Goal: Information Seeking & Learning: Learn about a topic

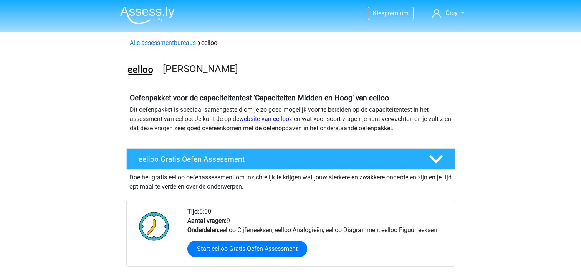
scroll to position [820, 0]
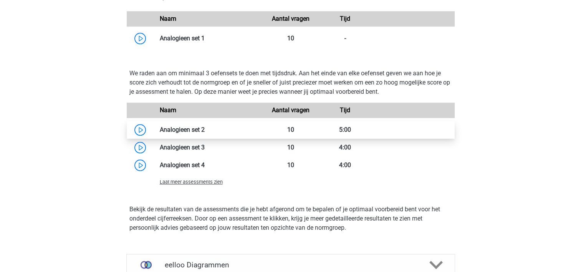
click at [205, 132] on link at bounding box center [205, 129] width 0 height 7
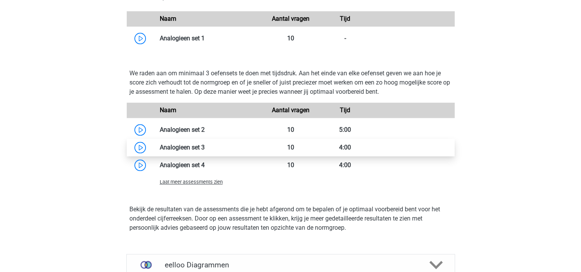
click at [205, 151] on link at bounding box center [205, 147] width 0 height 7
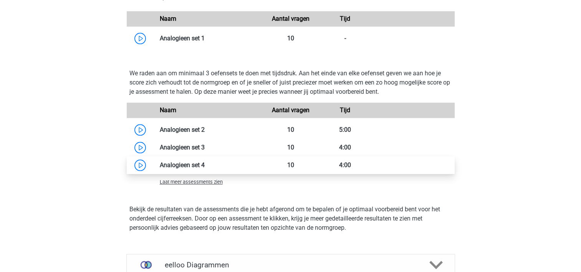
click at [205, 166] on link at bounding box center [205, 164] width 0 height 7
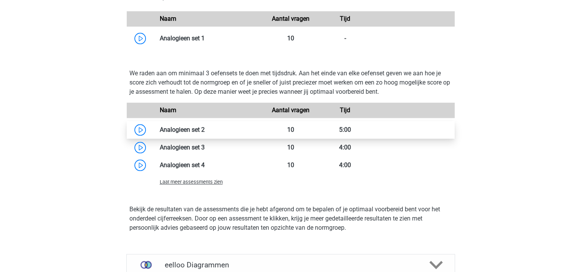
scroll to position [865, 0]
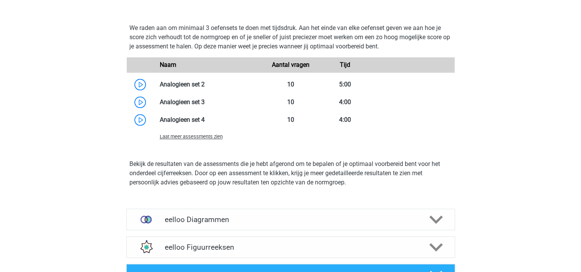
click at [203, 139] on span "Laat meer assessments zien" at bounding box center [191, 137] width 63 height 6
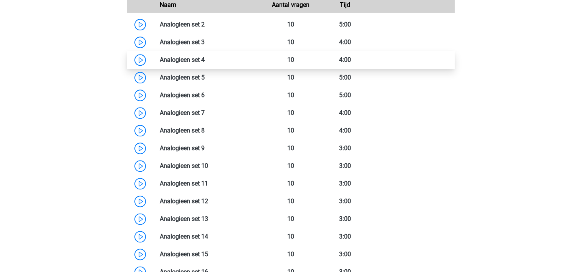
scroll to position [917, 0]
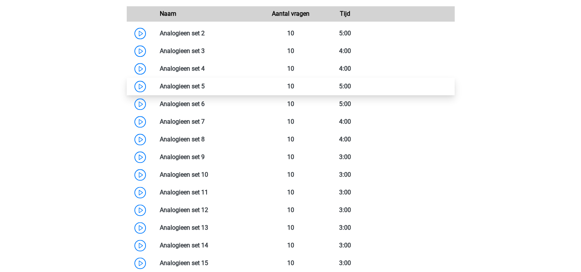
click at [205, 86] on link at bounding box center [205, 86] width 0 height 7
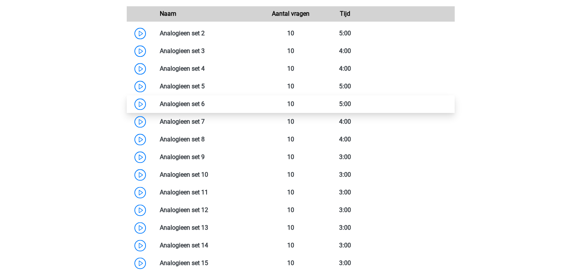
click at [205, 108] on link at bounding box center [205, 103] width 0 height 7
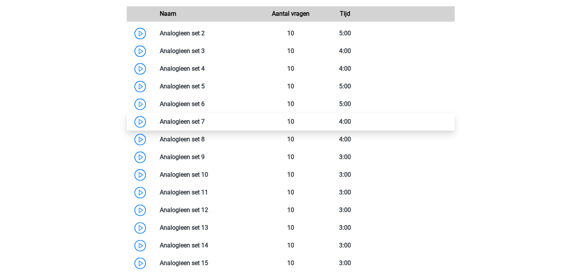
click at [205, 122] on link at bounding box center [205, 121] width 0 height 7
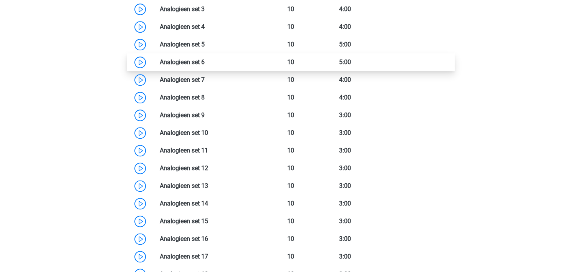
scroll to position [960, 0]
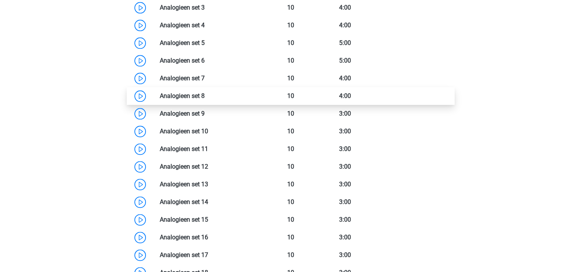
click at [205, 99] on link at bounding box center [205, 95] width 0 height 7
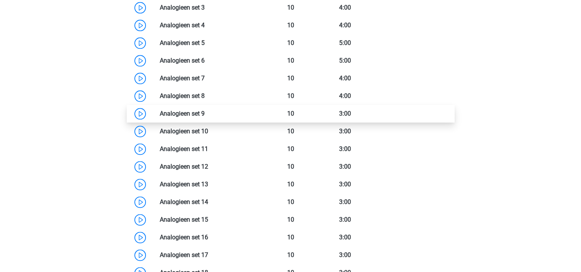
click at [205, 117] on link at bounding box center [205, 113] width 0 height 7
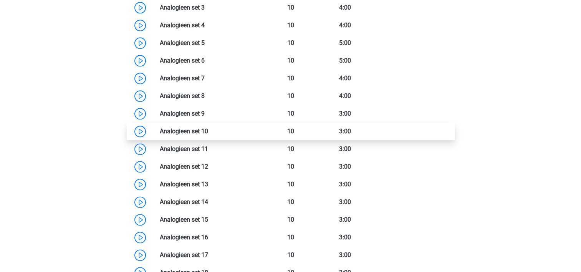
click at [208, 134] on link at bounding box center [208, 130] width 0 height 7
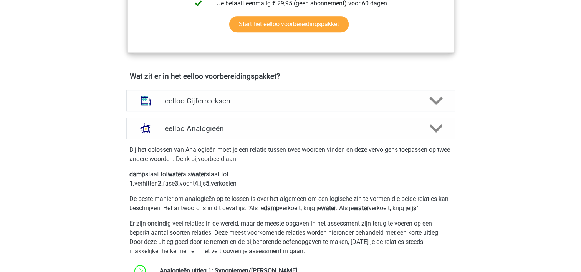
scroll to position [422, 0]
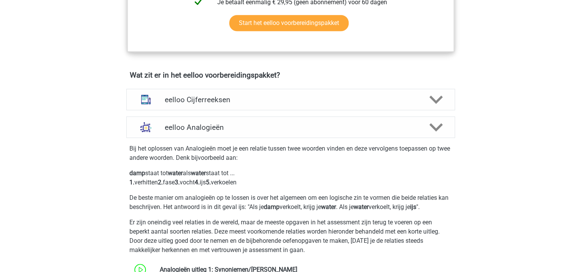
click at [277, 129] on h4 "eelloo Analogieën" at bounding box center [291, 127] width 252 height 9
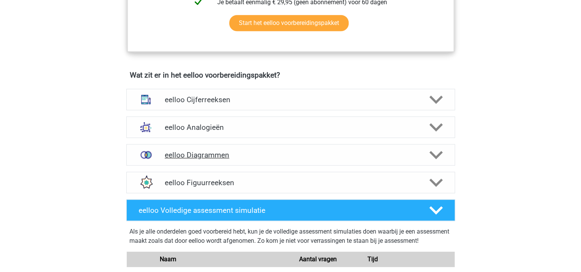
click at [288, 158] on h4 "eelloo Diagrammen" at bounding box center [291, 155] width 252 height 9
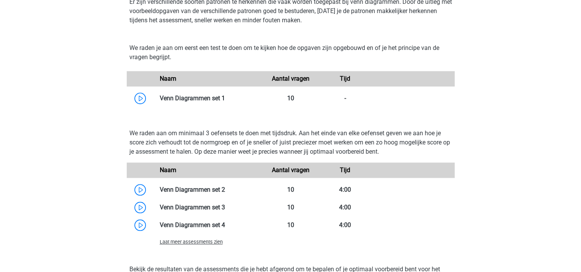
scroll to position [597, 0]
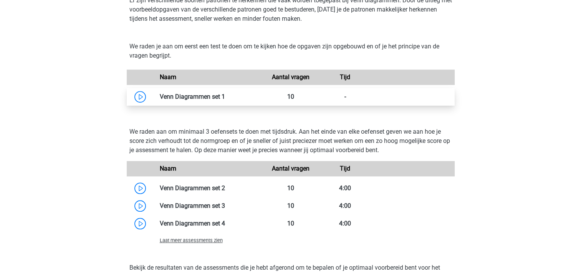
click at [225, 100] on link at bounding box center [225, 96] width 0 height 7
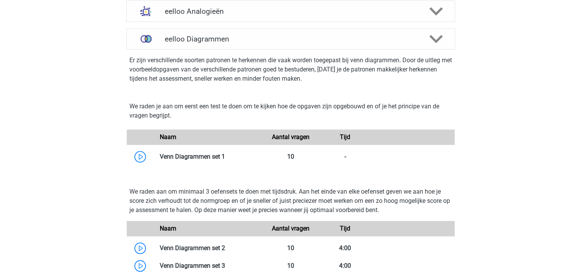
scroll to position [537, 0]
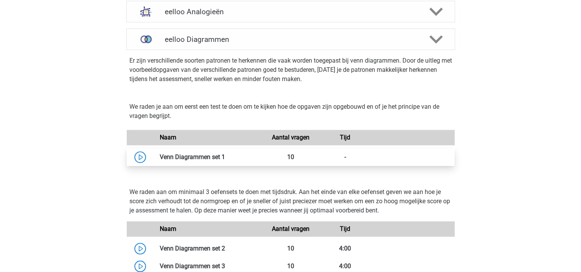
click at [225, 160] on link at bounding box center [225, 156] width 0 height 7
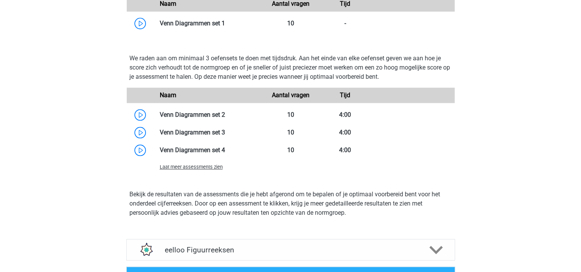
scroll to position [671, 0]
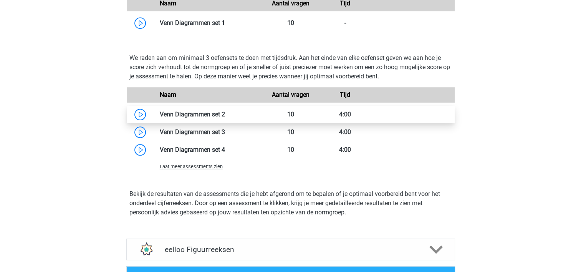
click at [225, 118] on link at bounding box center [225, 114] width 0 height 7
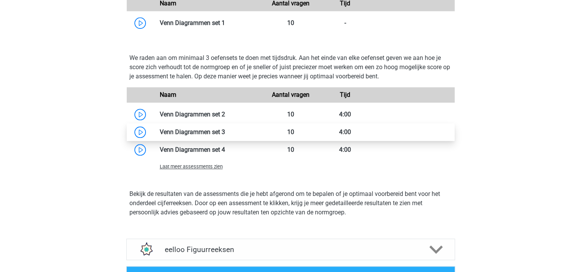
click at [225, 136] on link at bounding box center [225, 131] width 0 height 7
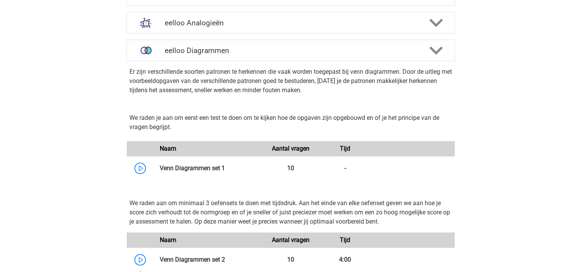
scroll to position [527, 0]
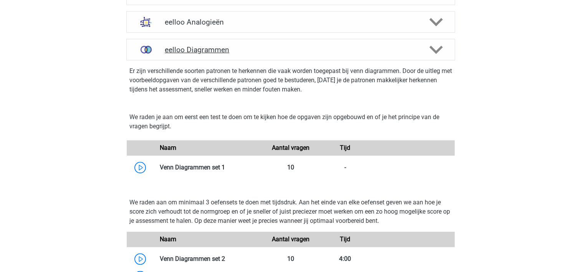
click at [212, 52] on h4 "eelloo Diagrammen" at bounding box center [291, 49] width 252 height 9
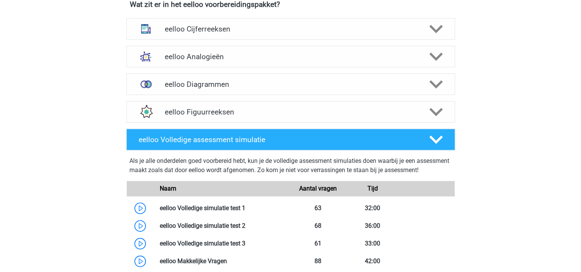
scroll to position [491, 0]
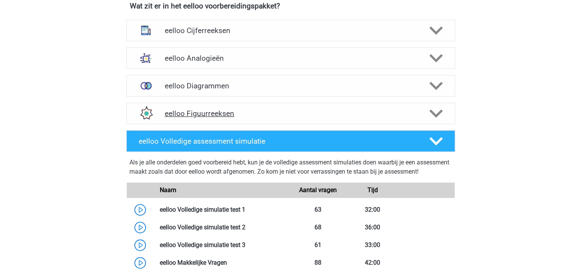
click at [194, 118] on h4 "eelloo Figuurreeksen" at bounding box center [291, 113] width 252 height 9
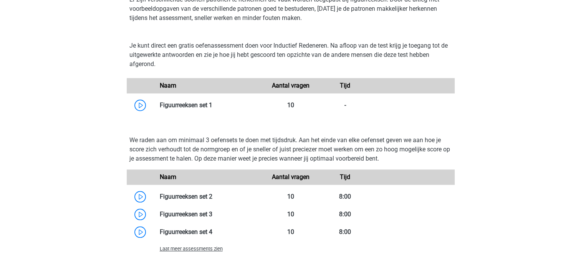
scroll to position [626, 0]
click at [212, 108] on link at bounding box center [212, 104] width 0 height 7
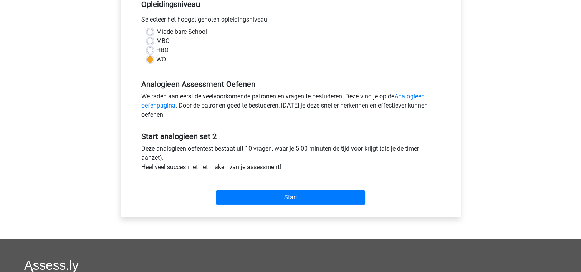
scroll to position [165, 0]
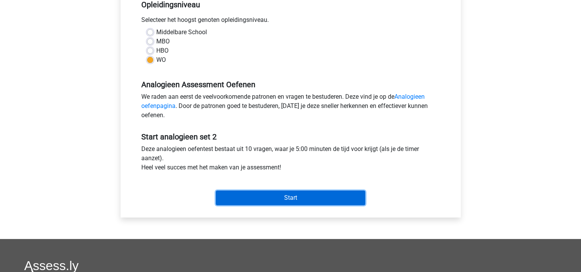
click at [270, 195] on input "Start" at bounding box center [290, 197] width 149 height 15
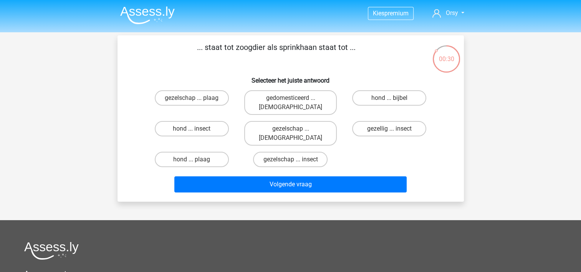
click at [195, 129] on input "hond ... insect" at bounding box center [194, 131] width 5 height 5
radio input "true"
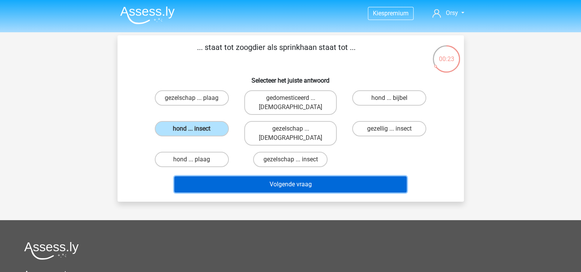
click at [266, 176] on button "Volgende vraag" at bounding box center [290, 184] width 232 height 16
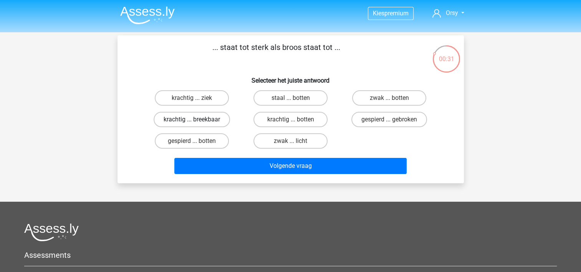
click at [184, 124] on label "krachtig ... breekbaar" at bounding box center [192, 119] width 76 height 15
click at [192, 124] on input "krachtig ... breekbaar" at bounding box center [194, 121] width 5 height 5
radio input "true"
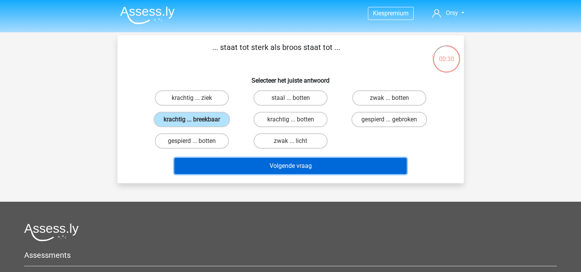
click at [239, 164] on button "Volgende vraag" at bounding box center [290, 166] width 232 height 16
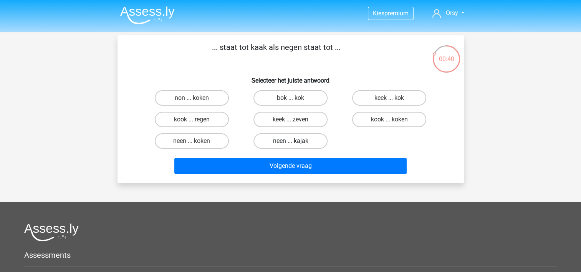
click at [296, 141] on label "neen ... kajak" at bounding box center [290, 140] width 74 height 15
click at [295, 141] on input "neen ... kajak" at bounding box center [292, 143] width 5 height 5
radio input "true"
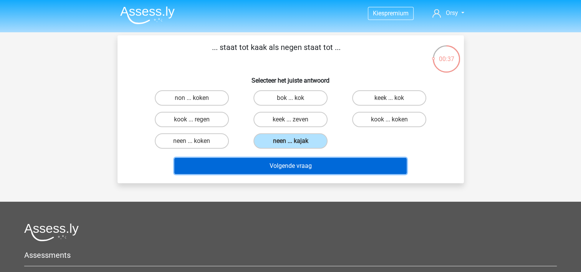
click at [299, 165] on button "Volgende vraag" at bounding box center [290, 166] width 232 height 16
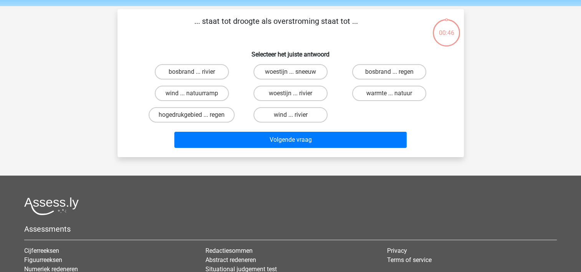
scroll to position [35, 0]
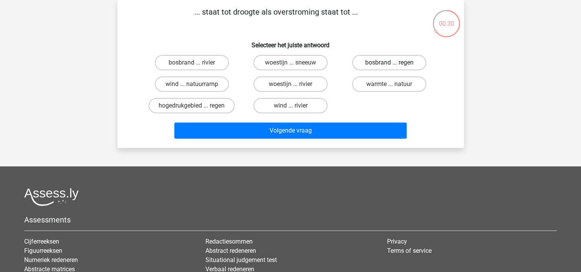
click at [382, 63] on label "bosbrand ... regen" at bounding box center [389, 62] width 74 height 15
click at [389, 63] on input "bosbrand ... regen" at bounding box center [391, 65] width 5 height 5
radio input "true"
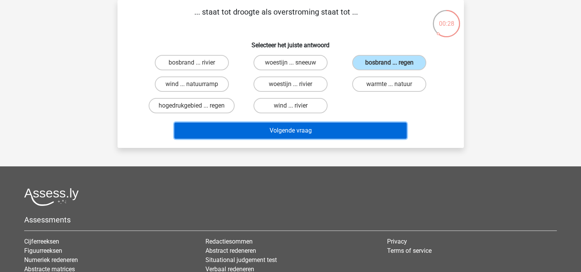
click at [275, 129] on button "Volgende vraag" at bounding box center [290, 130] width 232 height 16
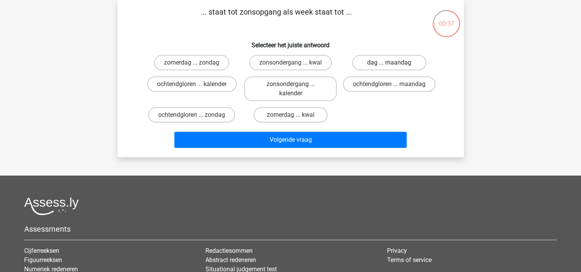
click at [383, 67] on label "dag ... maandag" at bounding box center [389, 62] width 74 height 15
click at [389, 67] on input "dag ... maandag" at bounding box center [391, 65] width 5 height 5
radio input "true"
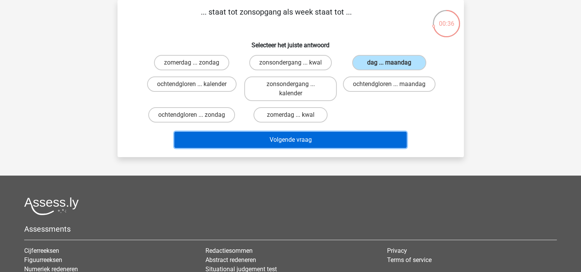
click at [301, 144] on button "Volgende vraag" at bounding box center [290, 140] width 232 height 16
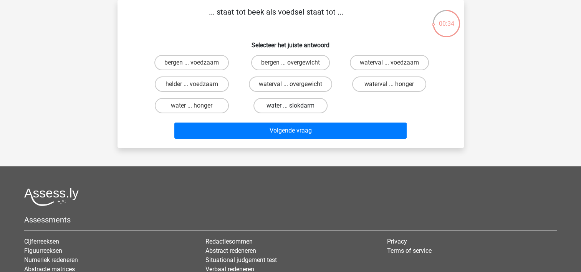
click at [295, 106] on label "water ... slokdarm" at bounding box center [290, 105] width 74 height 15
click at [295, 106] on input "water ... slokdarm" at bounding box center [292, 108] width 5 height 5
radio input "true"
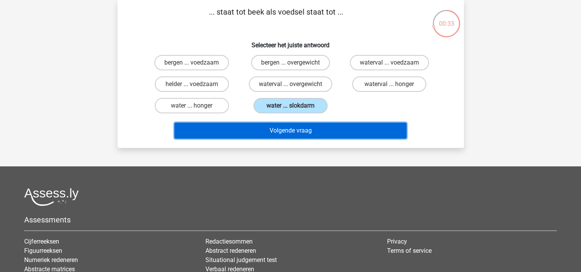
click at [292, 129] on button "Volgende vraag" at bounding box center [290, 130] width 232 height 16
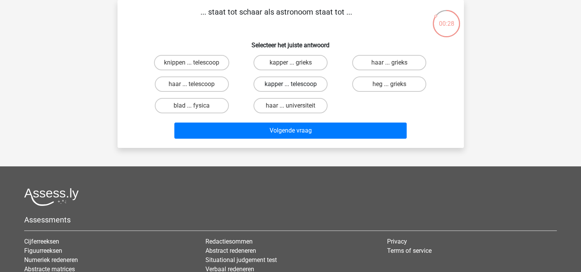
click at [284, 87] on label "kapper ... telescoop" at bounding box center [290, 83] width 74 height 15
click at [290, 87] on input "kapper ... telescoop" at bounding box center [292, 86] width 5 height 5
radio input "true"
click at [279, 138] on div "Volgende vraag" at bounding box center [290, 131] width 296 height 19
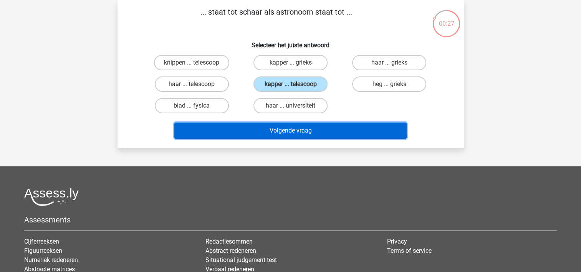
click at [279, 127] on button "Volgende vraag" at bounding box center [290, 130] width 232 height 16
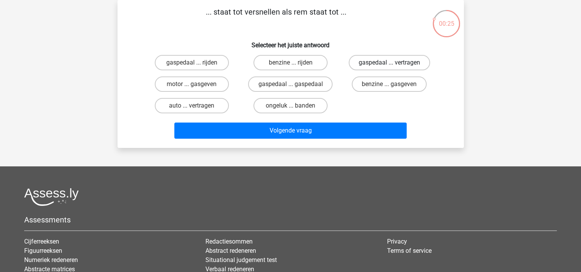
click at [385, 60] on label "gaspedaal ... vertragen" at bounding box center [389, 62] width 81 height 15
click at [389, 63] on input "gaspedaal ... vertragen" at bounding box center [391, 65] width 5 height 5
radio input "true"
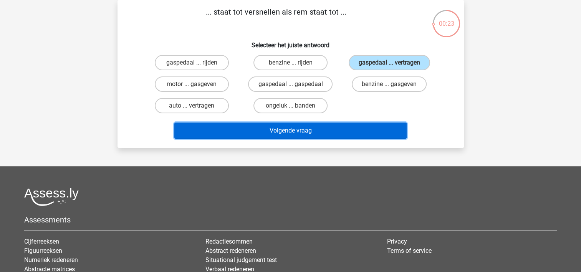
click at [288, 129] on button "Volgende vraag" at bounding box center [290, 130] width 232 height 16
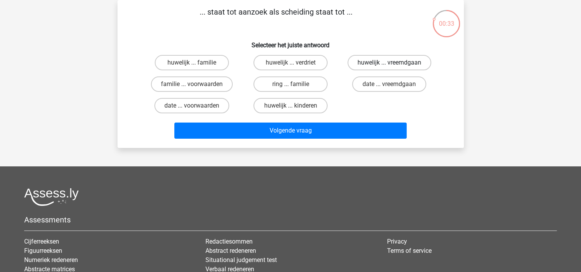
click at [371, 63] on label "huwelijk ... vreemdgaan" at bounding box center [389, 62] width 84 height 15
click at [389, 63] on input "huwelijk ... vreemdgaan" at bounding box center [391, 65] width 5 height 5
radio input "true"
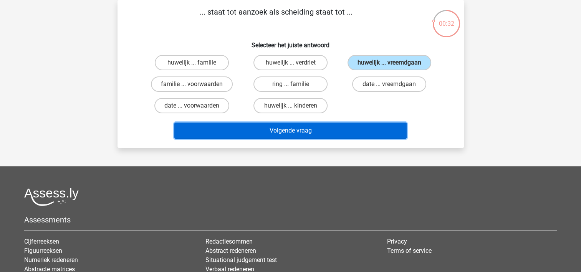
click at [313, 127] on button "Volgende vraag" at bounding box center [290, 130] width 232 height 16
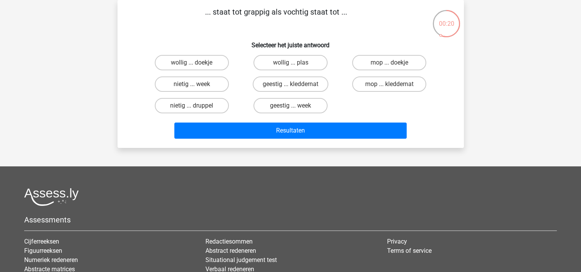
click at [291, 88] on input "geestig ... kleddernat" at bounding box center [292, 86] width 5 height 5
radio input "true"
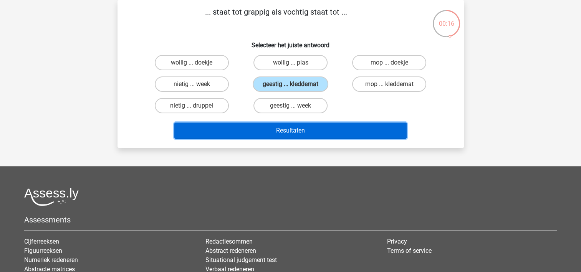
click at [339, 132] on button "Resultaten" at bounding box center [290, 130] width 232 height 16
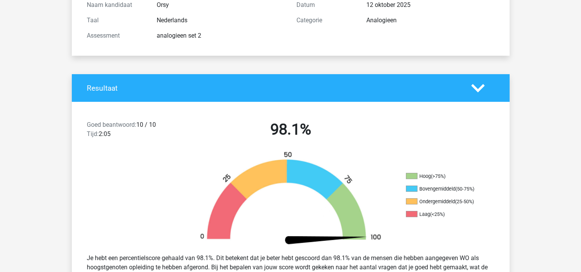
scroll to position [45, 0]
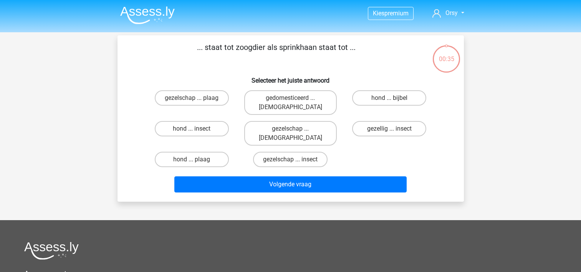
scroll to position [35, 0]
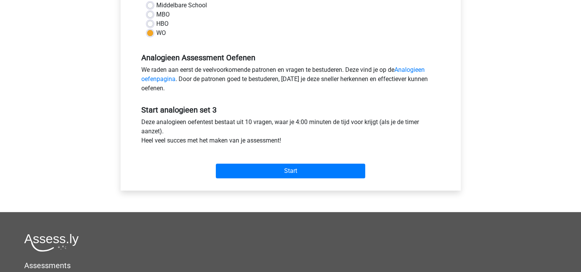
scroll to position [201, 0]
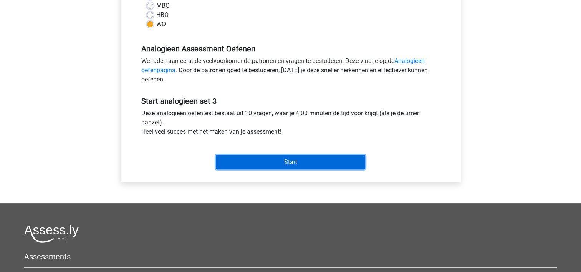
click at [241, 162] on input "Start" at bounding box center [290, 162] width 149 height 15
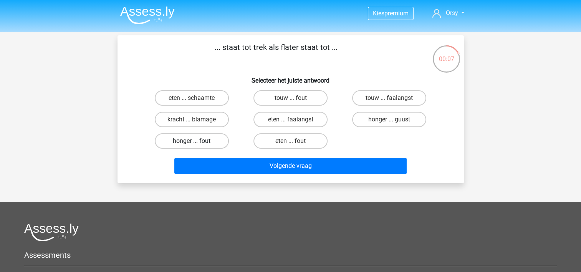
click at [200, 146] on label "honger ... fout" at bounding box center [192, 140] width 74 height 15
click at [197, 146] on input "honger ... fout" at bounding box center [194, 143] width 5 height 5
radio input "true"
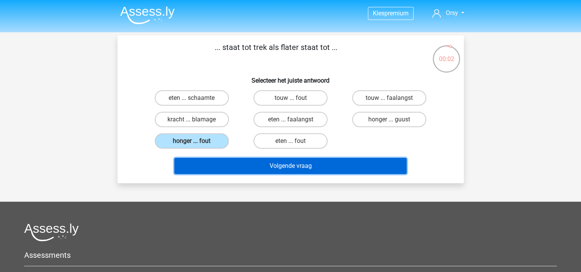
click at [244, 167] on button "Volgende vraag" at bounding box center [290, 166] width 232 height 16
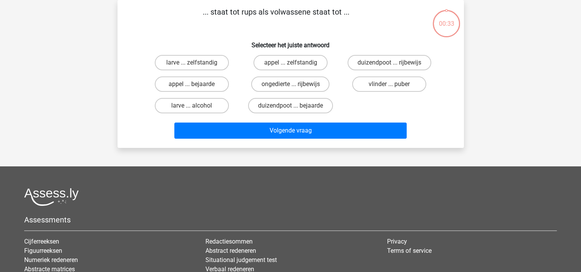
scroll to position [5, 0]
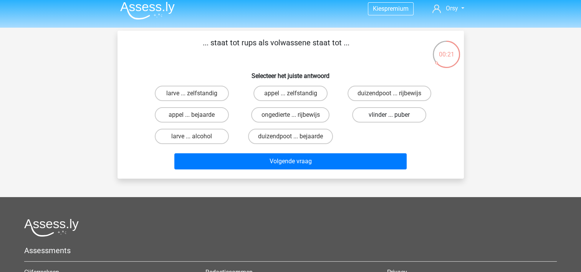
click at [384, 112] on label "vlinder ... puber" at bounding box center [389, 114] width 74 height 15
click at [389, 115] on input "vlinder ... puber" at bounding box center [391, 117] width 5 height 5
radio input "true"
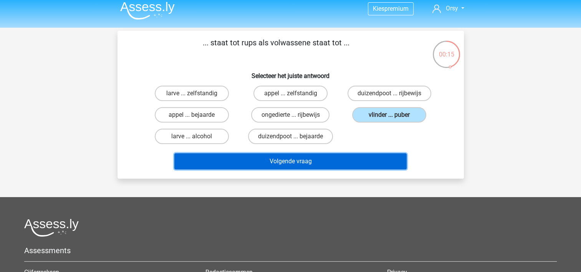
click at [295, 161] on button "Volgende vraag" at bounding box center [290, 161] width 232 height 16
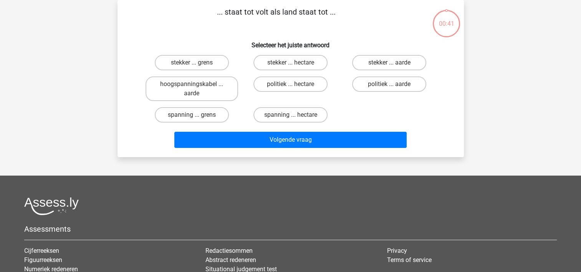
scroll to position [20, 0]
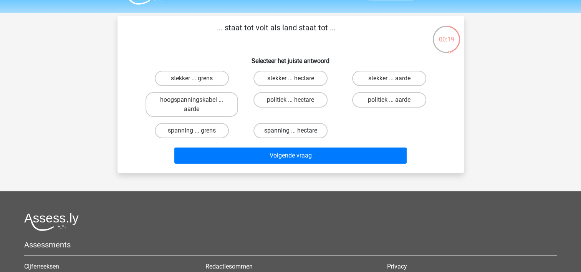
click at [286, 131] on label "spanning ... hectare" at bounding box center [290, 130] width 74 height 15
click at [290, 131] on input "spanning ... hectare" at bounding box center [292, 133] width 5 height 5
radio input "true"
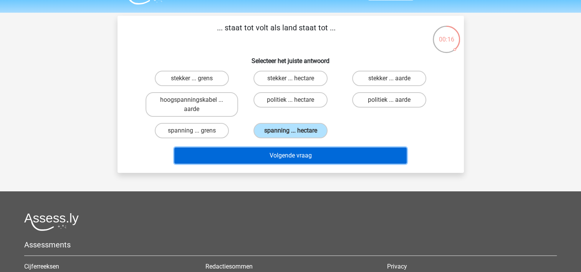
click at [292, 159] on button "Volgende vraag" at bounding box center [290, 155] width 232 height 16
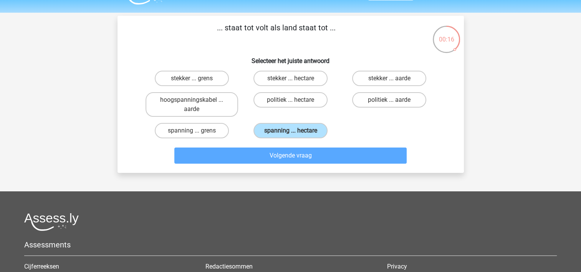
scroll to position [35, 0]
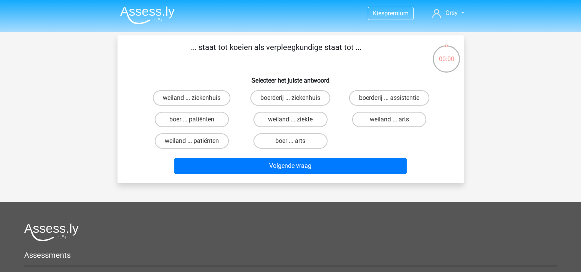
scroll to position [35, 0]
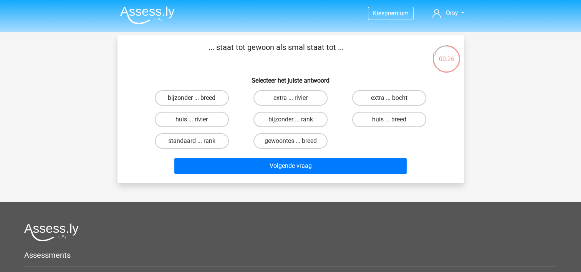
click at [189, 99] on label "bijzonder ... breed" at bounding box center [192, 97] width 74 height 15
click at [192, 99] on input "bijzonder ... breed" at bounding box center [194, 100] width 5 height 5
radio input "true"
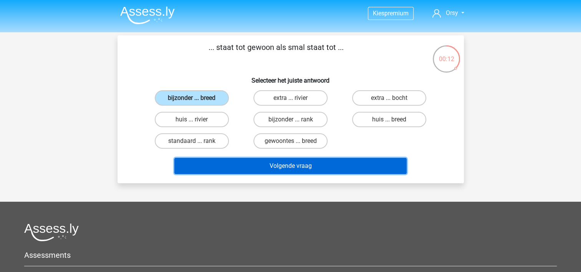
click at [248, 165] on button "Volgende vraag" at bounding box center [290, 166] width 232 height 16
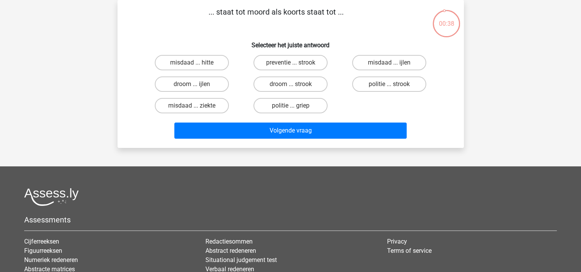
scroll to position [13, 0]
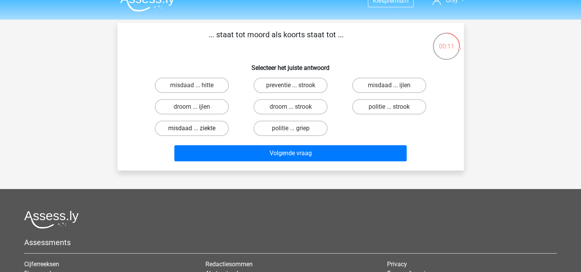
click at [198, 126] on label "misdaad ... ziekte" at bounding box center [192, 128] width 74 height 15
click at [197, 128] on input "misdaad ... ziekte" at bounding box center [194, 130] width 5 height 5
radio input "true"
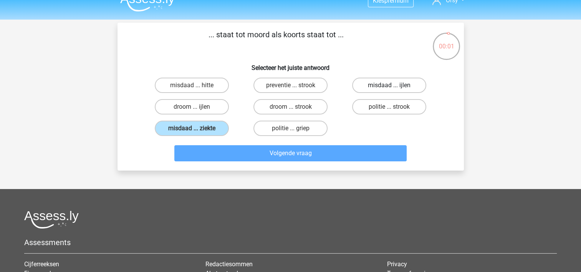
click at [393, 82] on label "misdaad ... ijlen" at bounding box center [389, 85] width 74 height 15
click at [393, 85] on input "misdaad ... ijlen" at bounding box center [391, 87] width 5 height 5
radio input "true"
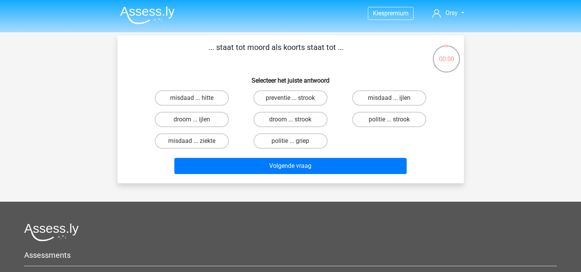
scroll to position [13, 0]
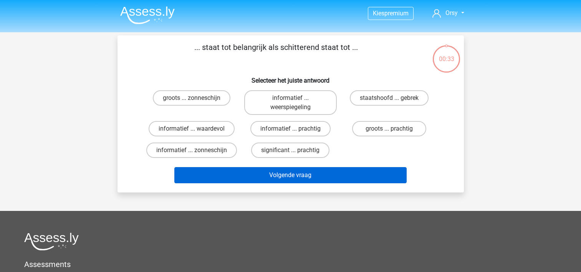
scroll to position [13, 0]
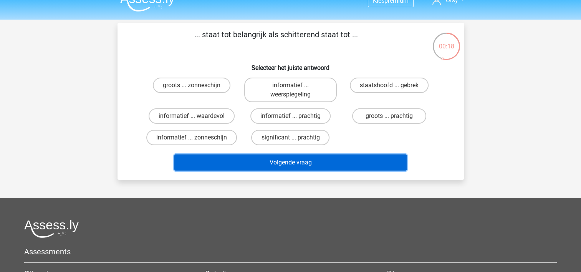
click at [296, 160] on button "Volgende vraag" at bounding box center [290, 162] width 232 height 16
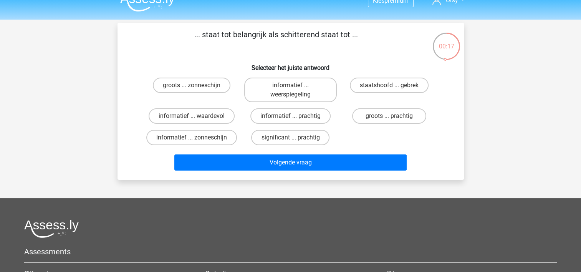
click at [292, 137] on input "significant ... prachtig" at bounding box center [292, 139] width 5 height 5
radio input "true"
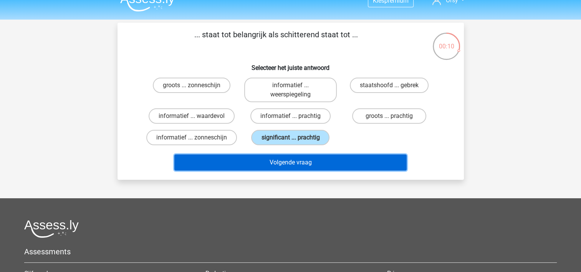
click at [293, 165] on button "Volgende vraag" at bounding box center [290, 162] width 232 height 16
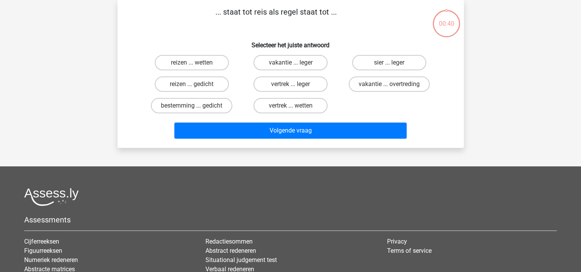
scroll to position [0, 0]
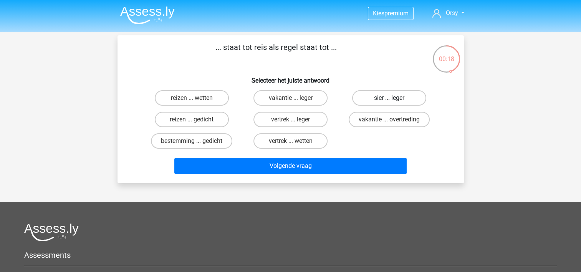
click at [377, 98] on label "sier ... leger" at bounding box center [389, 97] width 74 height 15
click at [389, 98] on input "sier ... leger" at bounding box center [391, 100] width 5 height 5
radio input "true"
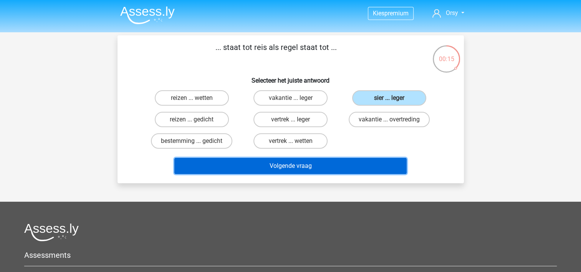
click at [301, 170] on button "Volgende vraag" at bounding box center [290, 166] width 232 height 16
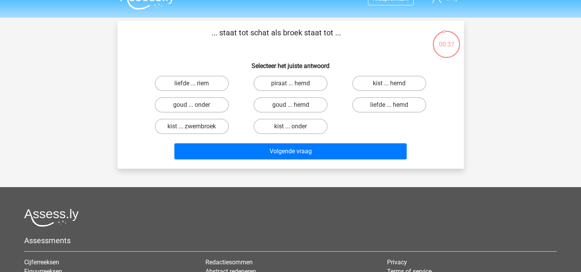
scroll to position [14, 0]
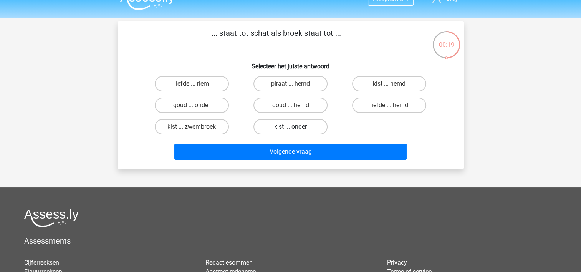
click at [312, 127] on label "kist ... onder" at bounding box center [290, 126] width 74 height 15
click at [295, 127] on input "kist ... onder" at bounding box center [292, 129] width 5 height 5
radio input "true"
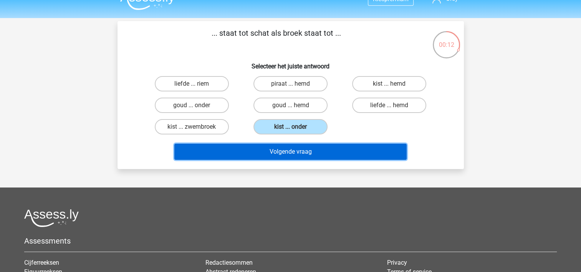
click at [309, 154] on button "Volgende vraag" at bounding box center [290, 152] width 232 height 16
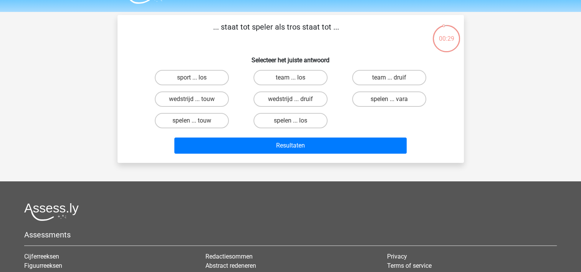
scroll to position [18, 0]
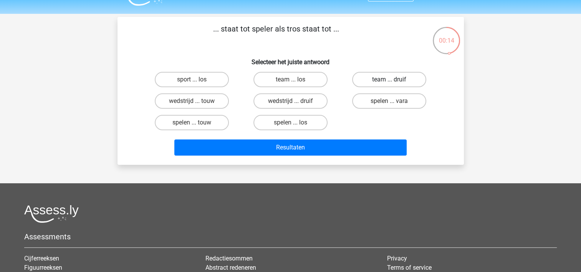
click at [372, 79] on label "team ... druif" at bounding box center [389, 79] width 74 height 15
click at [389, 79] on input "team ... druif" at bounding box center [391, 81] width 5 height 5
radio input "true"
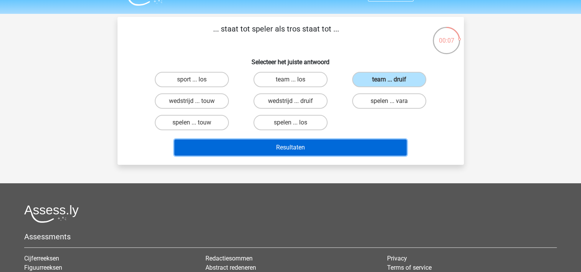
click at [293, 151] on button "Resultaten" at bounding box center [290, 147] width 232 height 16
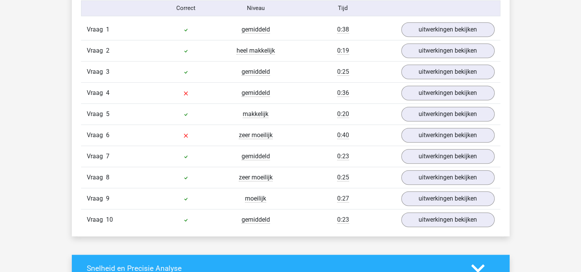
scroll to position [645, 0]
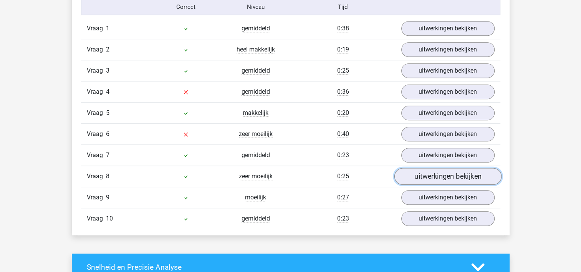
click at [452, 171] on link "uitwerkingen bekijken" at bounding box center [447, 176] width 107 height 17
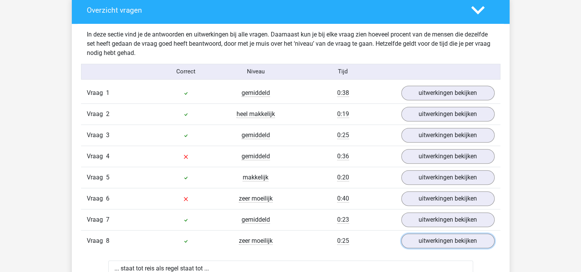
scroll to position [623, 0]
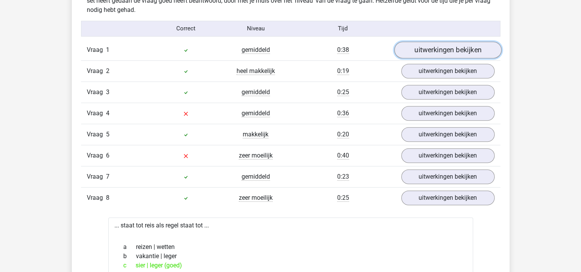
click at [433, 52] on link "uitwerkingen bekijken" at bounding box center [447, 49] width 107 height 17
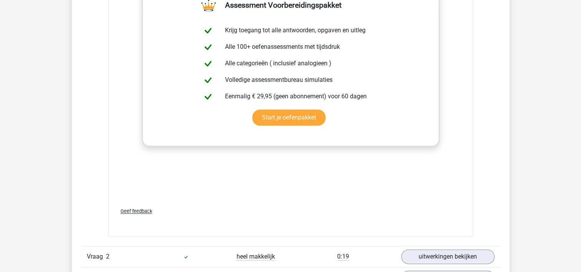
scroll to position [998, 0]
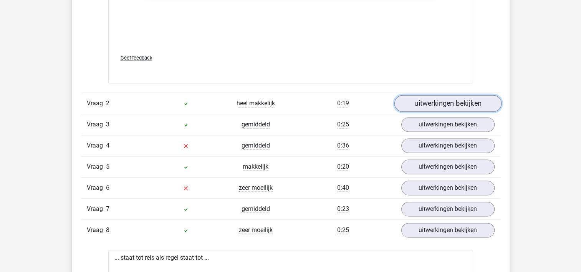
click at [428, 104] on link "uitwerkingen bekijken" at bounding box center [447, 103] width 107 height 17
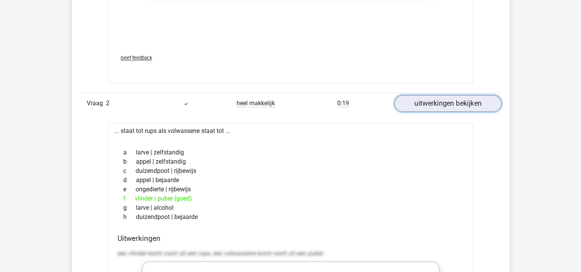
click at [428, 104] on link "uitwerkingen bekijken" at bounding box center [447, 103] width 107 height 17
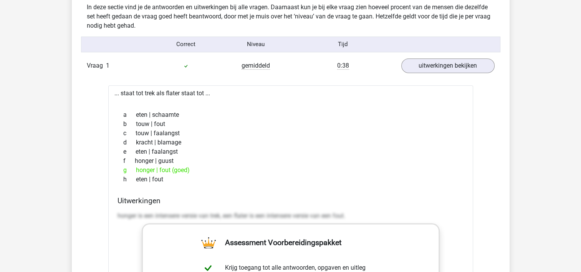
scroll to position [608, 0]
click at [424, 68] on link "uitwerkingen bekijken" at bounding box center [447, 65] width 107 height 17
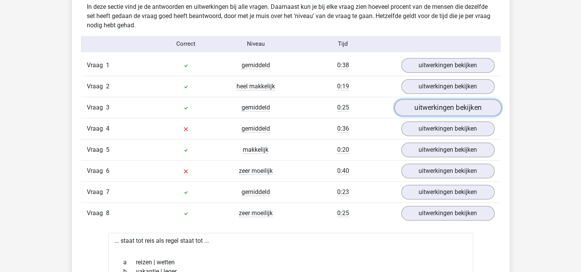
click at [447, 106] on link "uitwerkingen bekijken" at bounding box center [447, 107] width 107 height 17
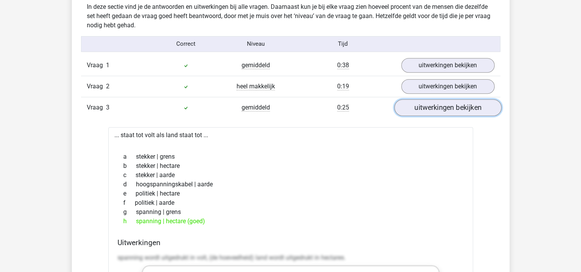
click at [447, 106] on link "uitwerkingen bekijken" at bounding box center [447, 107] width 107 height 17
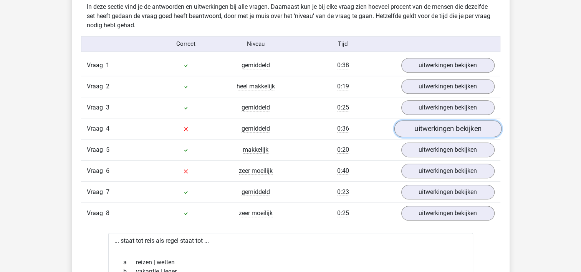
click at [445, 129] on link "uitwerkingen bekijken" at bounding box center [447, 128] width 107 height 17
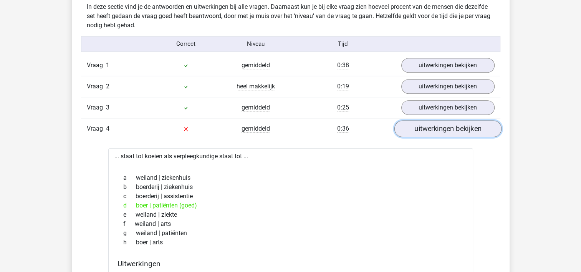
click at [445, 129] on link "uitwerkingen bekijken" at bounding box center [447, 128] width 107 height 17
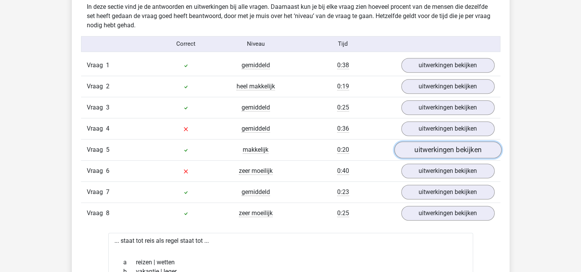
click at [442, 149] on link "uitwerkingen bekijken" at bounding box center [447, 149] width 107 height 17
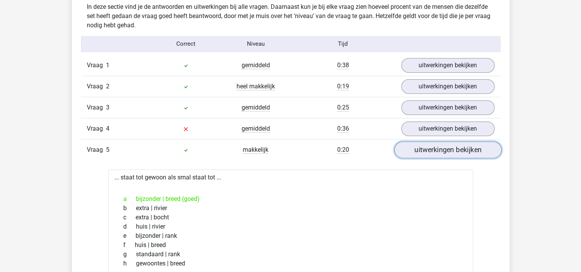
click at [442, 149] on link "uitwerkingen bekijken" at bounding box center [447, 149] width 107 height 17
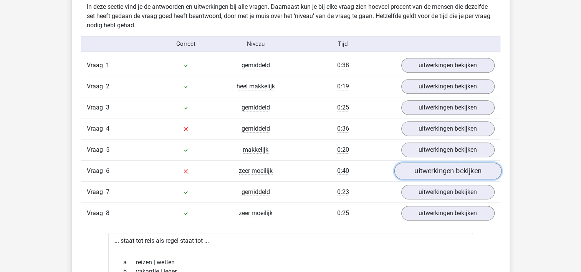
click at [438, 169] on link "uitwerkingen bekijken" at bounding box center [447, 170] width 107 height 17
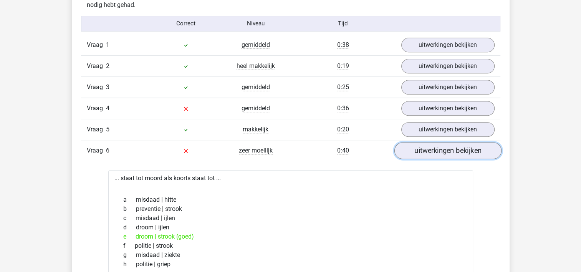
scroll to position [628, 0]
click at [442, 152] on link "uitwerkingen bekijken" at bounding box center [447, 150] width 107 height 17
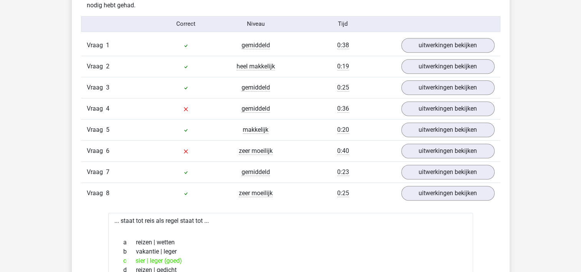
click at [435, 182] on div "Vraag 8 zeer moeilijk 0:25 uitwerkingen bekijken" at bounding box center [290, 192] width 419 height 21
click at [436, 174] on link "uitwerkingen bekijken" at bounding box center [447, 172] width 107 height 17
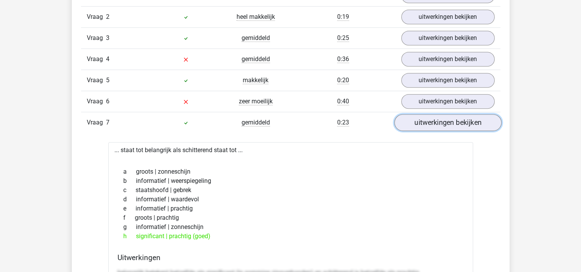
scroll to position [677, 0]
click at [440, 123] on link "uitwerkingen bekijken" at bounding box center [447, 122] width 107 height 17
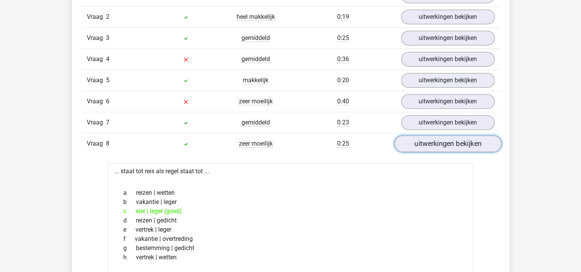
click at [433, 141] on link "uitwerkingen bekijken" at bounding box center [447, 143] width 107 height 17
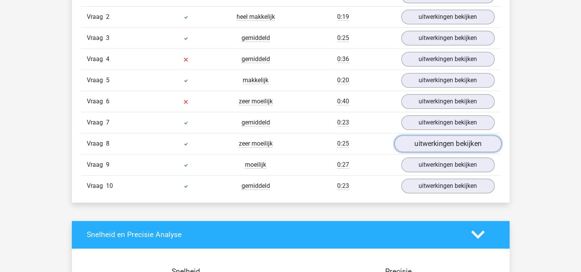
click at [433, 141] on link "uitwerkingen bekijken" at bounding box center [447, 143] width 107 height 17
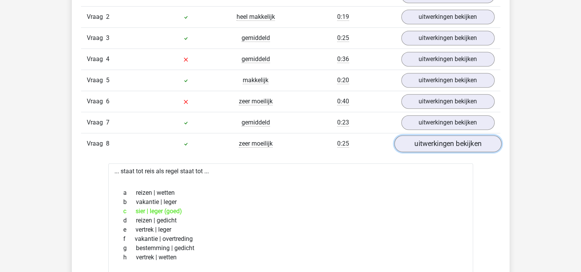
click at [433, 141] on link "uitwerkingen bekijken" at bounding box center [447, 143] width 107 height 17
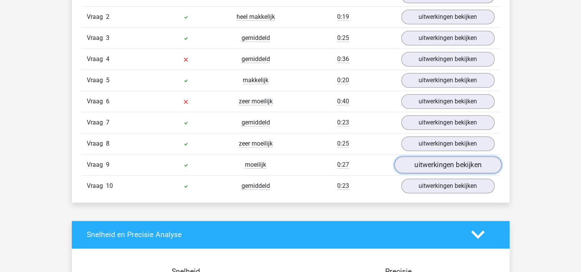
click at [430, 157] on link "uitwerkingen bekijken" at bounding box center [447, 164] width 107 height 17
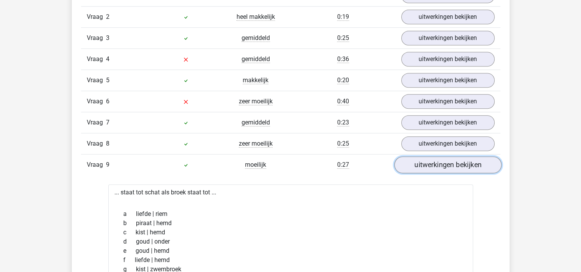
click at [430, 157] on link "uitwerkingen bekijken" at bounding box center [447, 164] width 107 height 17
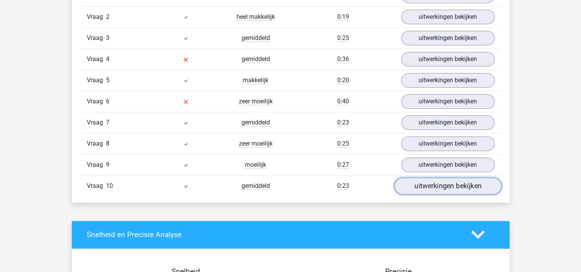
click at [427, 185] on link "uitwerkingen bekijken" at bounding box center [447, 185] width 107 height 17
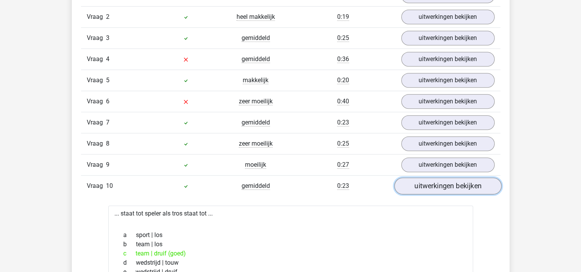
click at [427, 185] on link "uitwerkingen bekijken" at bounding box center [447, 185] width 107 height 17
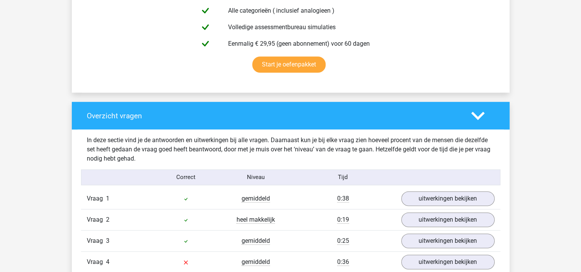
scroll to position [473, 0]
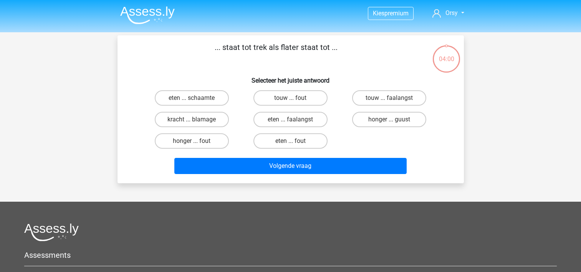
scroll to position [18, 0]
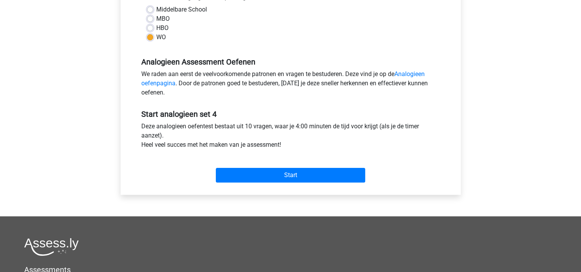
scroll to position [189, 0]
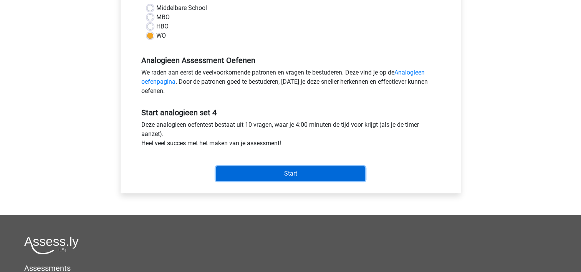
click at [293, 172] on input "Start" at bounding box center [290, 173] width 149 height 15
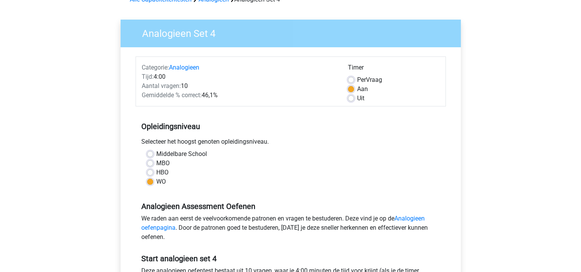
scroll to position [45, 0]
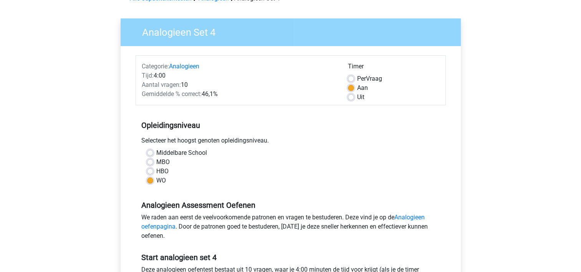
click at [357, 81] on label "Per Vraag" at bounding box center [369, 78] width 25 height 9
click at [350, 81] on input "Per Vraag" at bounding box center [351, 78] width 6 height 8
radio input "true"
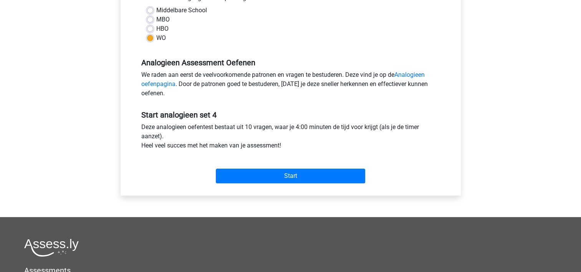
scroll to position [187, 0]
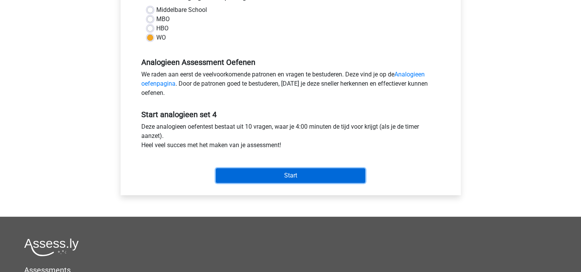
click at [307, 170] on input "Start" at bounding box center [290, 175] width 149 height 15
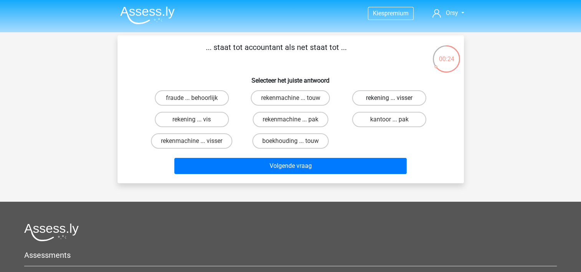
click at [387, 104] on label "rekening ... visser" at bounding box center [389, 97] width 74 height 15
click at [389, 103] on input "rekening ... visser" at bounding box center [391, 100] width 5 height 5
radio input "true"
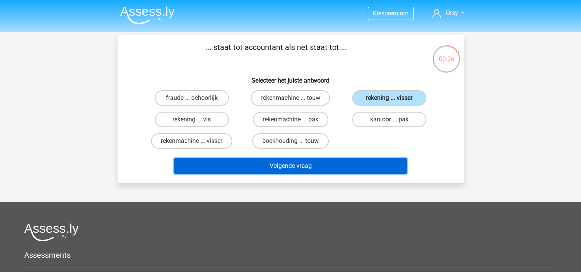
click at [304, 169] on button "Volgende vraag" at bounding box center [290, 166] width 232 height 16
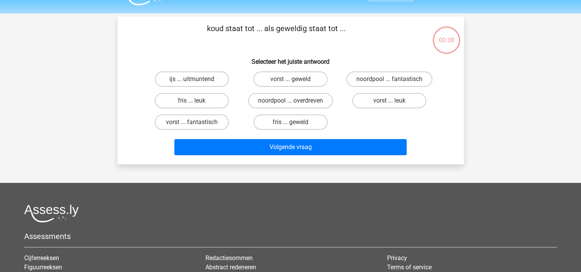
scroll to position [18, 0]
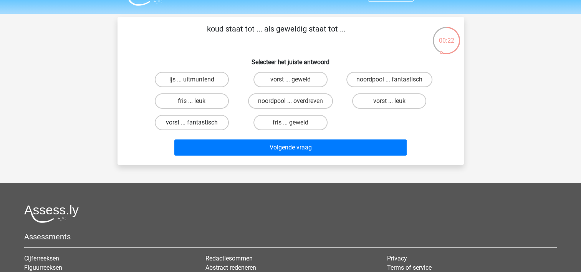
click at [190, 123] on label "vorst ... fantastisch" at bounding box center [192, 122] width 74 height 15
click at [192, 123] on input "vorst ... fantastisch" at bounding box center [194, 124] width 5 height 5
radio input "true"
click at [192, 101] on input "fris ... leuk" at bounding box center [194, 103] width 5 height 5
radio input "true"
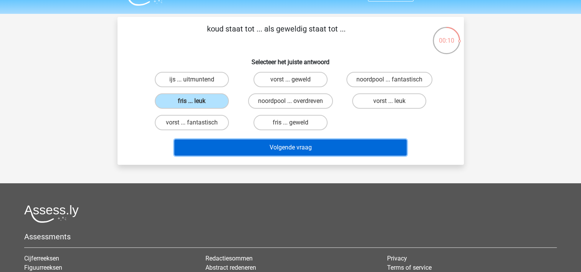
click at [282, 147] on button "Volgende vraag" at bounding box center [290, 147] width 232 height 16
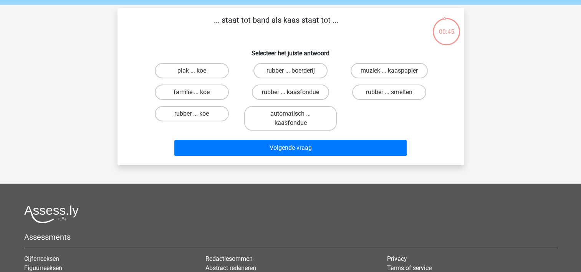
scroll to position [28, 0]
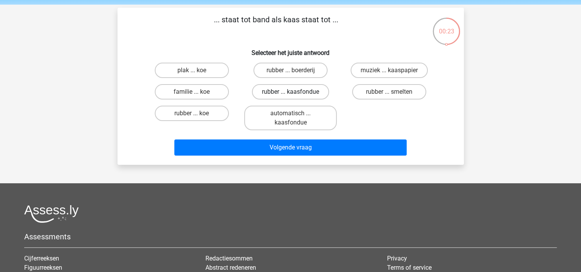
click at [273, 90] on label "rubber ... kaasfondue" at bounding box center [290, 91] width 77 height 15
click at [290, 92] on input "rubber ... kaasfondue" at bounding box center [292, 94] width 5 height 5
radio input "true"
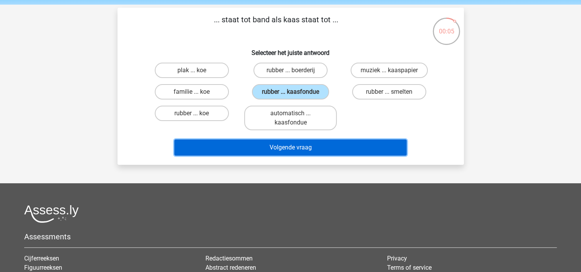
click at [266, 147] on button "Volgende vraag" at bounding box center [290, 147] width 232 height 16
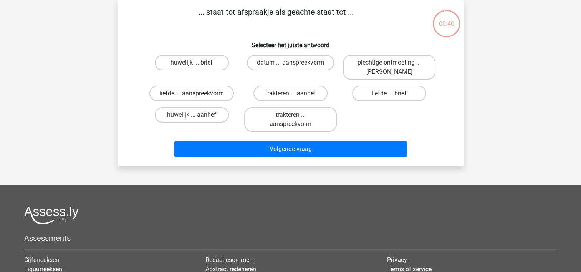
scroll to position [27, 0]
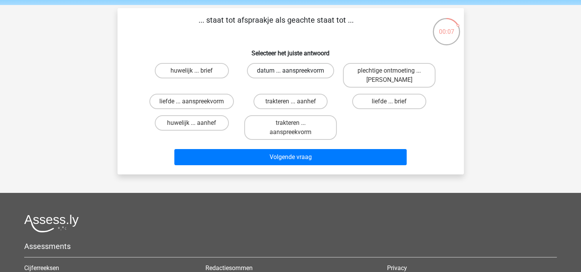
click at [294, 70] on label "datum ... aanspreekvorm" at bounding box center [290, 70] width 87 height 15
click at [294, 71] on input "datum ... aanspreekvorm" at bounding box center [292, 73] width 5 height 5
radio input "true"
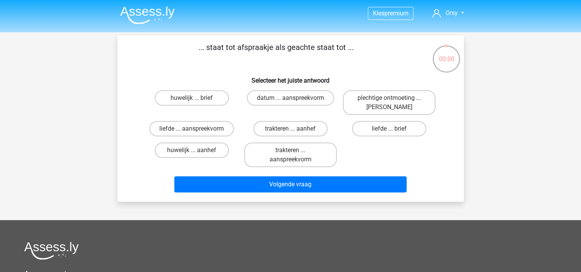
scroll to position [27, 0]
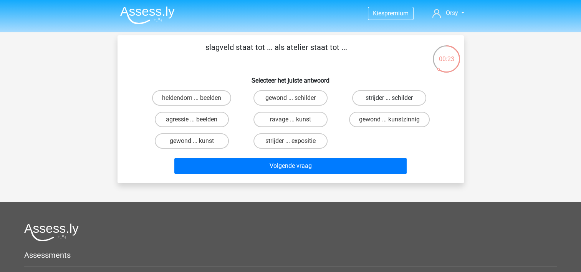
click at [400, 97] on label "strijder ... schilder" at bounding box center [389, 97] width 74 height 15
click at [394, 98] on input "strijder ... schilder" at bounding box center [391, 100] width 5 height 5
radio input "true"
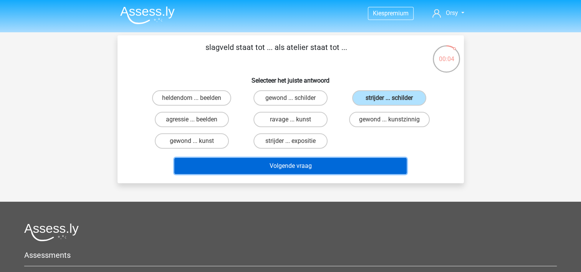
click at [337, 165] on button "Volgende vraag" at bounding box center [290, 166] width 232 height 16
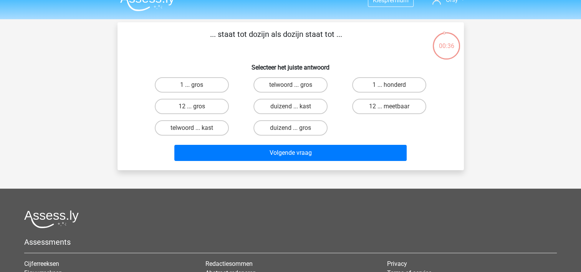
scroll to position [12, 0]
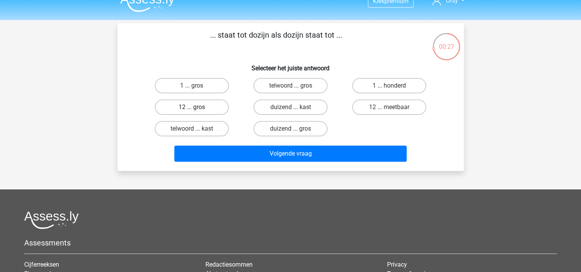
click at [210, 109] on label "12 ... gros" at bounding box center [192, 106] width 74 height 15
click at [197, 109] on input "12 ... gros" at bounding box center [194, 109] width 5 height 5
radio input "true"
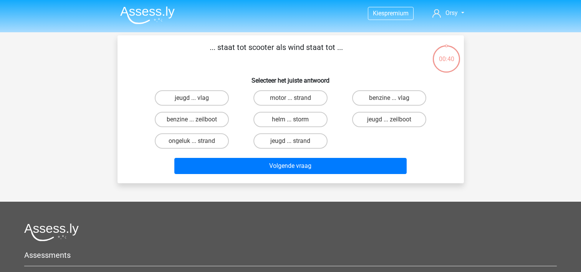
scroll to position [12, 0]
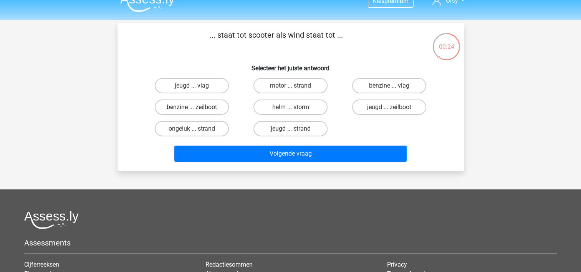
click at [201, 109] on label "benzine ... zeilboot" at bounding box center [192, 106] width 74 height 15
click at [197, 109] on input "benzine ... zeilboot" at bounding box center [194, 109] width 5 height 5
radio input "true"
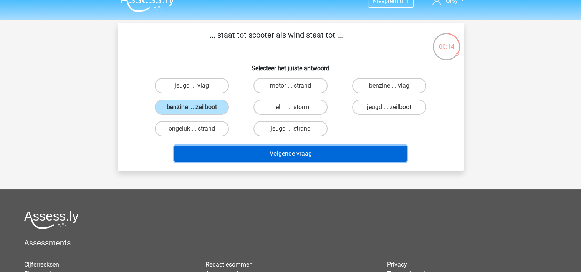
click at [309, 152] on button "Volgende vraag" at bounding box center [290, 154] width 232 height 16
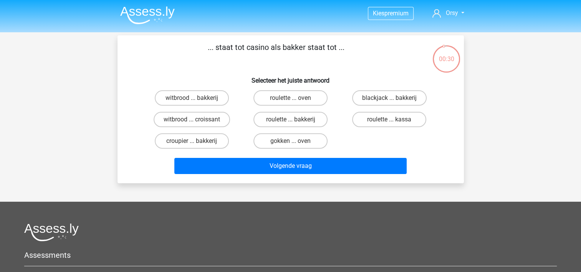
scroll to position [1, 0]
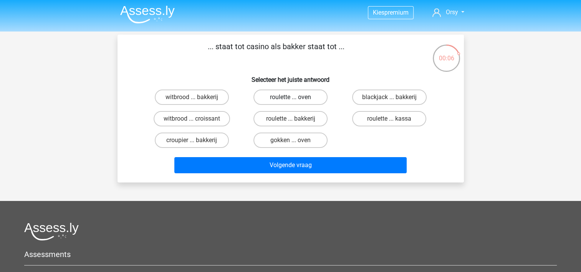
click at [302, 101] on label "roulette ... oven" at bounding box center [290, 96] width 74 height 15
click at [295, 101] on input "roulette ... oven" at bounding box center [292, 99] width 5 height 5
radio input "true"
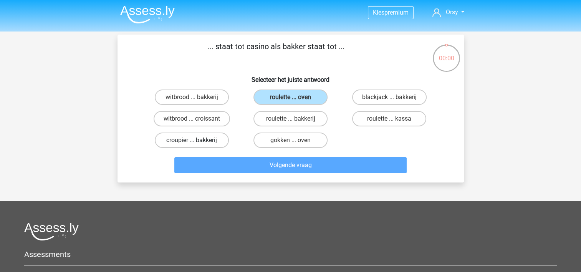
click at [204, 140] on label "croupier ... bakkerij" at bounding box center [192, 139] width 74 height 15
click at [197, 140] on input "croupier ... bakkerij" at bounding box center [194, 142] width 5 height 5
radio input "true"
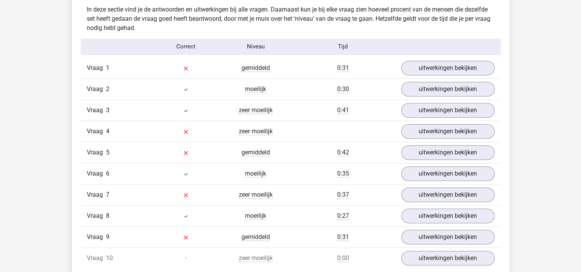
scroll to position [639, 0]
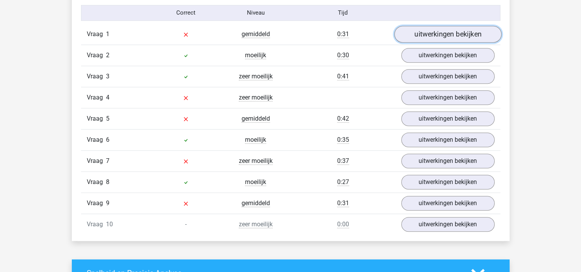
click at [432, 31] on link "uitwerkingen bekijken" at bounding box center [447, 34] width 107 height 17
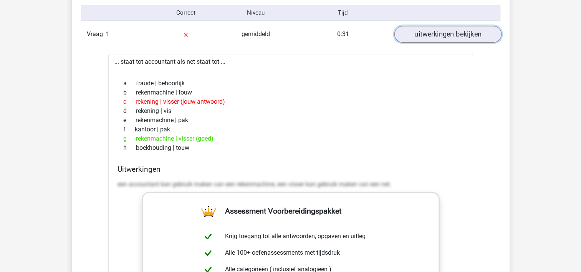
click at [424, 31] on link "uitwerkingen bekijken" at bounding box center [447, 34] width 107 height 17
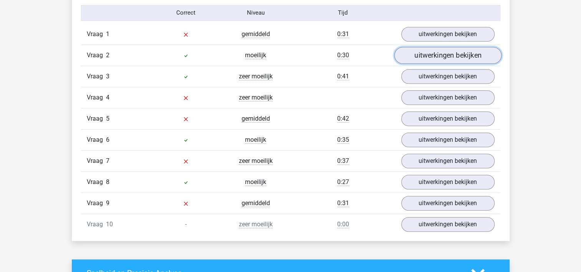
click at [429, 59] on link "uitwerkingen bekijken" at bounding box center [447, 55] width 107 height 17
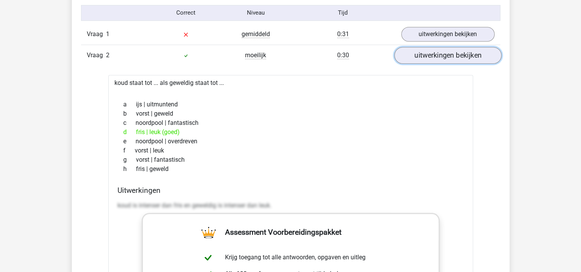
click at [429, 59] on link "uitwerkingen bekijken" at bounding box center [447, 55] width 107 height 17
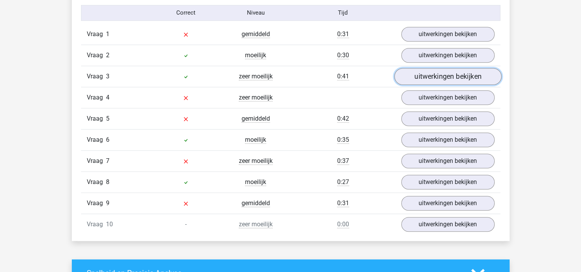
click at [429, 78] on link "uitwerkingen bekijken" at bounding box center [447, 76] width 107 height 17
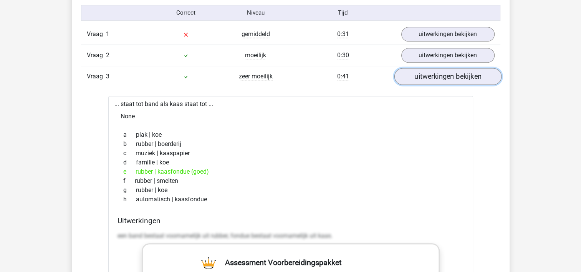
click at [429, 79] on link "uitwerkingen bekijken" at bounding box center [447, 76] width 107 height 17
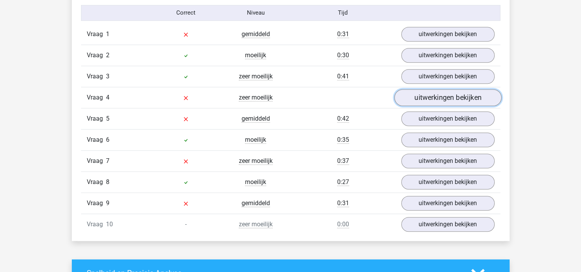
click at [428, 95] on link "uitwerkingen bekijken" at bounding box center [447, 97] width 107 height 17
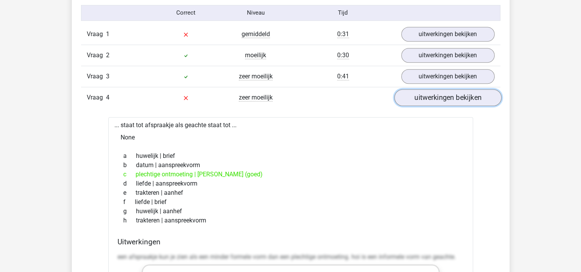
click at [428, 95] on link "uitwerkingen bekijken" at bounding box center [447, 97] width 107 height 17
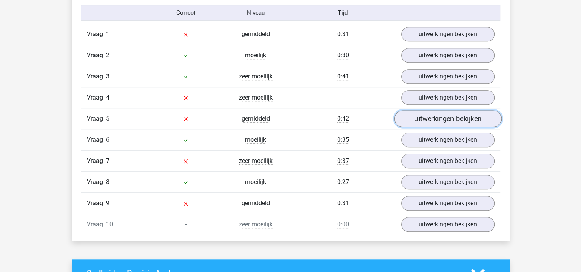
click at [428, 119] on link "uitwerkingen bekijken" at bounding box center [447, 118] width 107 height 17
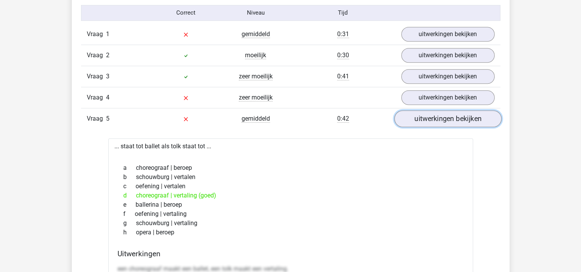
click at [428, 119] on link "uitwerkingen bekijken" at bounding box center [447, 118] width 107 height 17
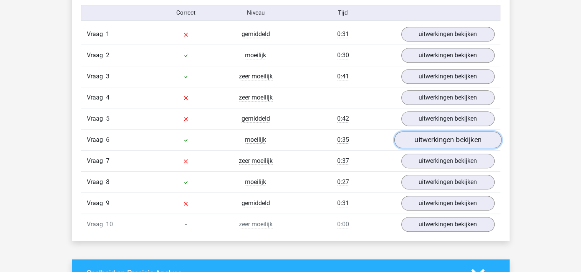
click at [418, 146] on link "uitwerkingen bekijken" at bounding box center [447, 139] width 107 height 17
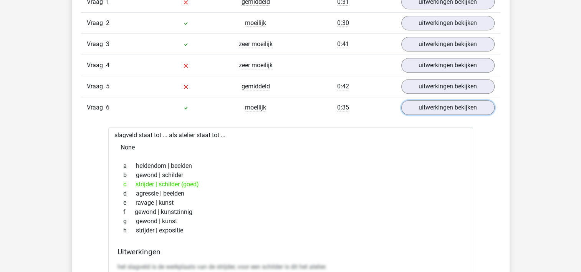
scroll to position [671, 0]
click at [427, 105] on link "uitwerkingen bekijken" at bounding box center [447, 107] width 107 height 17
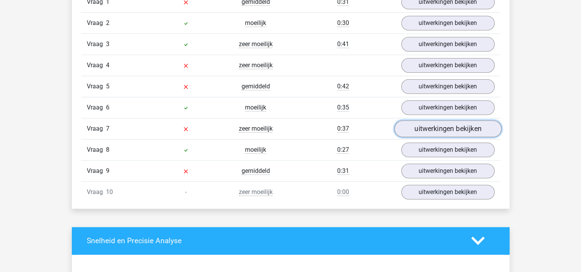
click at [421, 127] on link "uitwerkingen bekijken" at bounding box center [447, 128] width 107 height 17
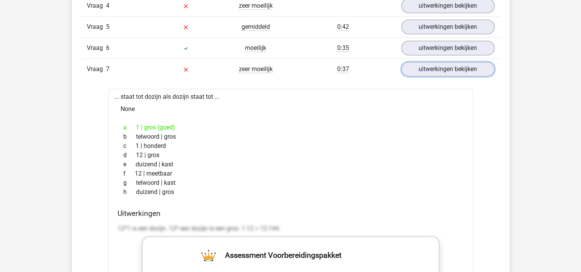
scroll to position [731, 0]
click at [440, 67] on link "uitwerkingen bekijken" at bounding box center [447, 68] width 107 height 17
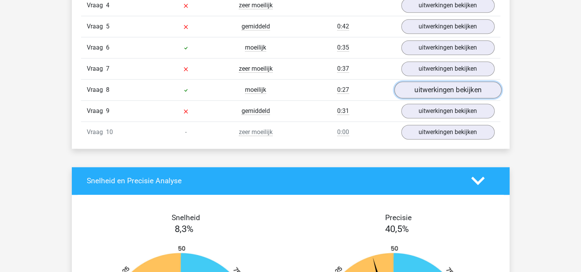
click at [436, 87] on link "uitwerkingen bekijken" at bounding box center [447, 89] width 107 height 17
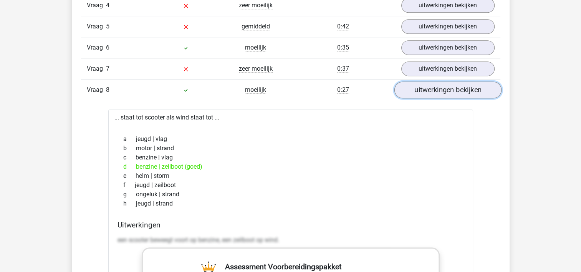
click at [436, 87] on link "uitwerkingen bekijken" at bounding box center [447, 89] width 107 height 17
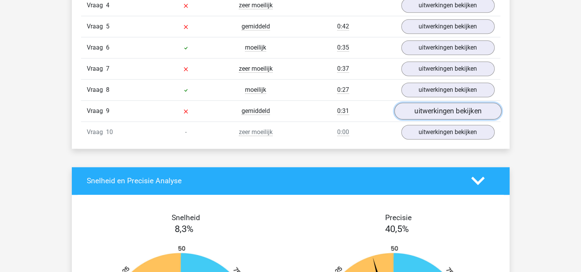
click at [429, 112] on link "uitwerkingen bekijken" at bounding box center [447, 111] width 107 height 17
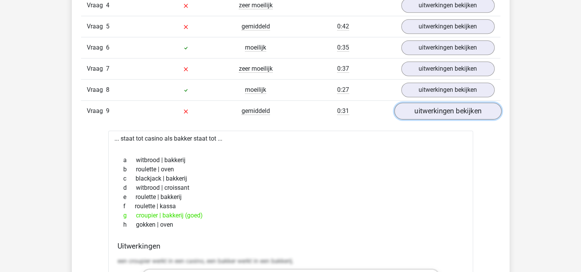
click at [429, 112] on link "uitwerkingen bekijken" at bounding box center [447, 111] width 107 height 17
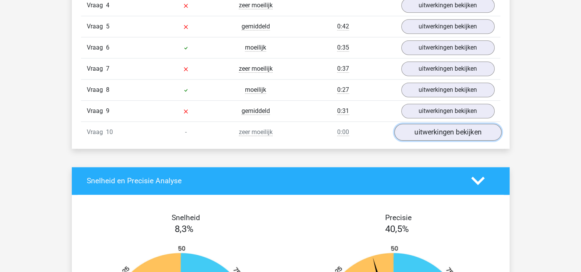
click at [424, 133] on link "uitwerkingen bekijken" at bounding box center [447, 132] width 107 height 17
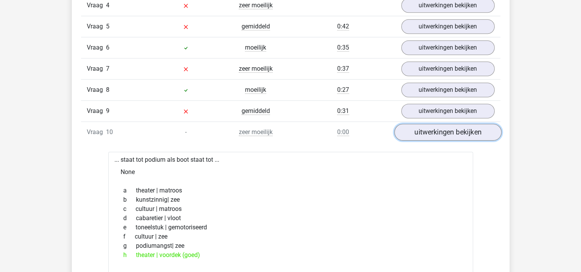
click at [423, 131] on link "uitwerkingen bekijken" at bounding box center [447, 132] width 107 height 17
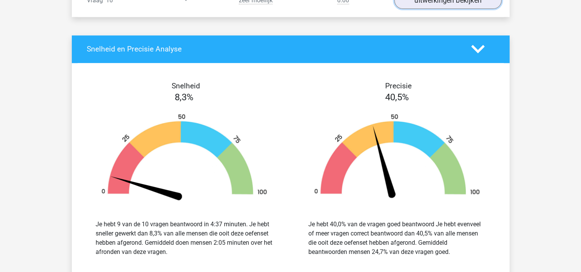
scroll to position [862, 0]
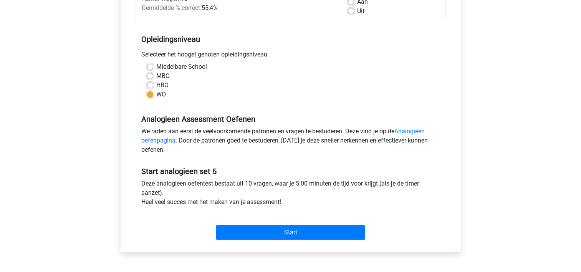
scroll to position [132, 0]
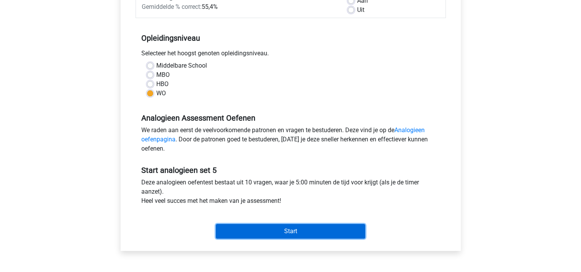
click at [269, 228] on input "Start" at bounding box center [290, 231] width 149 height 15
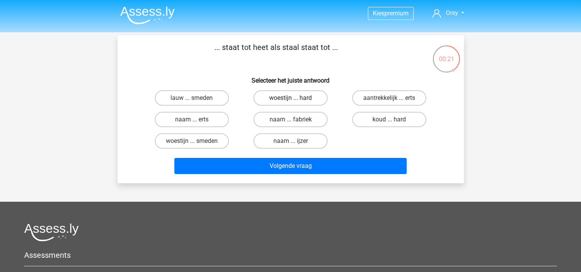
click at [280, 100] on label "woestijn ... hard" at bounding box center [290, 97] width 74 height 15
click at [290, 100] on input "woestijn ... hard" at bounding box center [292, 100] width 5 height 5
radio input "true"
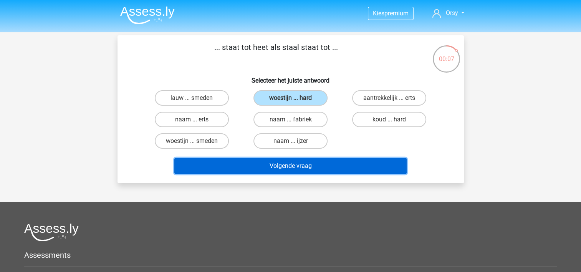
click at [308, 167] on button "Volgende vraag" at bounding box center [290, 166] width 232 height 16
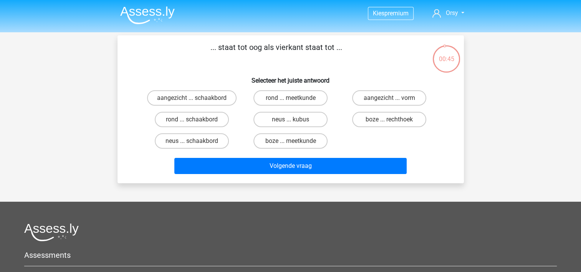
scroll to position [1, 0]
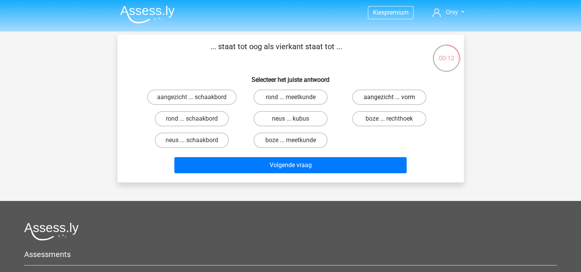
click at [372, 98] on label "aangezicht ... vorm" at bounding box center [389, 96] width 74 height 15
click at [389, 98] on input "aangezicht ... vorm" at bounding box center [391, 99] width 5 height 5
radio input "true"
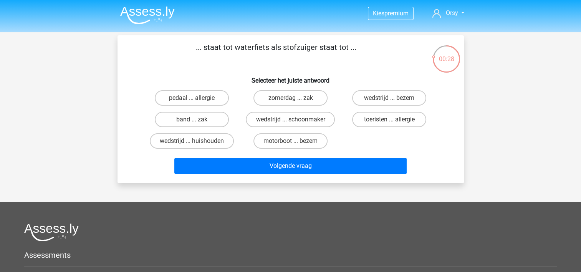
click at [291, 144] on input "motorboot ... bezem" at bounding box center [292, 143] width 5 height 5
radio input "true"
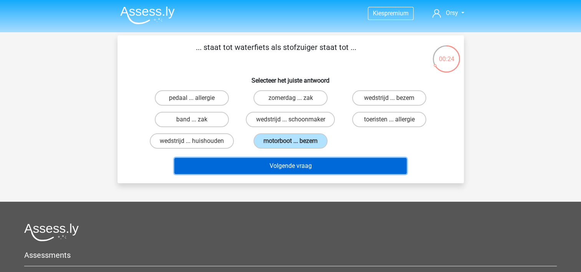
click at [309, 165] on button "Volgende vraag" at bounding box center [290, 166] width 232 height 16
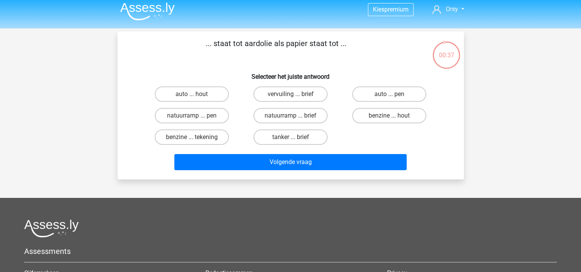
scroll to position [2, 0]
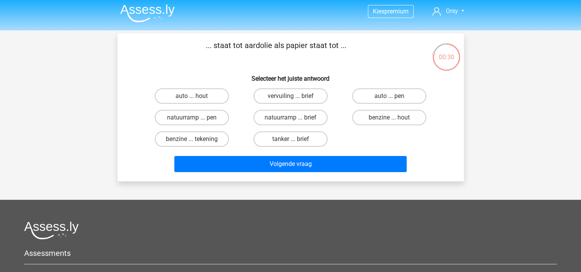
click at [192, 139] on input "benzine ... tekening" at bounding box center [194, 141] width 5 height 5
radio input "true"
click at [390, 121] on input "benzine ... hout" at bounding box center [391, 119] width 5 height 5
radio input "true"
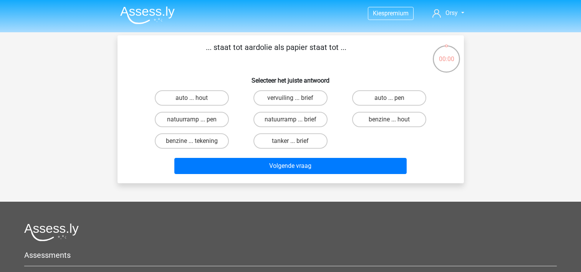
scroll to position [2, 0]
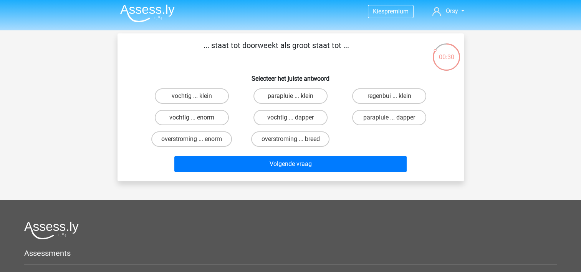
click at [192, 100] on input "vochtig ... klein" at bounding box center [194, 98] width 5 height 5
radio input "true"
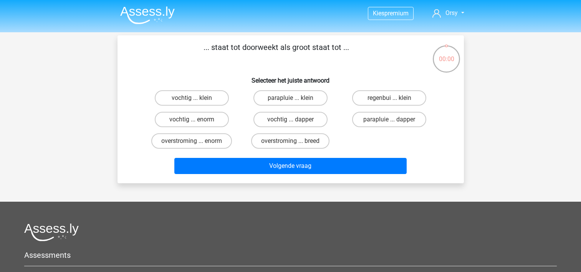
scroll to position [2, 0]
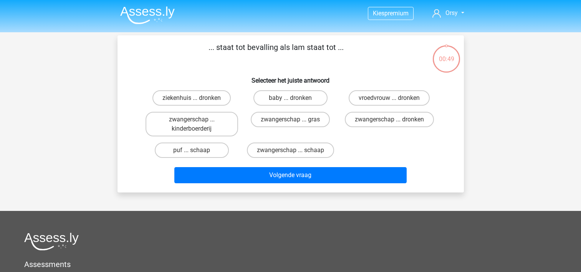
scroll to position [2, 0]
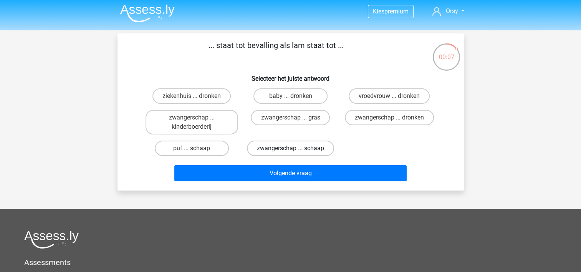
click at [293, 147] on label "zwangerschap ... schaap" at bounding box center [290, 148] width 87 height 15
click at [293, 148] on input "zwangerschap ... schaap" at bounding box center [292, 150] width 5 height 5
radio input "true"
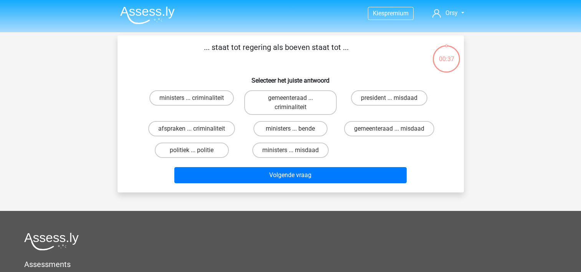
scroll to position [2, 0]
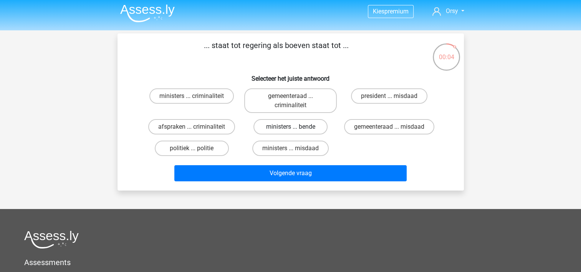
click at [303, 130] on label "ministers ... bende" at bounding box center [290, 126] width 74 height 15
click at [295, 130] on input "ministers ... bende" at bounding box center [292, 129] width 5 height 5
radio input "true"
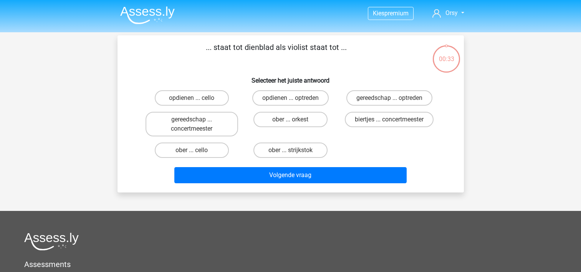
scroll to position [2, 0]
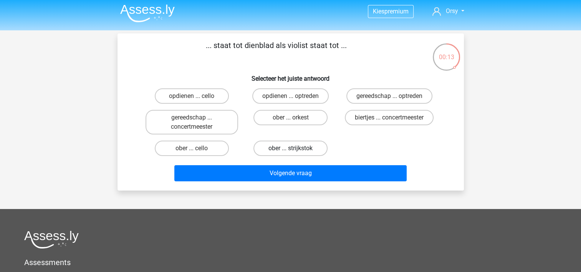
click at [303, 147] on label "ober ... strijkstok" at bounding box center [290, 148] width 74 height 15
click at [295, 148] on input "ober ... strijkstok" at bounding box center [292, 150] width 5 height 5
radio input "true"
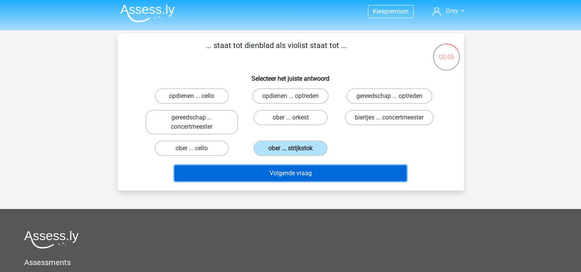
click at [303, 174] on button "Volgende vraag" at bounding box center [290, 173] width 232 height 16
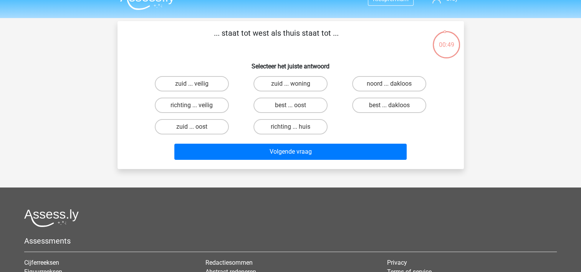
scroll to position [8, 0]
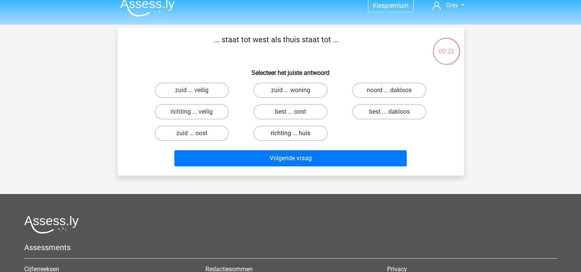
click at [298, 135] on label "richting ... huis" at bounding box center [290, 133] width 74 height 15
click at [295, 135] on input "richting ... huis" at bounding box center [292, 135] width 5 height 5
radio input "true"
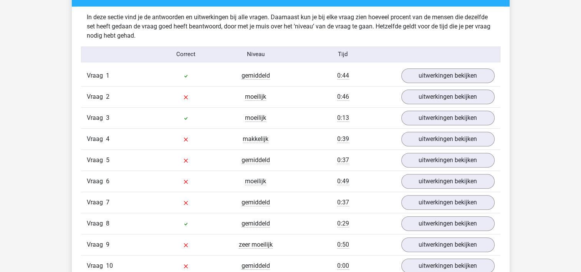
scroll to position [594, 0]
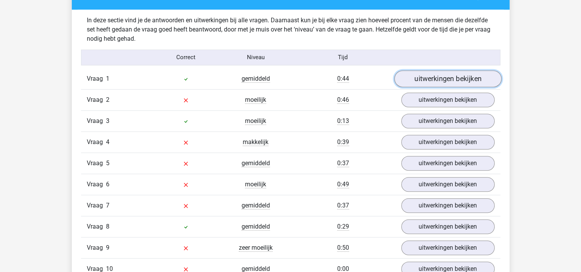
click at [413, 76] on link "uitwerkingen bekijken" at bounding box center [447, 78] width 107 height 17
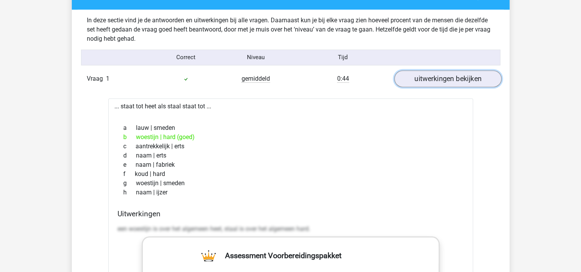
click at [419, 81] on link "uitwerkingen bekijken" at bounding box center [447, 78] width 107 height 17
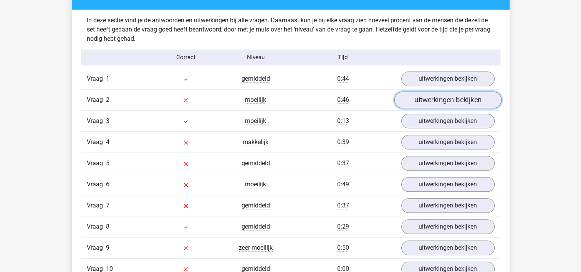
click at [430, 98] on link "uitwerkingen bekijken" at bounding box center [447, 99] width 107 height 17
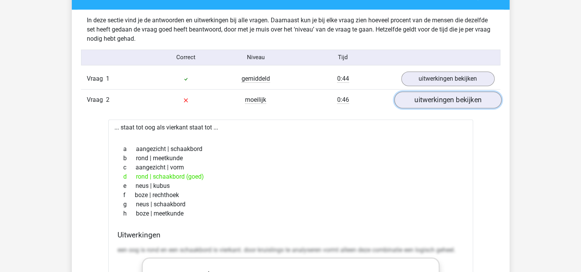
click at [435, 96] on link "uitwerkingen bekijken" at bounding box center [447, 99] width 107 height 17
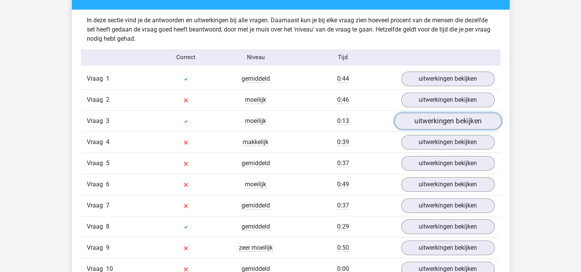
click at [424, 117] on link "uitwerkingen bekijken" at bounding box center [447, 121] width 107 height 17
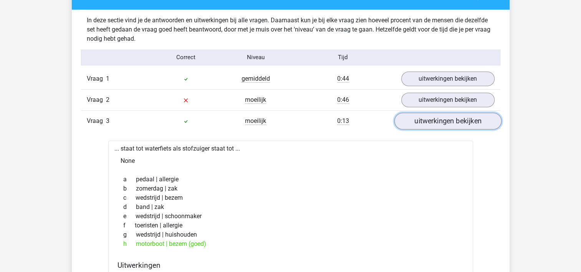
click at [424, 117] on link "uitwerkingen bekijken" at bounding box center [447, 121] width 107 height 17
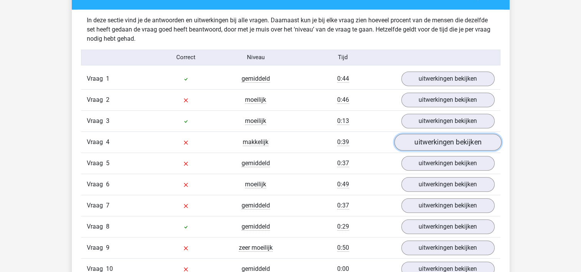
click at [425, 142] on link "uitwerkingen bekijken" at bounding box center [447, 142] width 107 height 17
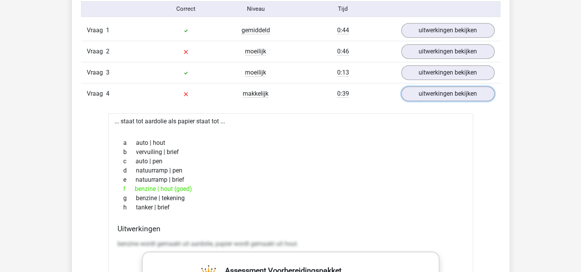
scroll to position [644, 0]
click at [419, 92] on link "uitwerkingen bekijken" at bounding box center [447, 92] width 107 height 17
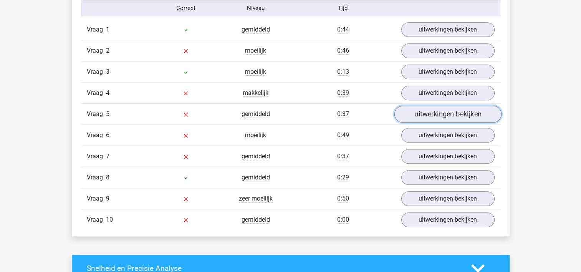
click at [425, 112] on link "uitwerkingen bekijken" at bounding box center [447, 114] width 107 height 17
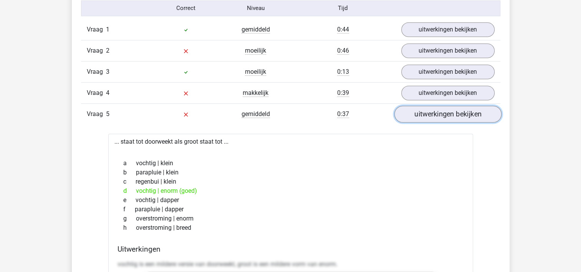
click at [432, 113] on link "uitwerkingen bekijken" at bounding box center [447, 114] width 107 height 17
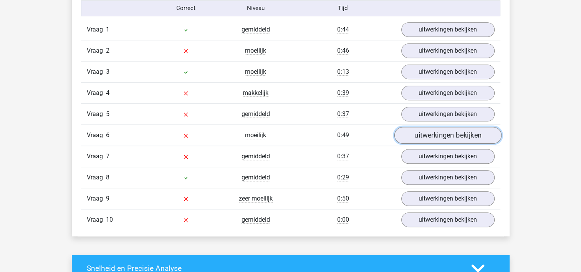
click at [424, 131] on link "uitwerkingen bekijken" at bounding box center [447, 135] width 107 height 17
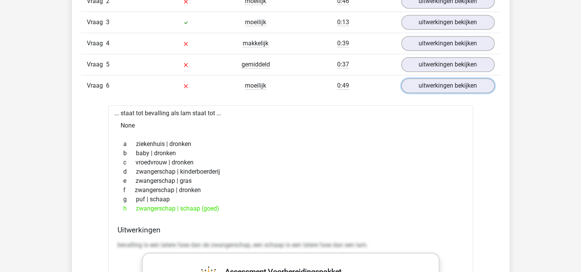
scroll to position [693, 0]
click at [416, 89] on link "uitwerkingen bekijken" at bounding box center [447, 86] width 107 height 17
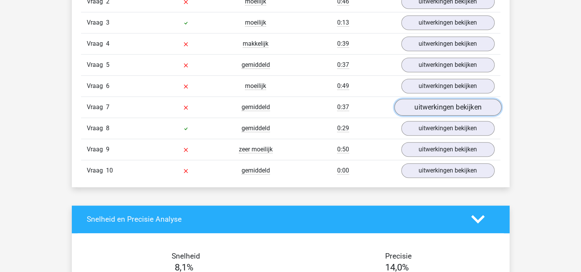
click at [415, 107] on link "uitwerkingen bekijken" at bounding box center [447, 107] width 107 height 17
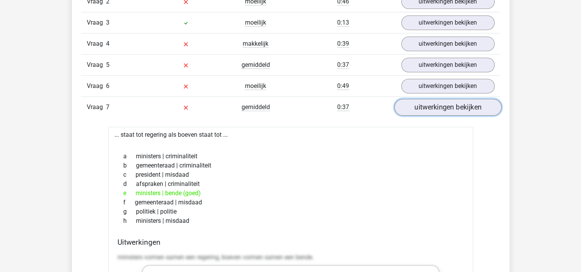
click at [437, 108] on link "uitwerkingen bekijken" at bounding box center [447, 107] width 107 height 17
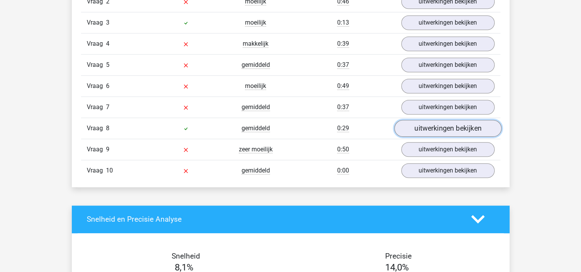
click at [431, 130] on link "uitwerkingen bekijken" at bounding box center [447, 128] width 107 height 17
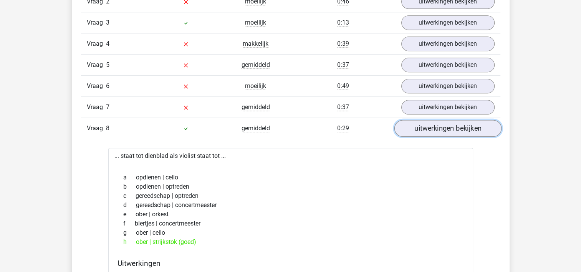
click at [429, 127] on link "uitwerkingen bekijken" at bounding box center [447, 128] width 107 height 17
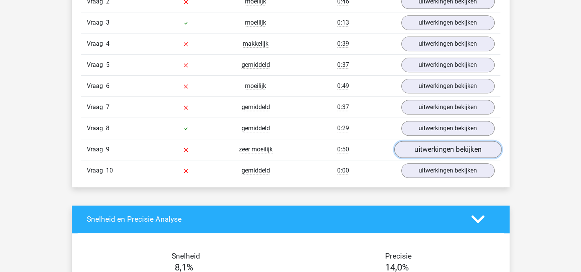
click at [428, 142] on link "uitwerkingen bekijken" at bounding box center [447, 149] width 107 height 17
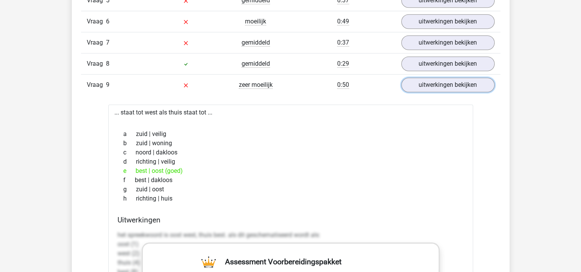
scroll to position [758, 0]
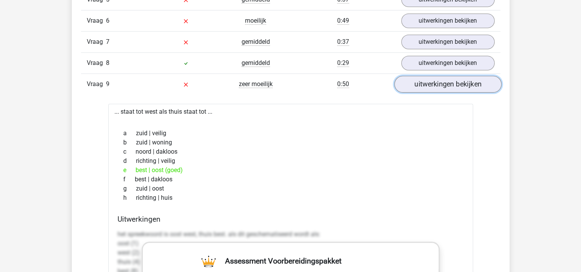
click at [440, 76] on link "uitwerkingen bekijken" at bounding box center [447, 84] width 107 height 17
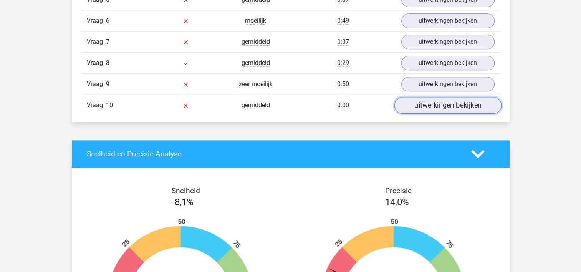
click at [432, 109] on link "uitwerkingen bekijken" at bounding box center [447, 105] width 107 height 17
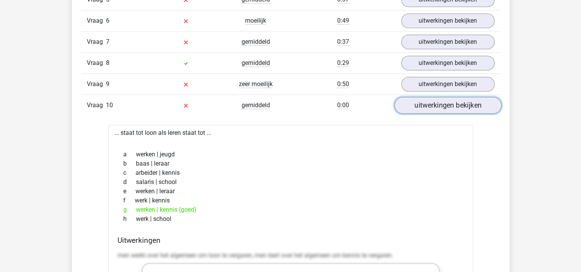
click at [432, 109] on link "uitwerkingen bekijken" at bounding box center [447, 105] width 107 height 17
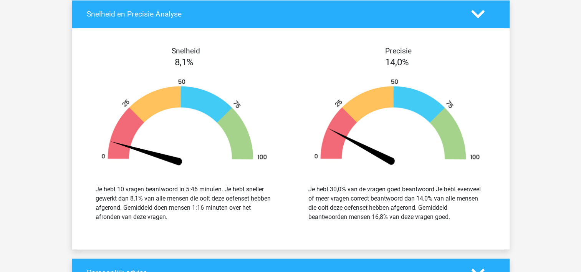
scroll to position [897, 0]
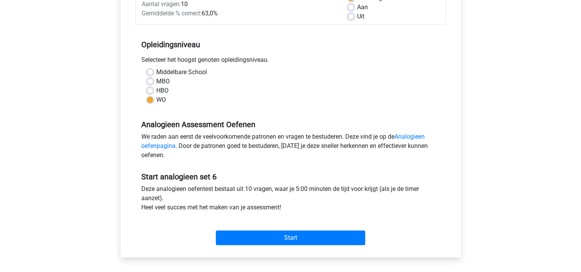
scroll to position [132, 0]
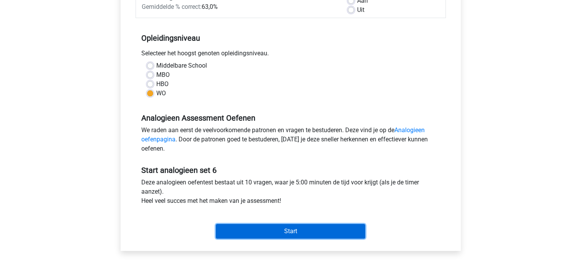
click at [263, 227] on input "Start" at bounding box center [290, 231] width 149 height 15
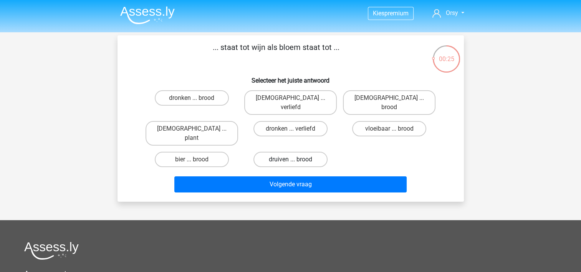
click at [278, 152] on label "druiven ... brood" at bounding box center [290, 159] width 74 height 15
click at [290, 159] on input "druiven ... brood" at bounding box center [292, 161] width 5 height 5
radio input "true"
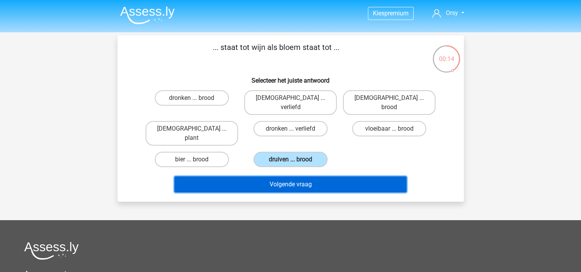
click at [286, 176] on button "Volgende vraag" at bounding box center [290, 184] width 232 height 16
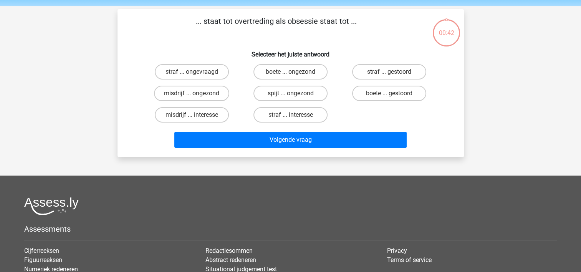
scroll to position [35, 0]
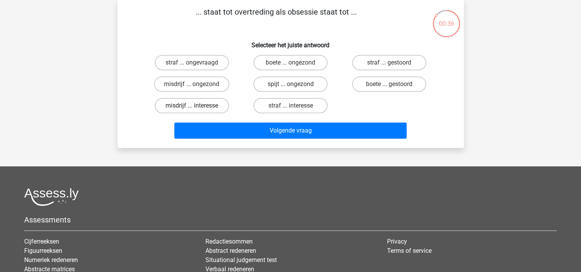
click at [211, 106] on label "misdrijf ... interesse" at bounding box center [192, 105] width 74 height 15
click at [197, 106] on input "misdrijf ... interesse" at bounding box center [194, 108] width 5 height 5
radio input "true"
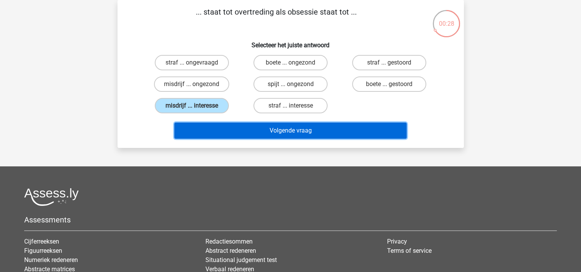
click at [291, 134] on button "Volgende vraag" at bounding box center [290, 130] width 232 height 16
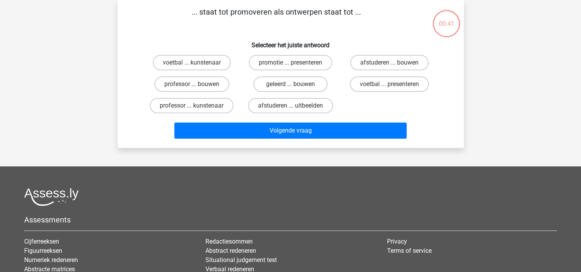
scroll to position [21, 0]
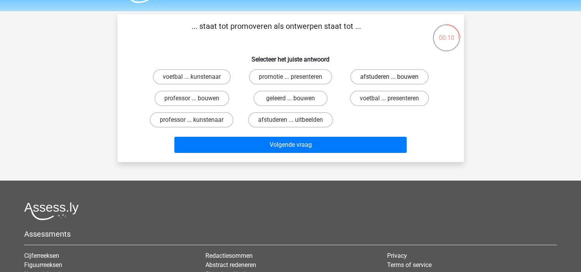
click at [367, 78] on label "afstuderen ... bouwen" at bounding box center [389, 76] width 78 height 15
click at [389, 78] on input "afstuderen ... bouwen" at bounding box center [391, 79] width 5 height 5
radio input "true"
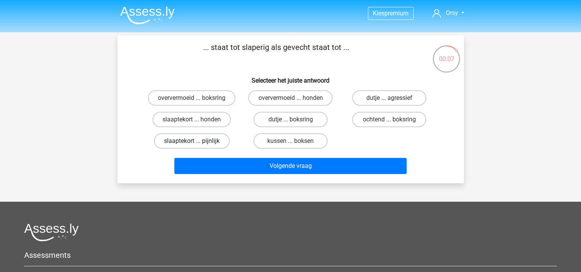
click at [162, 138] on label "slaaptekort ... pijnlijk" at bounding box center [192, 140] width 76 height 15
click at [192, 141] on input "slaaptekort ... pijnlijk" at bounding box center [194, 143] width 5 height 5
radio input "true"
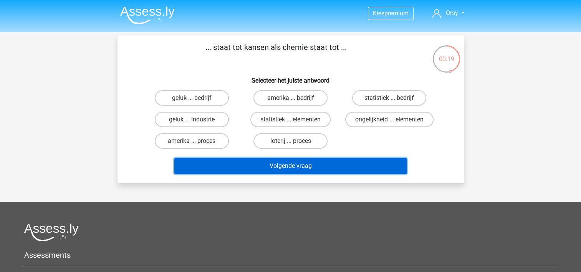
click at [284, 167] on button "Volgende vraag" at bounding box center [290, 166] width 232 height 16
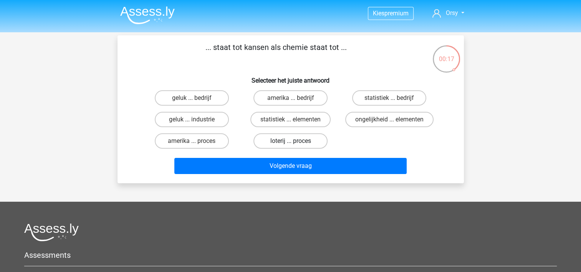
click at [278, 140] on label "loterij ... proces" at bounding box center [290, 140] width 74 height 15
click at [290, 141] on input "loterij ... proces" at bounding box center [292, 143] width 5 height 5
radio input "true"
click at [315, 121] on label "statistiek ... elementen" at bounding box center [290, 119] width 80 height 15
click at [295, 121] on input "statistiek ... elementen" at bounding box center [292, 121] width 5 height 5
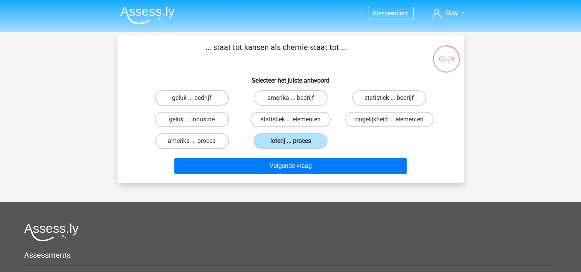
radio input "true"
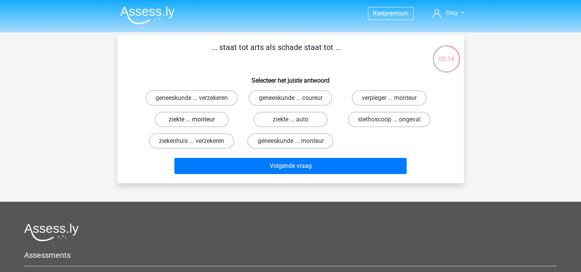
click at [193, 127] on label "ziekte ... monteur" at bounding box center [192, 119] width 74 height 15
click at [193, 124] on input "ziekte ... monteur" at bounding box center [194, 121] width 5 height 5
radio input "true"
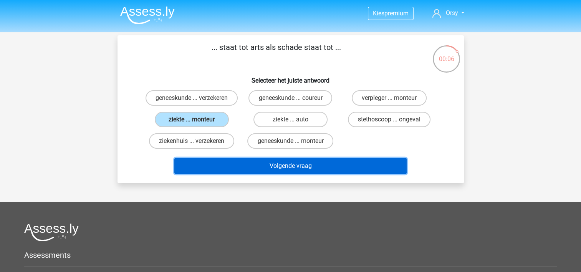
click at [295, 174] on button "Volgende vraag" at bounding box center [290, 166] width 232 height 16
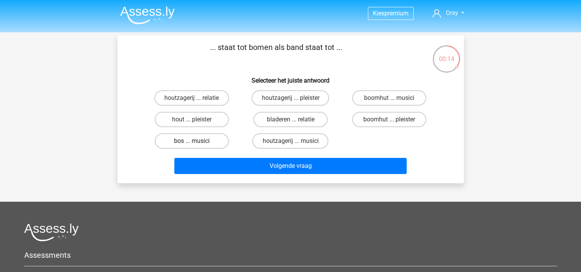
click at [205, 138] on label "bos ... musici" at bounding box center [192, 140] width 74 height 15
click at [197, 141] on input "bos ... musici" at bounding box center [194, 143] width 5 height 5
radio input "true"
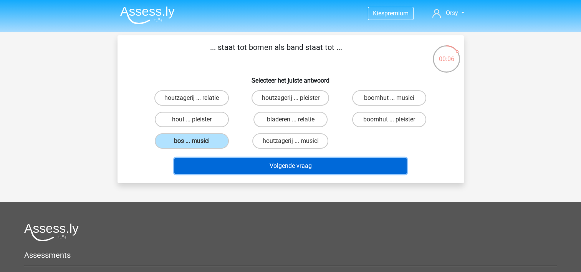
click at [295, 169] on button "Volgende vraag" at bounding box center [290, 166] width 232 height 16
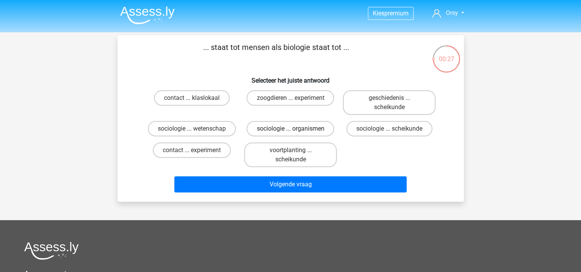
click at [275, 132] on label "sociologie ... organismen" at bounding box center [291, 128] width 88 height 15
click at [290, 132] on input "sociologie ... organismen" at bounding box center [292, 131] width 5 height 5
radio input "true"
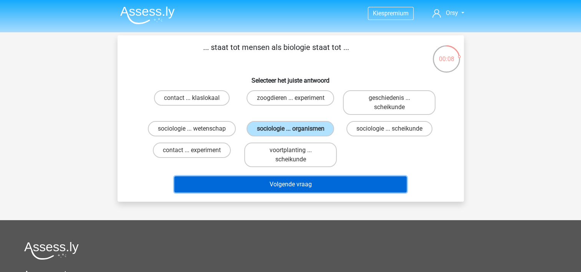
click at [316, 185] on button "Volgende vraag" at bounding box center [290, 184] width 232 height 16
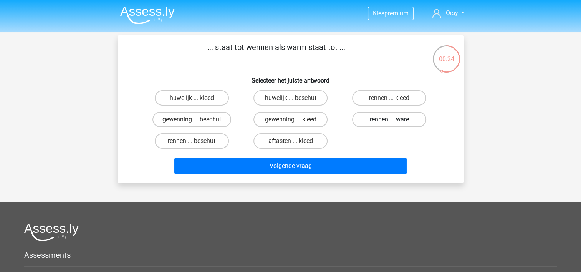
click at [382, 117] on label "rennen ... ware" at bounding box center [389, 119] width 74 height 15
click at [389, 119] on input "rennen ... ware" at bounding box center [391, 121] width 5 height 5
radio input "true"
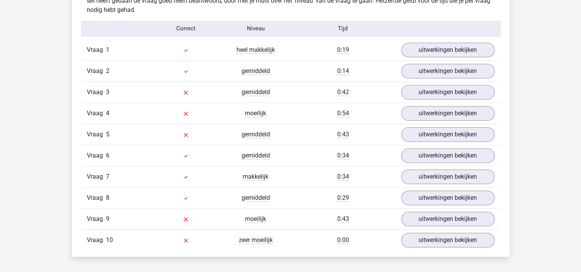
scroll to position [622, 0]
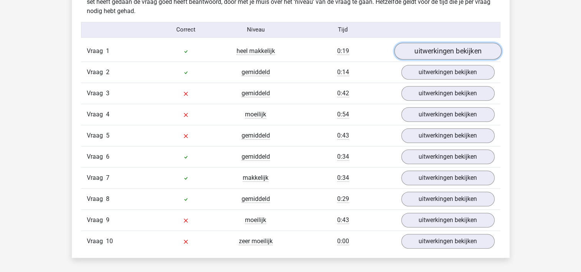
click at [425, 54] on link "uitwerkingen bekijken" at bounding box center [447, 51] width 107 height 17
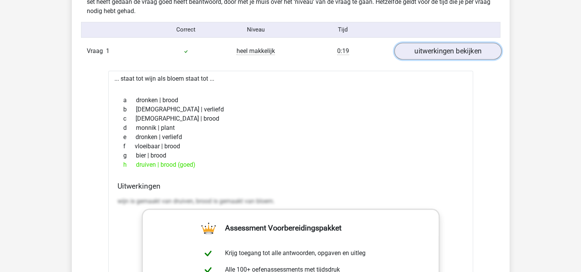
click at [425, 54] on link "uitwerkingen bekijken" at bounding box center [447, 51] width 107 height 17
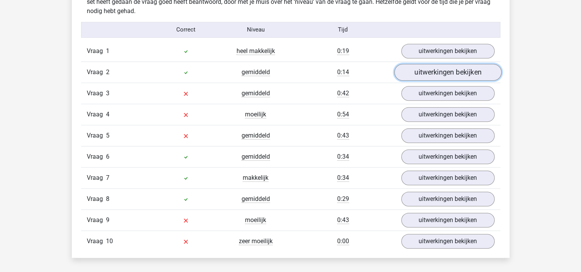
click at [419, 70] on link "uitwerkingen bekijken" at bounding box center [447, 72] width 107 height 17
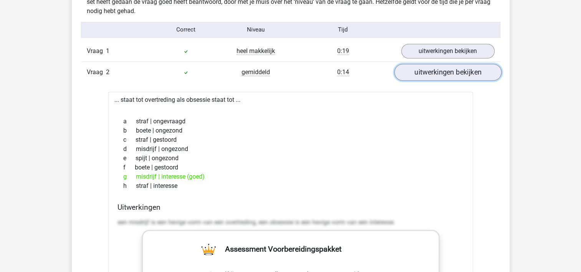
click at [419, 70] on link "uitwerkingen bekijken" at bounding box center [447, 72] width 107 height 17
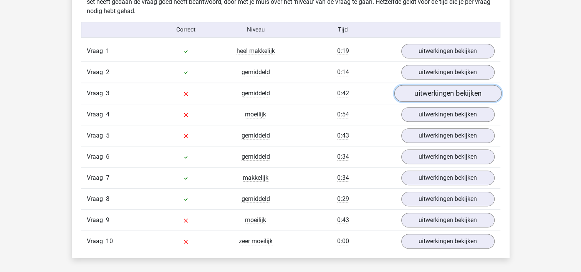
click at [416, 91] on link "uitwerkingen bekijken" at bounding box center [447, 93] width 107 height 17
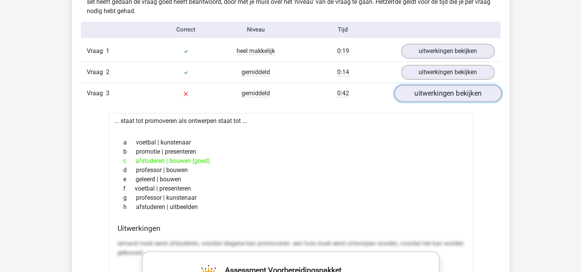
click at [416, 91] on link "uitwerkingen bekijken" at bounding box center [447, 93] width 107 height 17
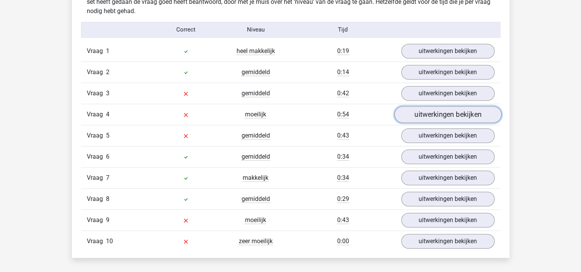
click at [415, 113] on link "uitwerkingen bekijken" at bounding box center [447, 114] width 107 height 17
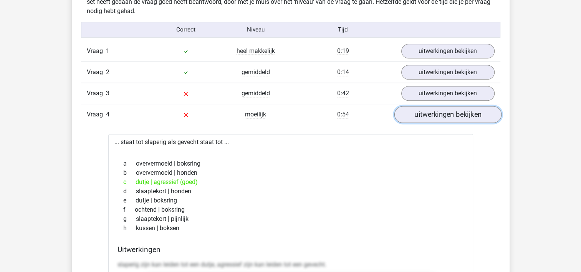
click at [424, 117] on link "uitwerkingen bekijken" at bounding box center [447, 114] width 107 height 17
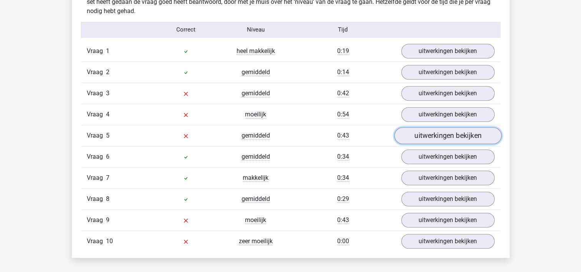
click at [426, 137] on link "uitwerkingen bekijken" at bounding box center [447, 135] width 107 height 17
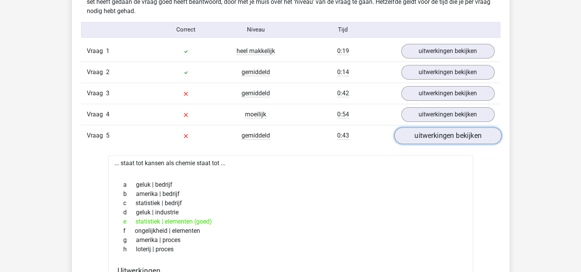
click at [426, 137] on link "uitwerkingen bekijken" at bounding box center [447, 135] width 107 height 17
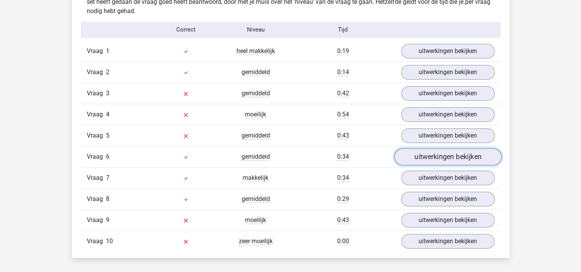
click at [419, 159] on link "uitwerkingen bekijken" at bounding box center [447, 156] width 107 height 17
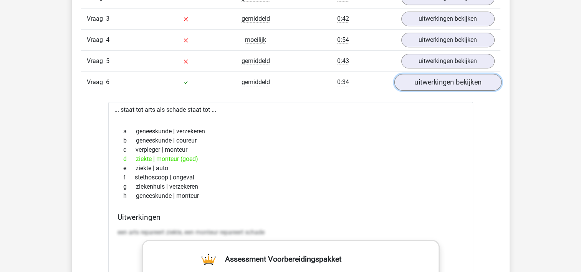
scroll to position [697, 0]
click at [430, 84] on link "uitwerkingen bekijken" at bounding box center [447, 81] width 107 height 17
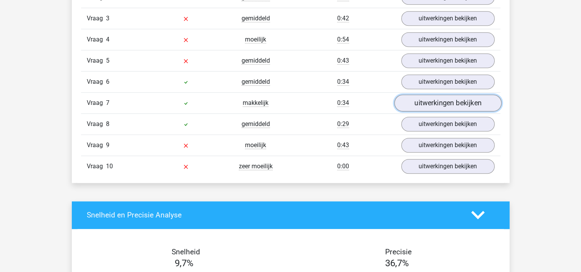
click at [427, 102] on link "uitwerkingen bekijken" at bounding box center [447, 102] width 107 height 17
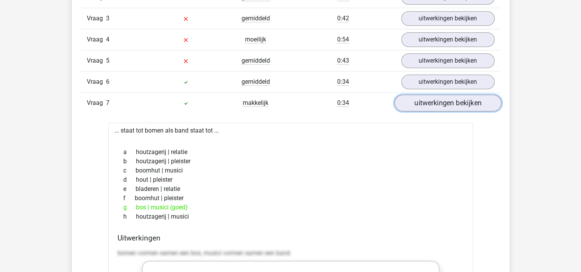
click at [427, 102] on link "uitwerkingen bekijken" at bounding box center [447, 102] width 107 height 17
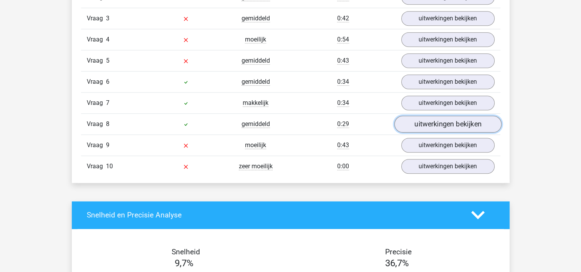
click at [422, 124] on link "uitwerkingen bekijken" at bounding box center [447, 124] width 107 height 17
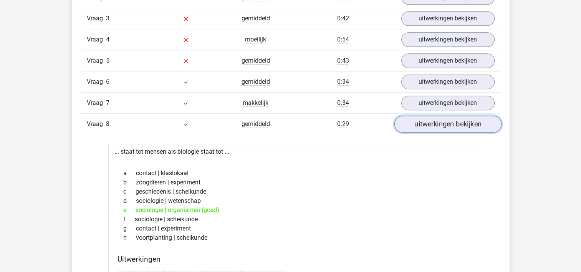
click at [422, 124] on link "uitwerkingen bekijken" at bounding box center [447, 124] width 107 height 17
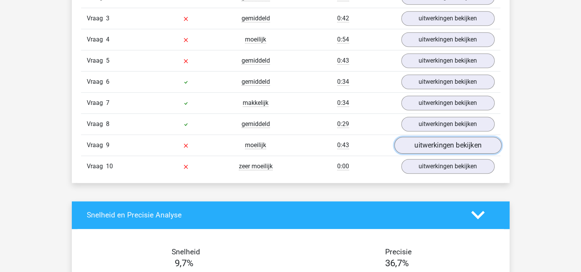
click at [420, 141] on link "uitwerkingen bekijken" at bounding box center [447, 145] width 107 height 17
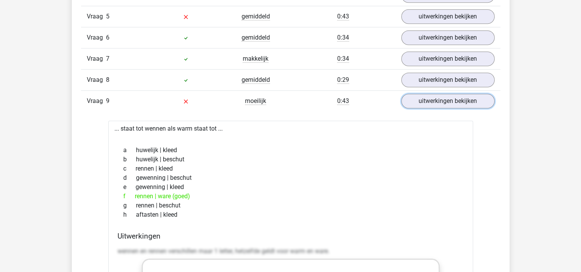
scroll to position [740, 0]
click at [430, 94] on link "uitwerkingen bekijken" at bounding box center [447, 101] width 107 height 17
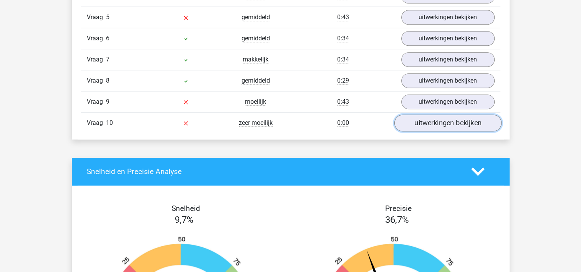
click at [414, 126] on link "uitwerkingen bekijken" at bounding box center [447, 122] width 107 height 17
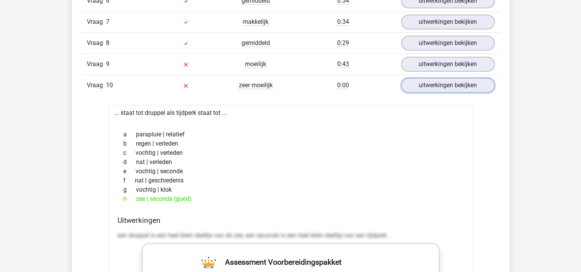
scroll to position [785, 0]
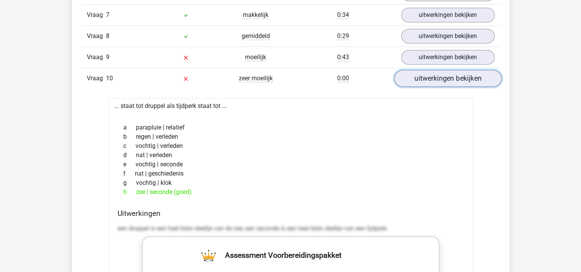
click at [421, 78] on link "uitwerkingen bekijken" at bounding box center [447, 78] width 107 height 17
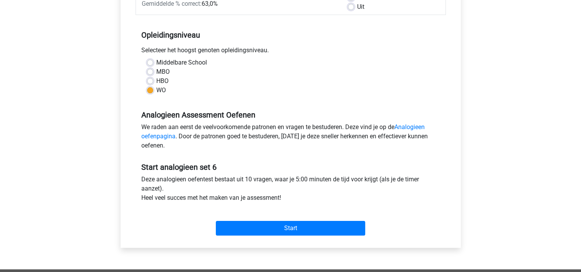
scroll to position [135, 0]
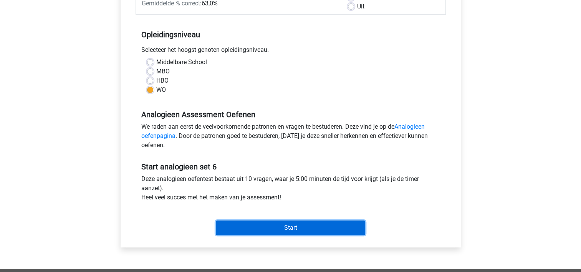
click at [299, 226] on input "Start" at bounding box center [290, 227] width 149 height 15
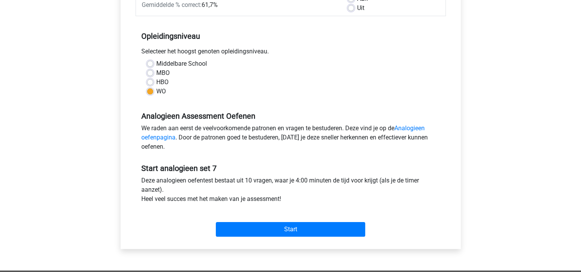
scroll to position [147, 0]
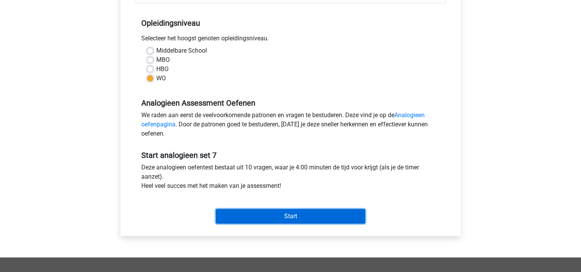
click at [283, 217] on input "Start" at bounding box center [290, 216] width 149 height 15
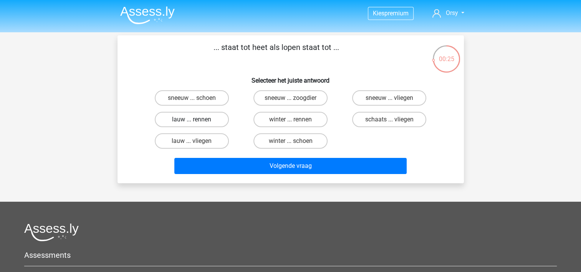
click at [197, 123] on label "lauw ... rennen" at bounding box center [192, 119] width 74 height 15
click at [197, 123] on input "lauw ... rennen" at bounding box center [194, 121] width 5 height 5
radio input "true"
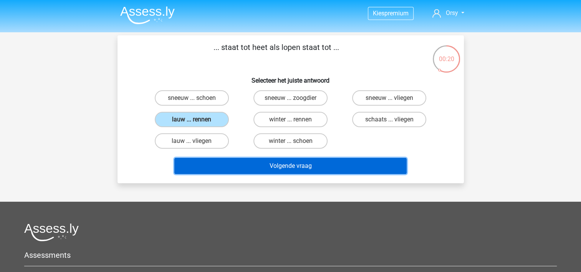
click at [275, 163] on button "Volgende vraag" at bounding box center [290, 166] width 232 height 16
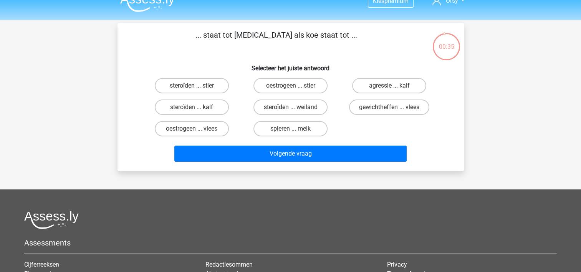
scroll to position [14, 0]
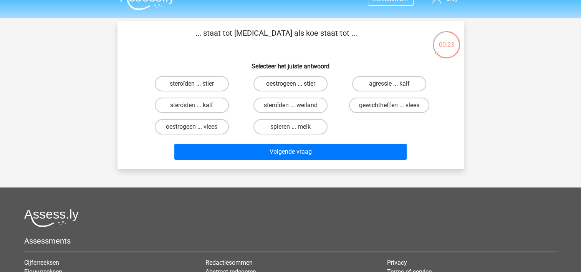
click at [280, 88] on label "oestrogeen ... stier" at bounding box center [290, 83] width 74 height 15
click at [290, 88] on input "oestrogeen ... stier" at bounding box center [292, 86] width 5 height 5
radio input "true"
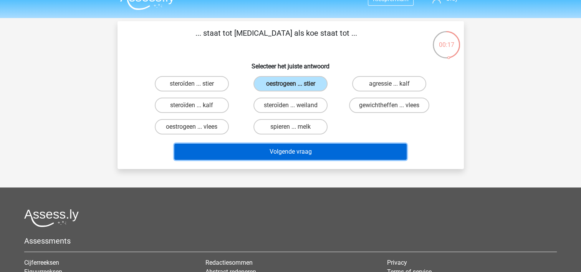
click at [289, 154] on button "Volgende vraag" at bounding box center [290, 152] width 232 height 16
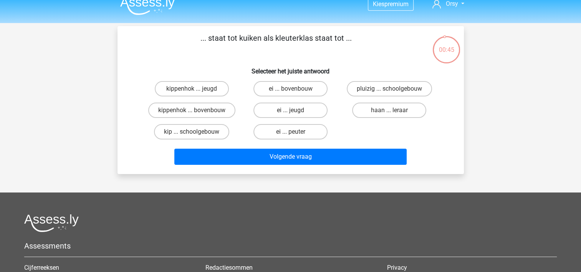
scroll to position [8, 0]
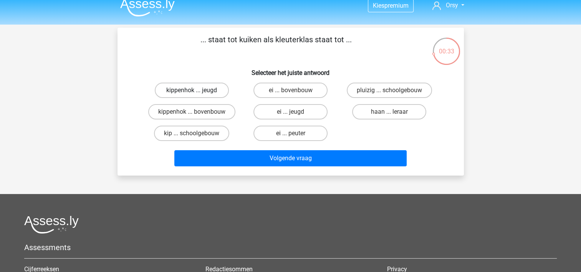
click at [186, 91] on label "kippenhok ... jeugd" at bounding box center [192, 90] width 74 height 15
click at [192, 91] on input "kippenhok ... jeugd" at bounding box center [194, 92] width 5 height 5
radio input "true"
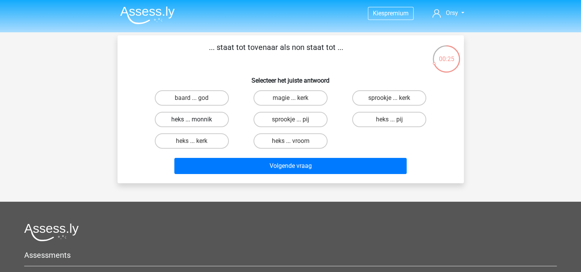
click at [200, 121] on label "heks ... monnik" at bounding box center [192, 119] width 74 height 15
click at [197, 121] on input "heks ... monnik" at bounding box center [194, 121] width 5 height 5
radio input "true"
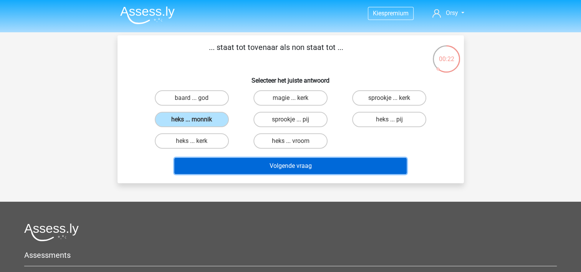
click at [298, 165] on button "Volgende vraag" at bounding box center [290, 166] width 232 height 16
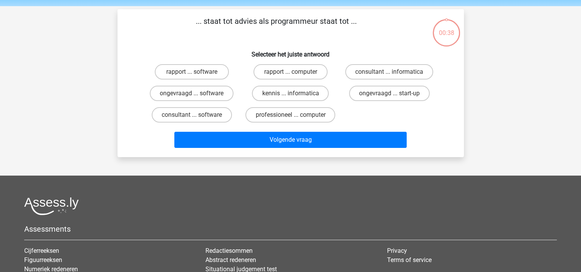
scroll to position [35, 0]
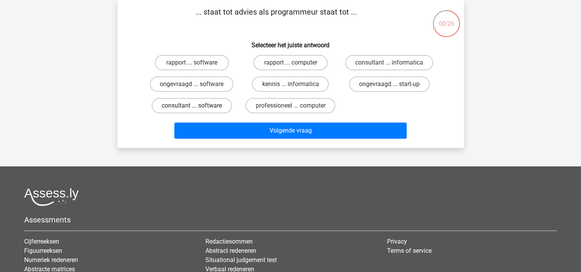
click at [206, 111] on label "consultant ... software" at bounding box center [192, 105] width 80 height 15
click at [197, 111] on input "consultant ... software" at bounding box center [194, 108] width 5 height 5
radio input "true"
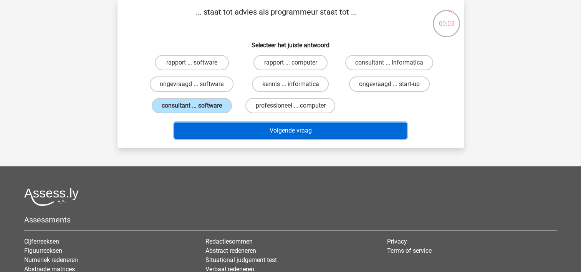
drag, startPoint x: 302, startPoint y: 127, endPoint x: 289, endPoint y: 130, distance: 13.3
click at [289, 130] on button "Volgende vraag" at bounding box center [290, 130] width 232 height 16
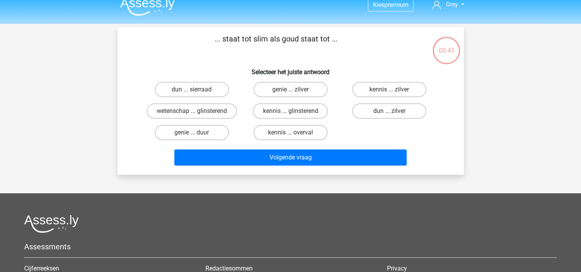
scroll to position [8, 0]
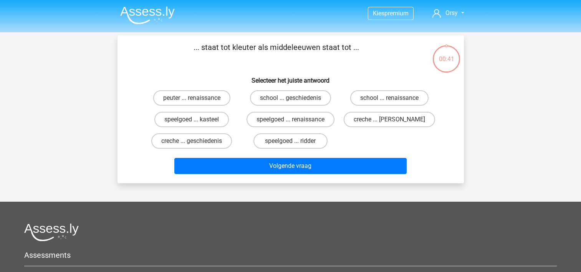
scroll to position [8, 0]
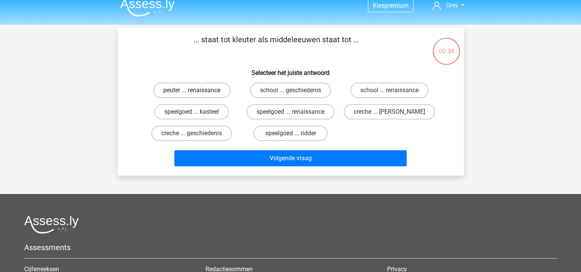
click at [201, 86] on label "peuter ... renaissance" at bounding box center [191, 90] width 77 height 15
click at [197, 90] on input "peuter ... renaissance" at bounding box center [194, 92] width 5 height 5
radio input "true"
click at [343, 125] on div "peuter ... renaissance school ... geschiedenis school ... renaissance speelgoed…" at bounding box center [290, 111] width 296 height 65
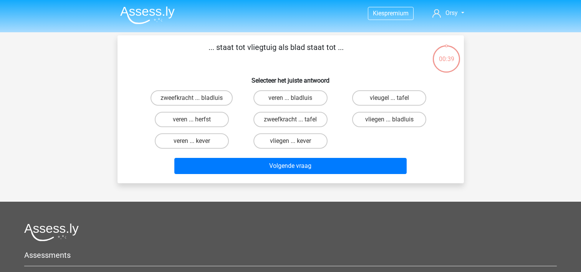
scroll to position [8, 0]
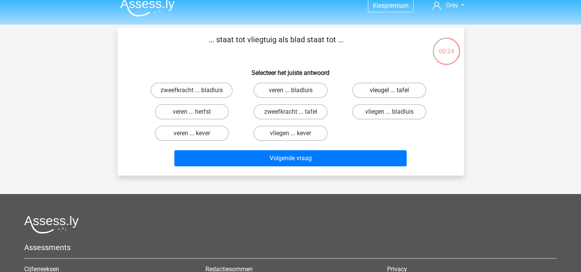
click at [382, 91] on label "vleugel ... tafel" at bounding box center [389, 90] width 74 height 15
click at [389, 91] on input "vleugel ... tafel" at bounding box center [391, 92] width 5 height 5
radio input "true"
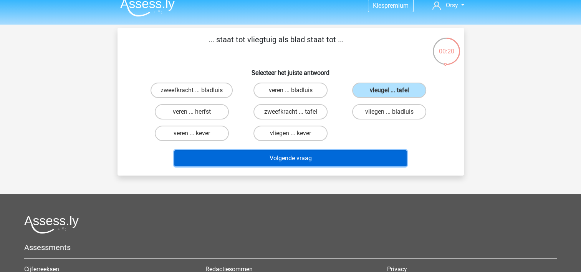
click at [327, 157] on button "Volgende vraag" at bounding box center [290, 158] width 232 height 16
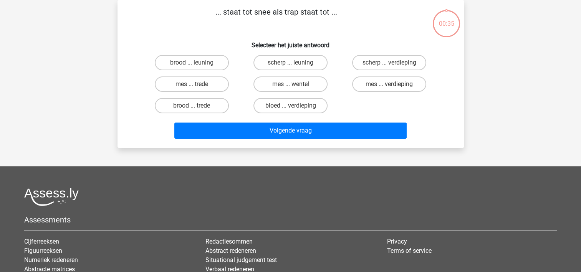
scroll to position [0, 0]
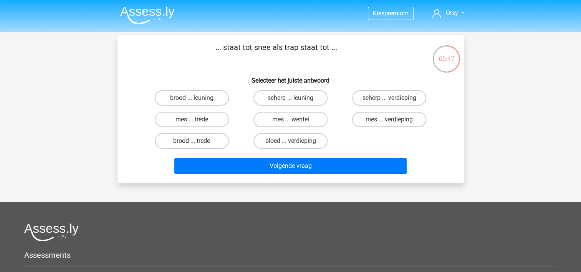
click at [207, 141] on label "brood ... trede" at bounding box center [192, 140] width 74 height 15
click at [197, 141] on input "brood ... trede" at bounding box center [194, 143] width 5 height 5
radio input "true"
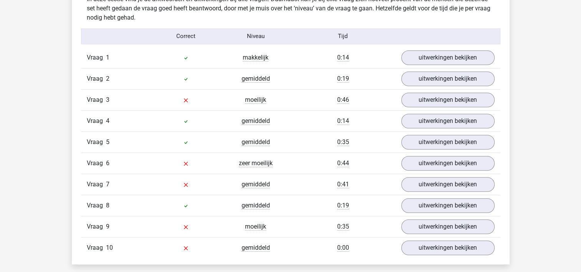
scroll to position [616, 0]
click at [431, 61] on link "uitwerkingen bekijken" at bounding box center [447, 57] width 107 height 17
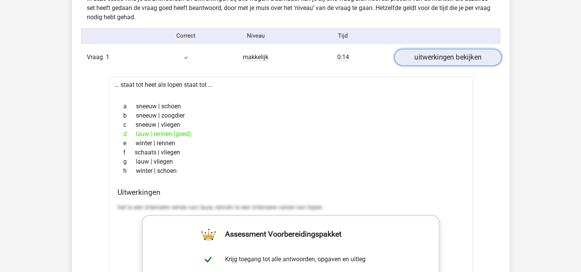
click at [431, 61] on link "uitwerkingen bekijken" at bounding box center [447, 57] width 107 height 17
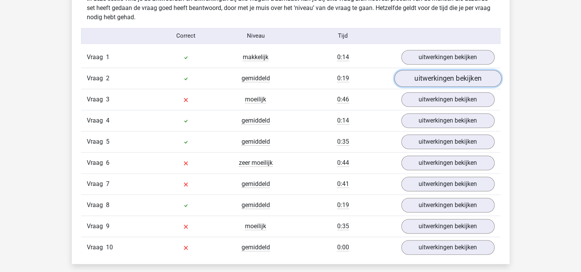
click at [425, 77] on link "uitwerkingen bekijken" at bounding box center [447, 78] width 107 height 17
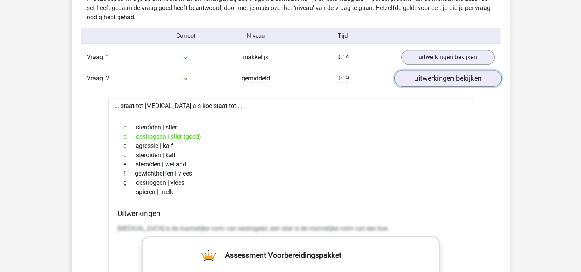
click at [425, 77] on link "uitwerkingen bekijken" at bounding box center [447, 78] width 107 height 17
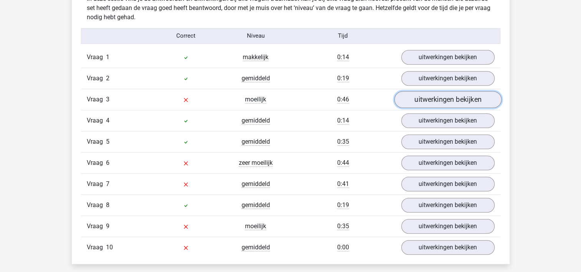
click at [419, 96] on link "uitwerkingen bekijken" at bounding box center [447, 99] width 107 height 17
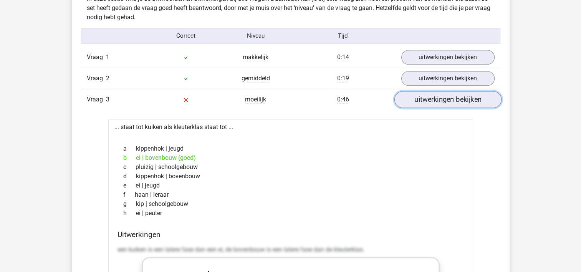
click at [415, 97] on link "uitwerkingen bekijken" at bounding box center [447, 99] width 107 height 17
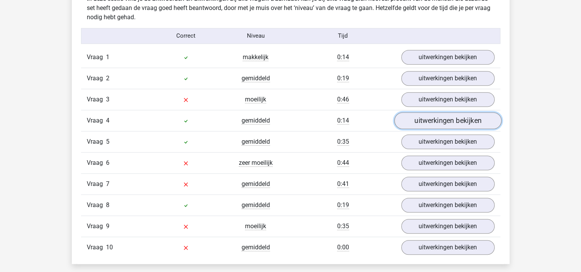
click at [429, 120] on link "uitwerkingen bekijken" at bounding box center [447, 120] width 107 height 17
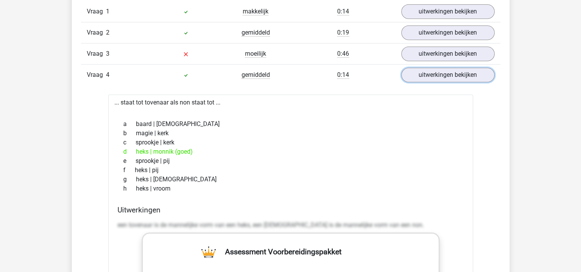
scroll to position [662, 0]
click at [433, 72] on link "uitwerkingen bekijken" at bounding box center [447, 74] width 107 height 17
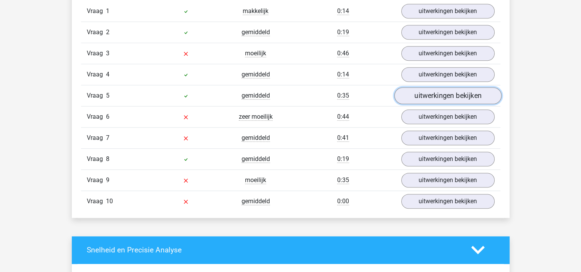
click at [425, 99] on link "uitwerkingen bekijken" at bounding box center [447, 95] width 107 height 17
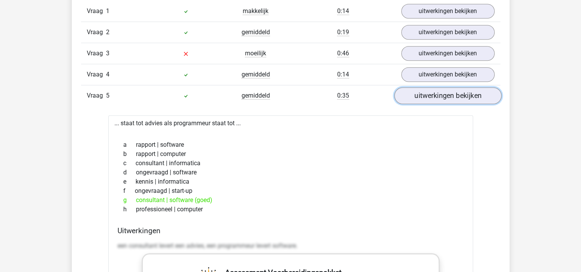
click at [425, 98] on link "uitwerkingen bekijken" at bounding box center [447, 95] width 107 height 17
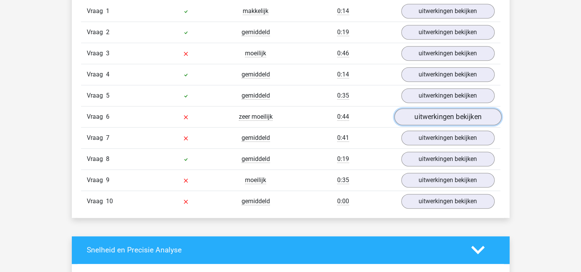
click at [424, 116] on link "uitwerkingen bekijken" at bounding box center [447, 116] width 107 height 17
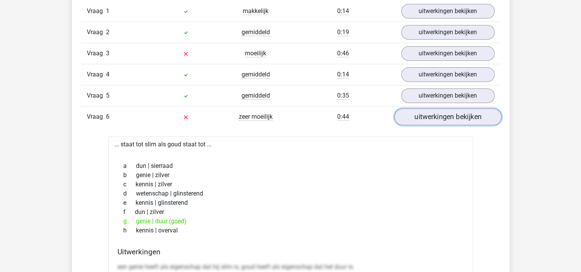
click at [424, 115] on link "uitwerkingen bekijken" at bounding box center [447, 116] width 107 height 17
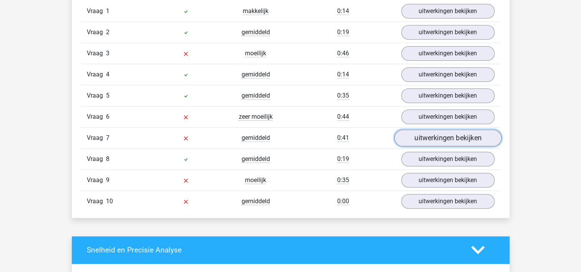
click at [424, 132] on link "uitwerkingen bekijken" at bounding box center [447, 137] width 107 height 17
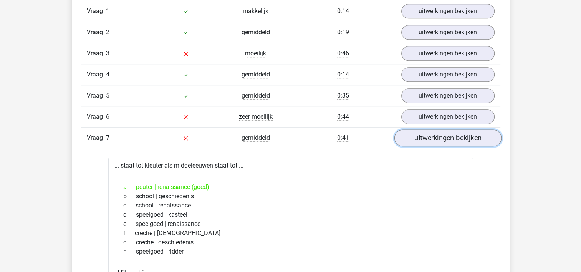
click at [424, 132] on link "uitwerkingen bekijken" at bounding box center [447, 137] width 107 height 17
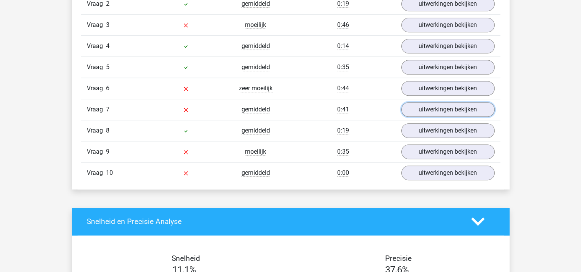
scroll to position [692, 0]
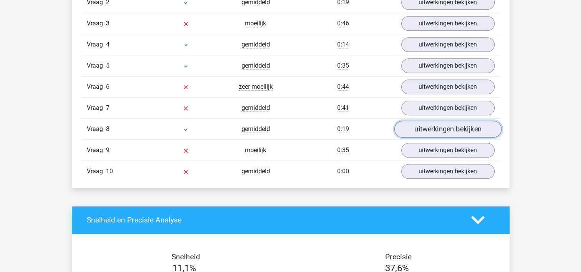
click at [432, 131] on link "uitwerkingen bekijken" at bounding box center [447, 129] width 107 height 17
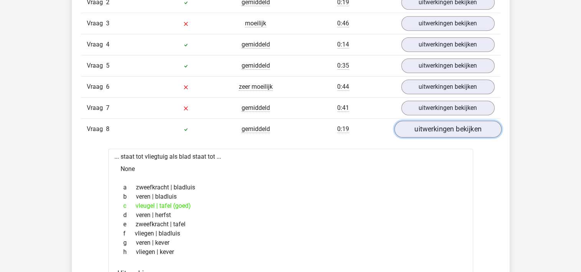
click at [429, 131] on link "uitwerkingen bekijken" at bounding box center [447, 129] width 107 height 17
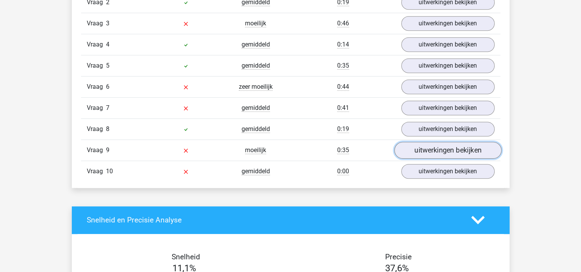
click at [426, 144] on link "uitwerkingen bekijken" at bounding box center [447, 150] width 107 height 17
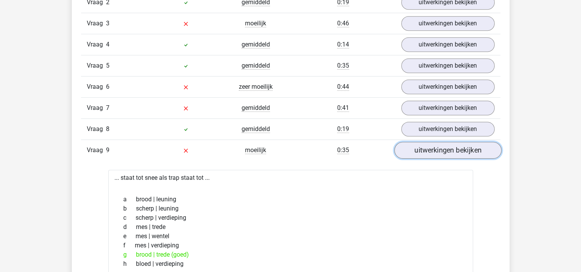
click at [426, 144] on link "uitwerkingen bekijken" at bounding box center [447, 150] width 107 height 17
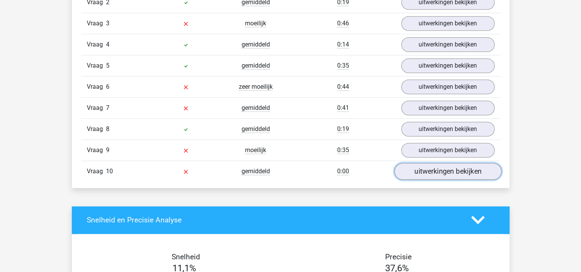
click at [425, 166] on link "uitwerkingen bekijken" at bounding box center [447, 171] width 107 height 17
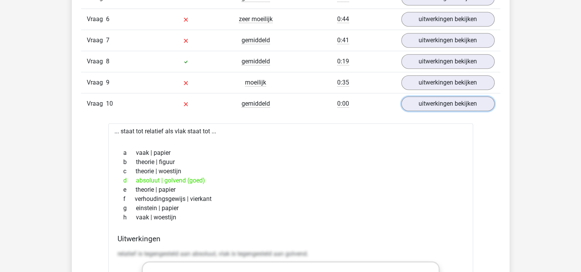
scroll to position [760, 0]
click at [423, 101] on link "uitwerkingen bekijken" at bounding box center [447, 103] width 107 height 17
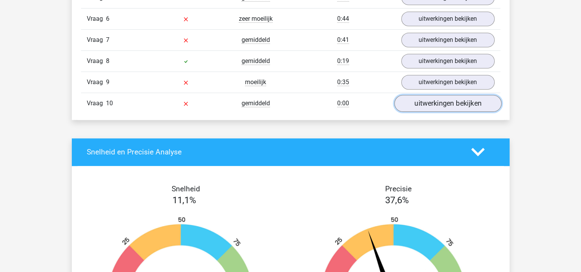
click at [423, 101] on link "uitwerkingen bekijken" at bounding box center [447, 103] width 107 height 17
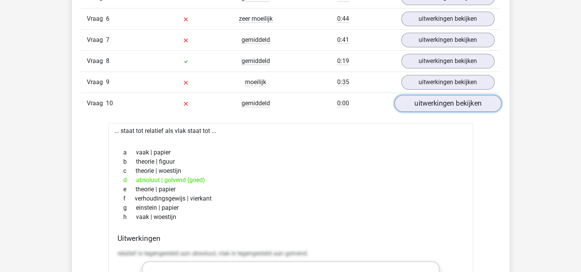
click at [423, 101] on link "uitwerkingen bekijken" at bounding box center [447, 103] width 107 height 17
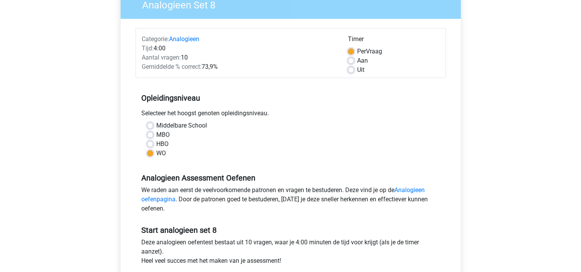
scroll to position [225, 0]
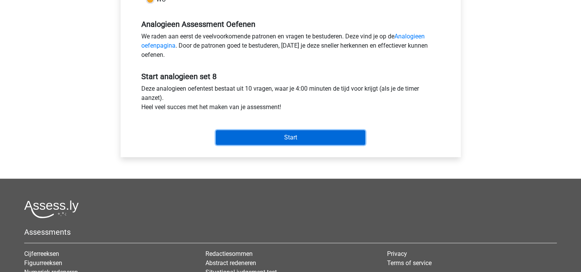
click at [275, 138] on input "Start" at bounding box center [290, 137] width 149 height 15
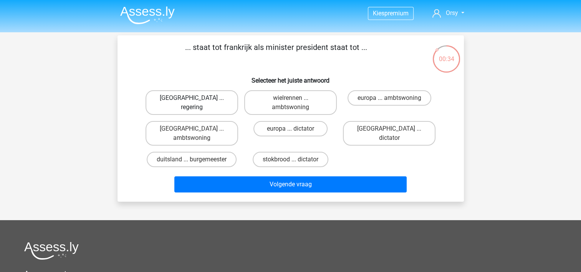
click at [174, 99] on label "[GEOGRAPHIC_DATA] ... regering" at bounding box center [192, 102] width 93 height 25
click at [192, 99] on input "[GEOGRAPHIC_DATA] ... regering" at bounding box center [194, 100] width 5 height 5
radio input "true"
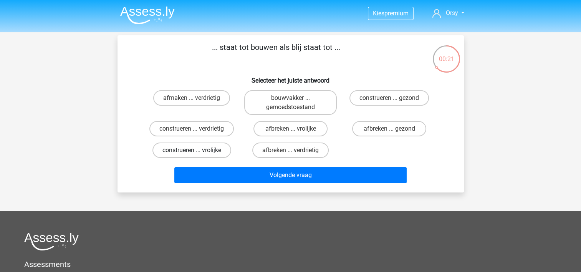
click at [179, 146] on label "construeren ... vrolijke" at bounding box center [191, 149] width 79 height 15
click at [192, 150] on input "construeren ... vrolijke" at bounding box center [194, 152] width 5 height 5
radio input "true"
click at [271, 150] on label "afbreken ... verdrietig" at bounding box center [290, 149] width 76 height 15
click at [290, 150] on input "afbreken ... verdrietig" at bounding box center [292, 152] width 5 height 5
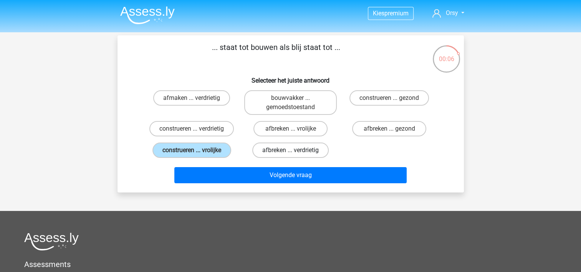
radio input "true"
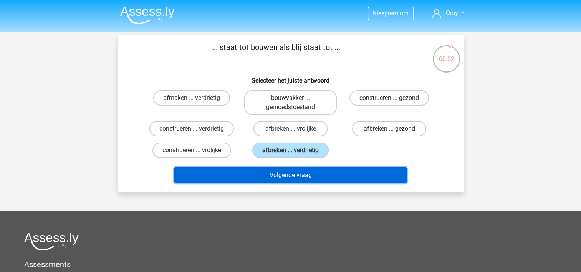
click at [306, 180] on button "Volgende vraag" at bounding box center [290, 175] width 232 height 16
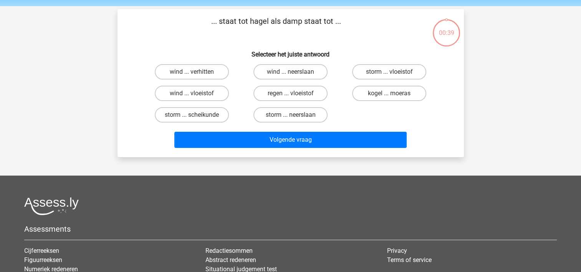
scroll to position [35, 0]
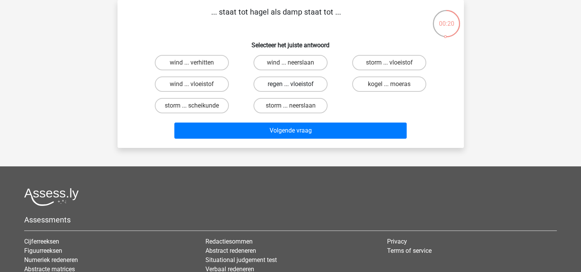
click at [278, 85] on label "regen ... vloeistof" at bounding box center [290, 83] width 74 height 15
click at [290, 85] on input "regen ... vloeistof" at bounding box center [292, 86] width 5 height 5
radio input "true"
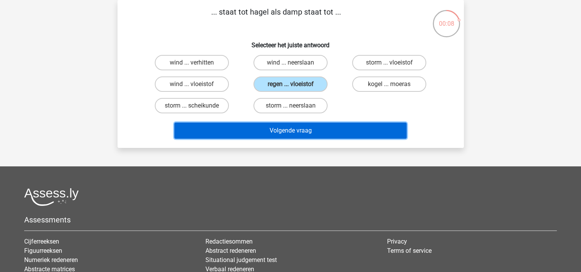
click at [315, 134] on button "Volgende vraag" at bounding box center [290, 130] width 232 height 16
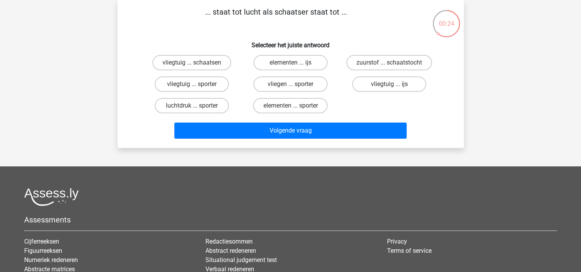
click at [389, 88] on input "vliegtuig ... ijs" at bounding box center [391, 86] width 5 height 5
radio input "true"
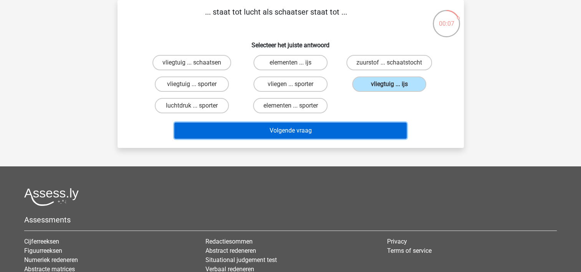
click at [364, 128] on button "Volgende vraag" at bounding box center [290, 130] width 232 height 16
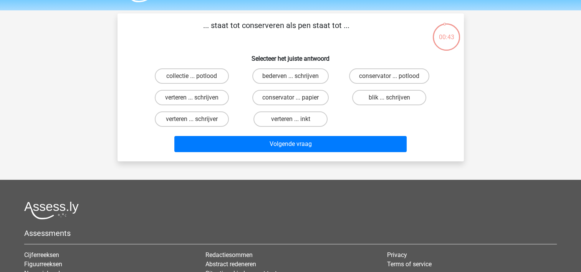
scroll to position [12, 0]
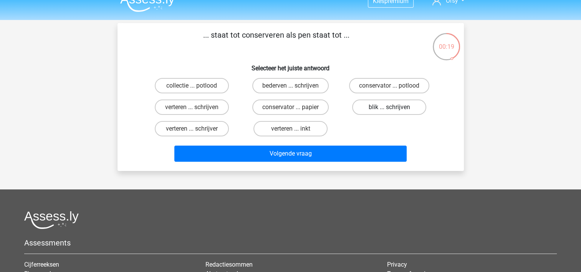
click at [374, 108] on label "blik ... schrijven" at bounding box center [389, 106] width 74 height 15
click at [389, 108] on input "blik ... schrijven" at bounding box center [391, 109] width 5 height 5
radio input "true"
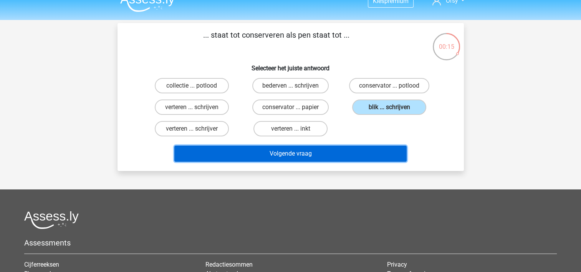
click at [288, 151] on button "Volgende vraag" at bounding box center [290, 154] width 232 height 16
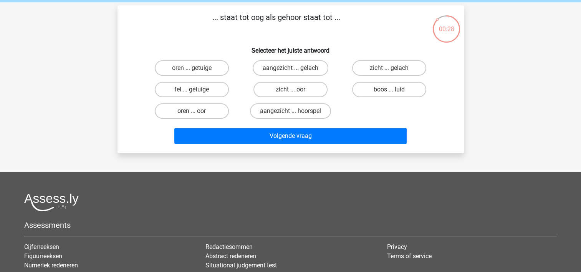
scroll to position [31, 0]
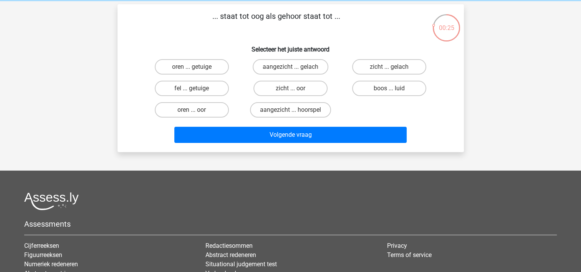
click at [294, 90] on input "zicht ... oor" at bounding box center [292, 90] width 5 height 5
radio input "true"
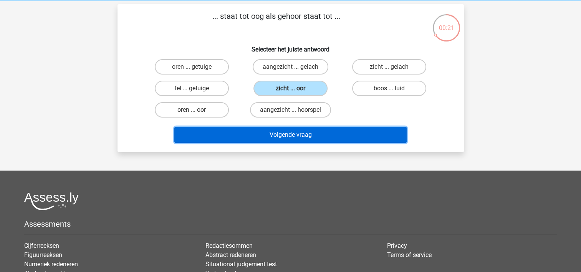
click at [304, 138] on button "Volgende vraag" at bounding box center [290, 135] width 232 height 16
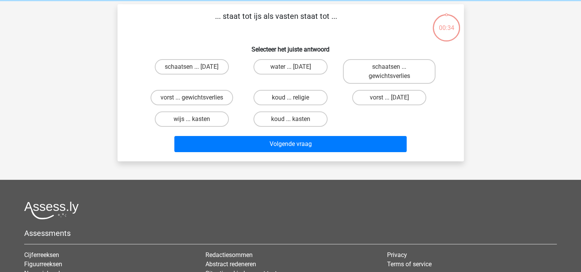
scroll to position [35, 0]
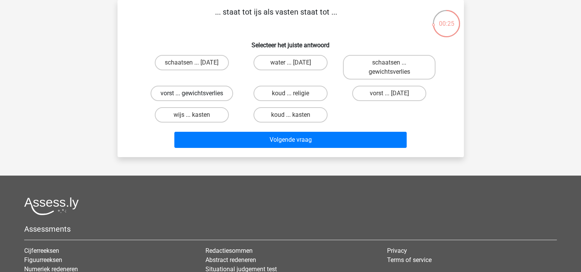
click at [211, 90] on label "vorst ... gewichtsverlies" at bounding box center [192, 93] width 83 height 15
click at [197, 93] on input "vorst ... gewichtsverlies" at bounding box center [194, 95] width 5 height 5
radio input "true"
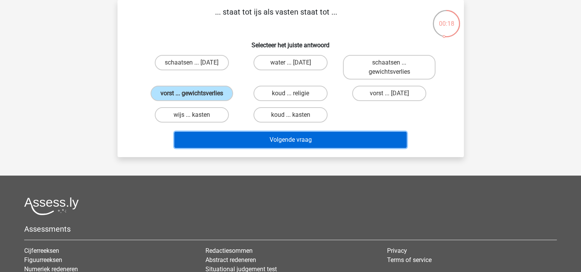
click at [262, 141] on button "Volgende vraag" at bounding box center [290, 140] width 232 height 16
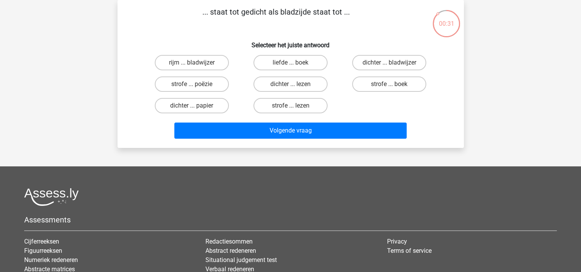
scroll to position [33, 0]
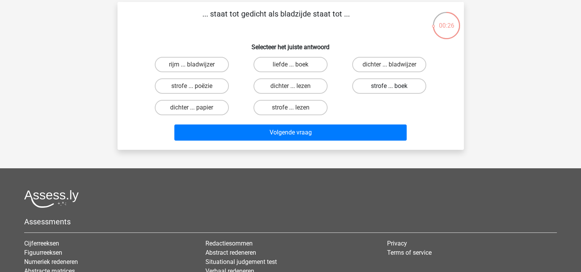
click at [379, 86] on label "strofe ... boek" at bounding box center [389, 85] width 74 height 15
click at [389, 86] on input "strofe ... boek" at bounding box center [391, 88] width 5 height 5
radio input "true"
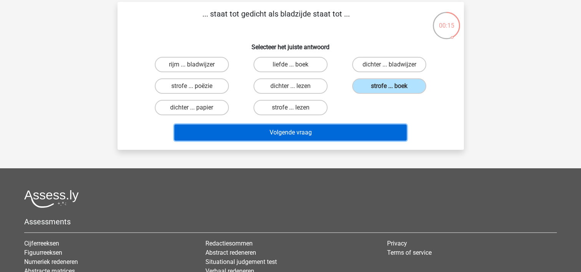
click at [279, 130] on button "Volgende vraag" at bounding box center [290, 132] width 232 height 16
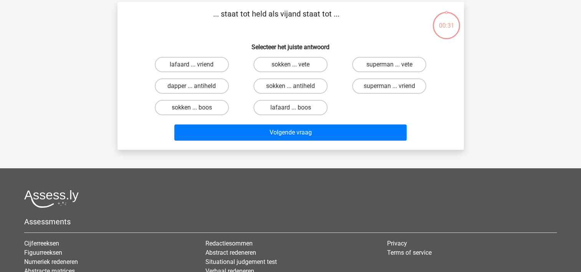
scroll to position [35, 0]
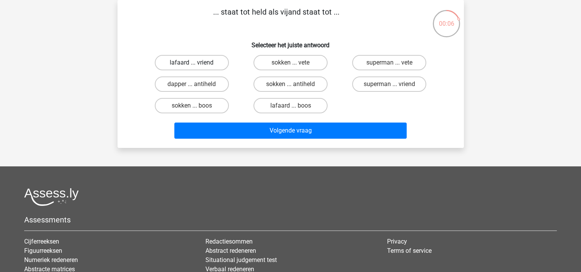
click at [215, 61] on label "lafaard ... vriend" at bounding box center [192, 62] width 74 height 15
click at [197, 63] on input "lafaard ... vriend" at bounding box center [194, 65] width 5 height 5
radio input "true"
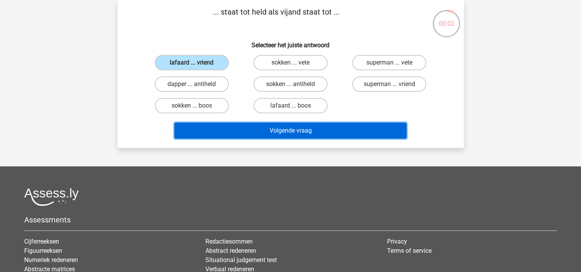
click at [276, 136] on button "Volgende vraag" at bounding box center [290, 130] width 232 height 16
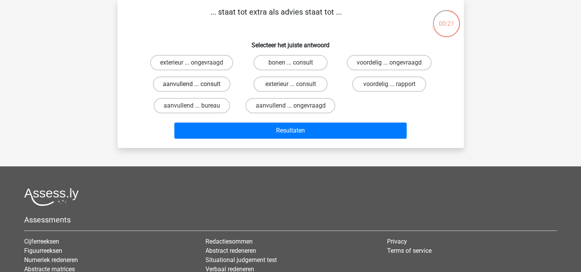
click at [198, 84] on label "aanvullend ... consult" at bounding box center [192, 83] width 78 height 15
click at [197, 84] on input "aanvullend ... consult" at bounding box center [194, 86] width 5 height 5
radio input "true"
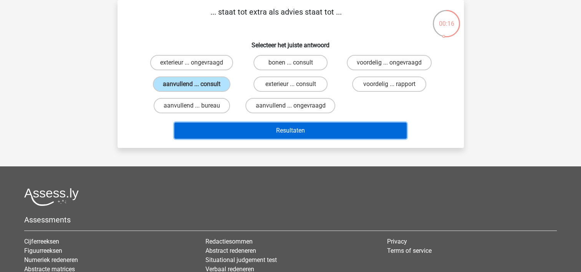
click at [287, 134] on button "Resultaten" at bounding box center [290, 130] width 232 height 16
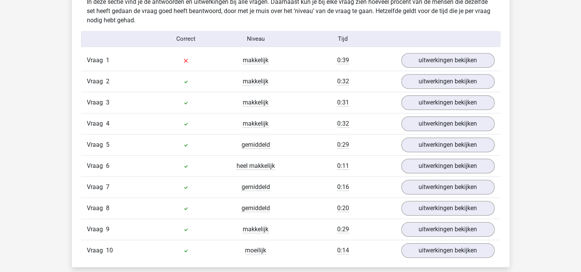
scroll to position [613, 0]
click at [431, 61] on link "uitwerkingen bekijken" at bounding box center [447, 60] width 107 height 17
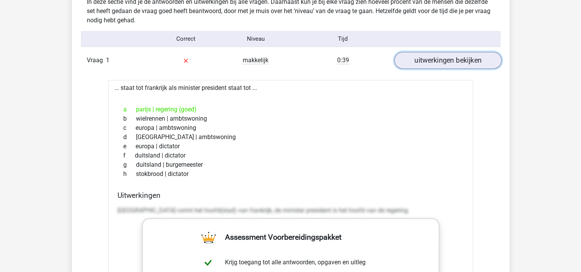
click at [430, 61] on link "uitwerkingen bekijken" at bounding box center [447, 60] width 107 height 17
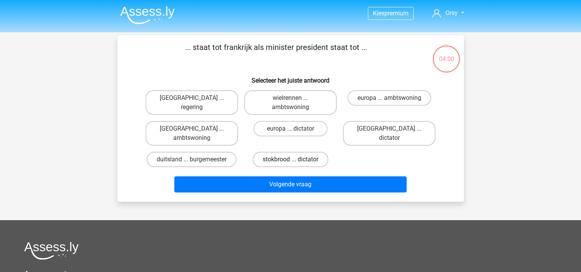
scroll to position [35, 0]
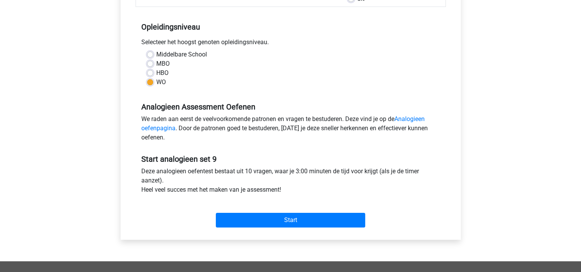
scroll to position [144, 0]
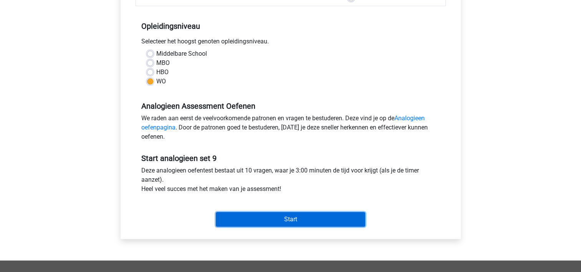
click at [285, 219] on input "Start" at bounding box center [290, 219] width 149 height 15
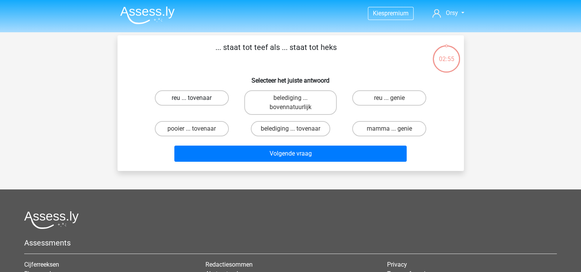
click at [189, 99] on label "reu ... tovenaar" at bounding box center [192, 97] width 74 height 15
click at [192, 99] on input "reu ... tovenaar" at bounding box center [194, 100] width 5 height 5
radio input "true"
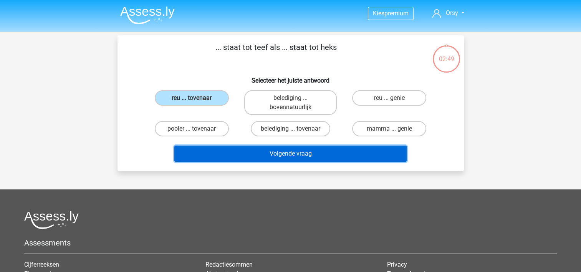
click at [280, 150] on button "Volgende vraag" at bounding box center [290, 154] width 232 height 16
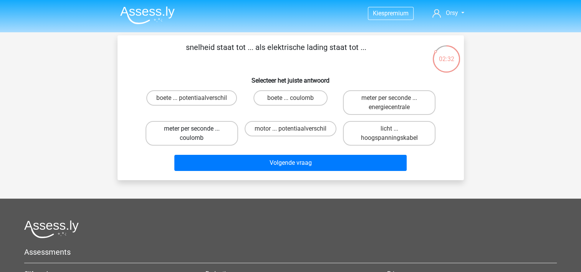
click at [167, 132] on label "meter per seconde ... coulomb" at bounding box center [192, 133] width 93 height 25
click at [192, 132] on input "meter per seconde ... coulomb" at bounding box center [194, 131] width 5 height 5
radio input "true"
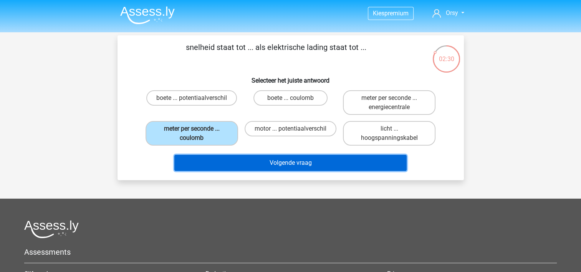
click at [250, 163] on button "Volgende vraag" at bounding box center [290, 163] width 232 height 16
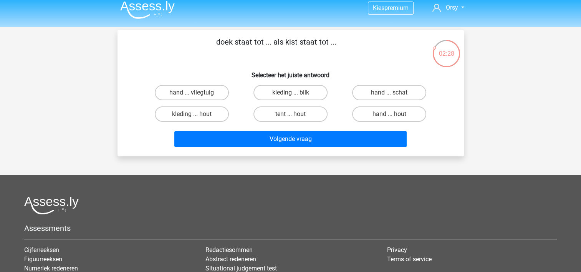
scroll to position [6, 0]
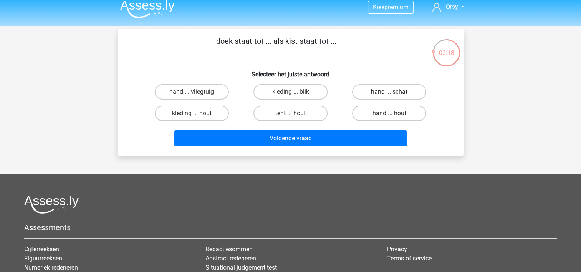
click at [395, 90] on label "hand ... schat" at bounding box center [389, 91] width 74 height 15
click at [394, 92] on input "hand ... schat" at bounding box center [391, 94] width 5 height 5
radio input "true"
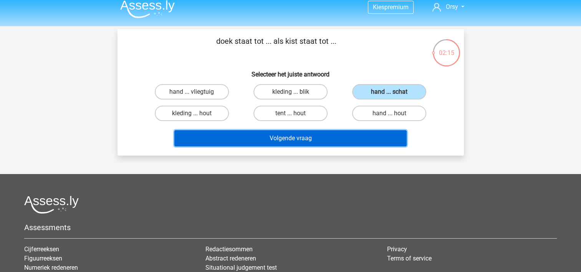
click at [285, 144] on button "Volgende vraag" at bounding box center [290, 138] width 232 height 16
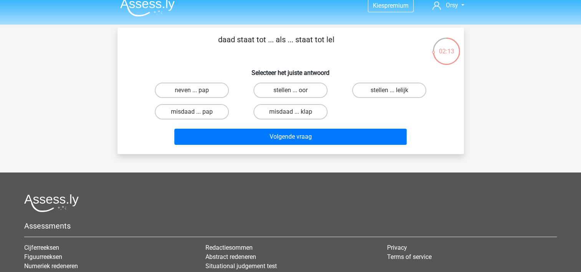
scroll to position [0, 0]
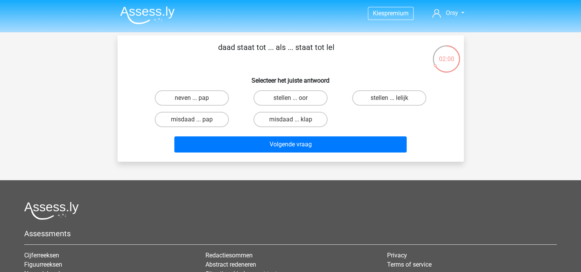
click at [194, 101] on input "neven ... pap" at bounding box center [194, 100] width 5 height 5
radio input "true"
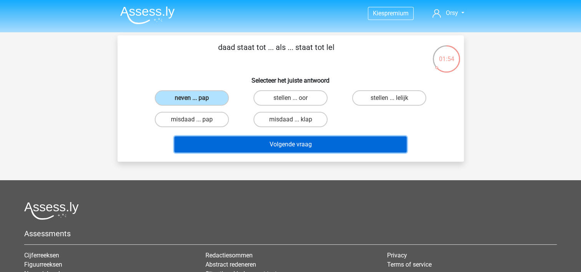
click at [284, 147] on button "Volgende vraag" at bounding box center [290, 144] width 232 height 16
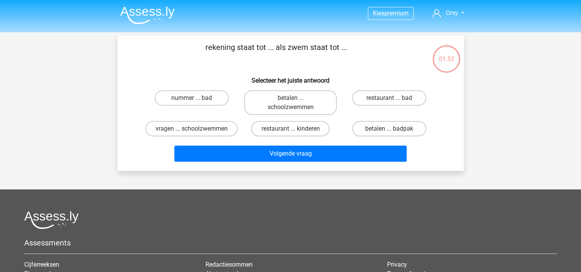
scroll to position [35, 0]
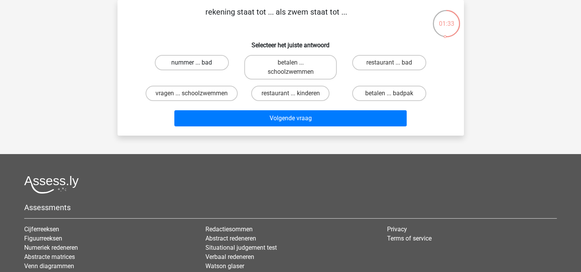
click at [204, 63] on label "nummer ... bad" at bounding box center [192, 62] width 74 height 15
click at [197, 63] on input "nummer ... bad" at bounding box center [194, 65] width 5 height 5
radio input "true"
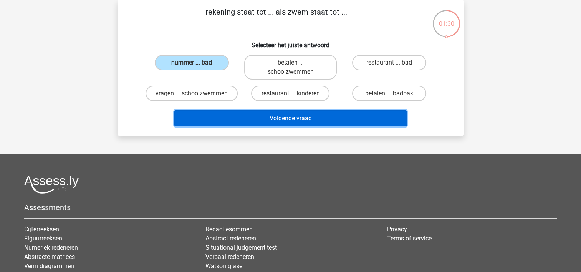
click at [244, 119] on button "Volgende vraag" at bounding box center [290, 118] width 232 height 16
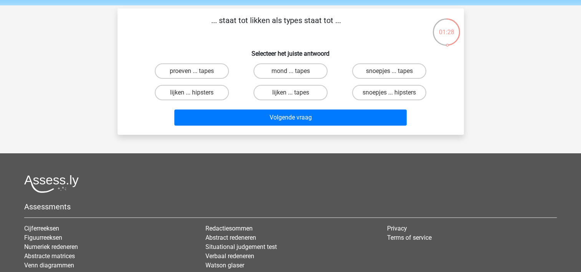
scroll to position [28, 0]
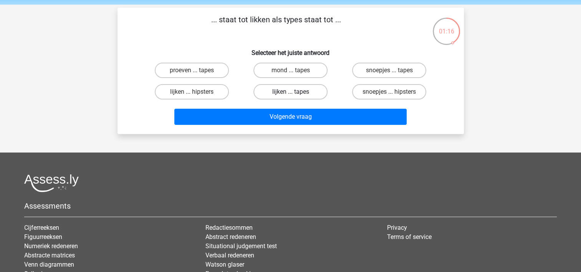
click at [299, 97] on label "lijken ... tapes" at bounding box center [290, 91] width 74 height 15
click at [295, 97] on input "lijken ... tapes" at bounding box center [292, 94] width 5 height 5
radio input "true"
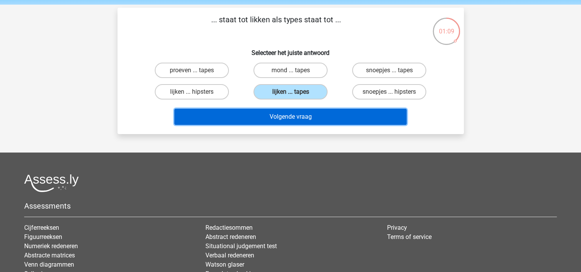
click at [291, 117] on button "Volgende vraag" at bounding box center [290, 117] width 232 height 16
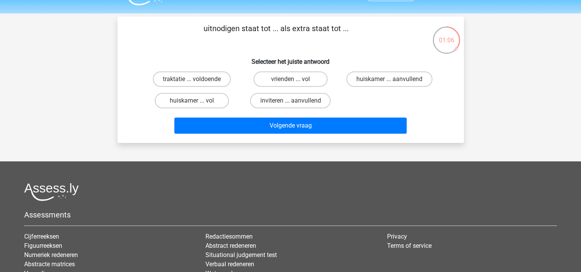
scroll to position [20, 0]
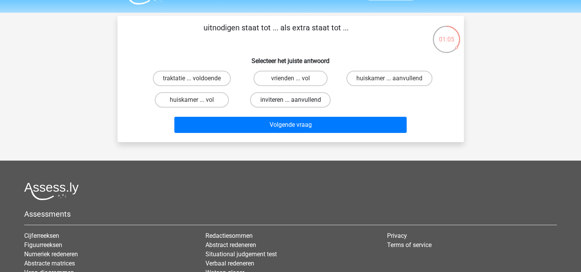
click at [272, 97] on label "inviteren ... aanvullend" at bounding box center [290, 99] width 81 height 15
click at [290, 100] on input "inviteren ... aanvullend" at bounding box center [292, 102] width 5 height 5
radio input "true"
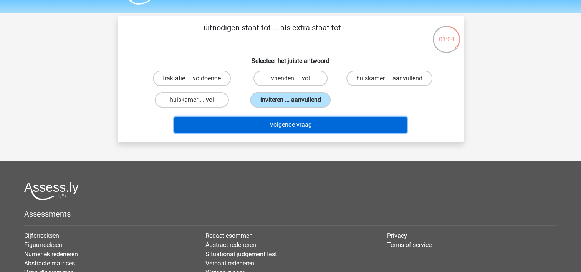
click at [262, 128] on button "Volgende vraag" at bounding box center [290, 125] width 232 height 16
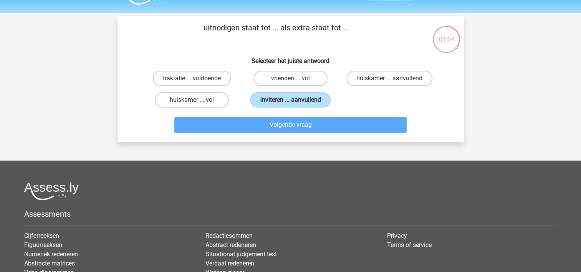
scroll to position [35, 0]
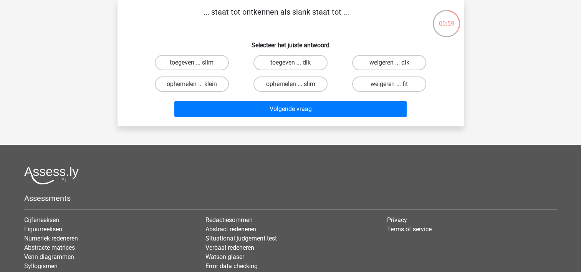
click at [292, 63] on input "toegeven ... dik" at bounding box center [292, 65] width 5 height 5
radio input "true"
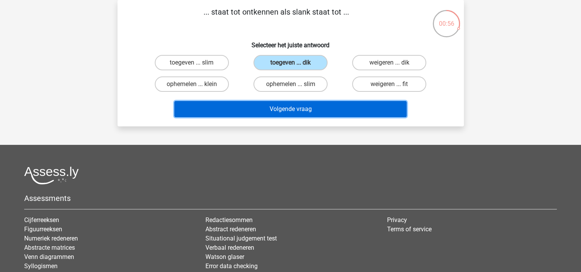
click at [291, 114] on button "Volgende vraag" at bounding box center [290, 109] width 232 height 16
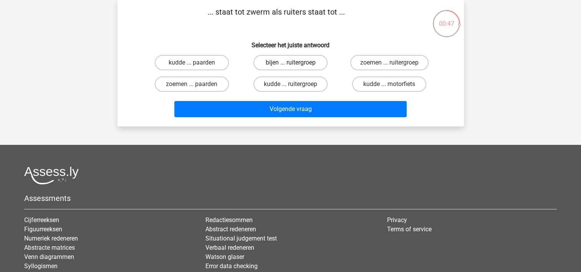
click at [286, 65] on label "bijen ... ruitergroep" at bounding box center [290, 62] width 74 height 15
click at [290, 65] on input "bijen ... ruitergroep" at bounding box center [292, 65] width 5 height 5
radio input "true"
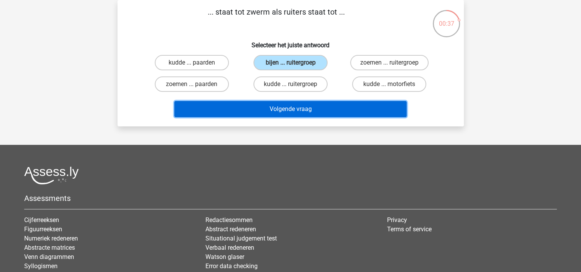
click at [258, 110] on button "Volgende vraag" at bounding box center [290, 109] width 232 height 16
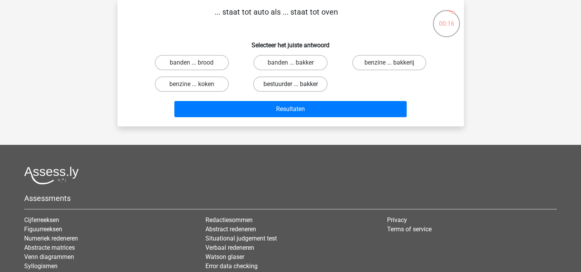
click at [285, 85] on label "bestuurder ... bakker" at bounding box center [290, 83] width 74 height 15
click at [290, 85] on input "bestuurder ... bakker" at bounding box center [292, 86] width 5 height 5
radio input "true"
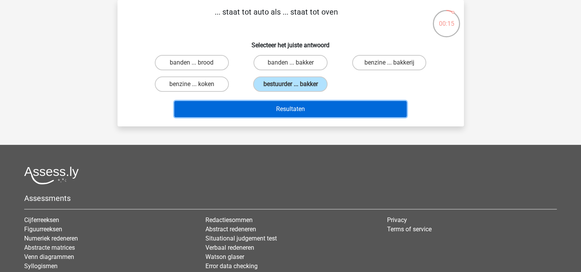
click at [275, 108] on button "Resultaten" at bounding box center [290, 109] width 232 height 16
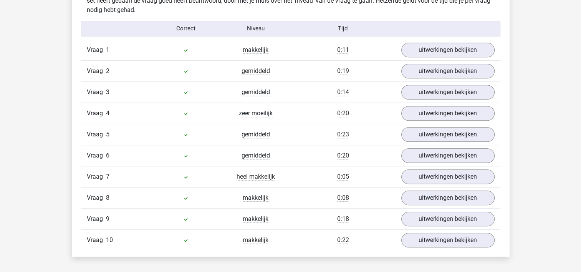
scroll to position [624, 0]
click at [413, 111] on link "uitwerkingen bekijken" at bounding box center [447, 112] width 107 height 17
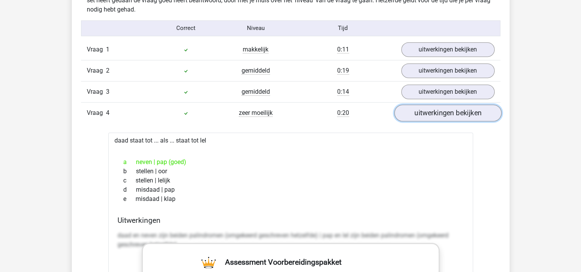
click at [414, 111] on link "uitwerkingen bekijken" at bounding box center [447, 112] width 107 height 17
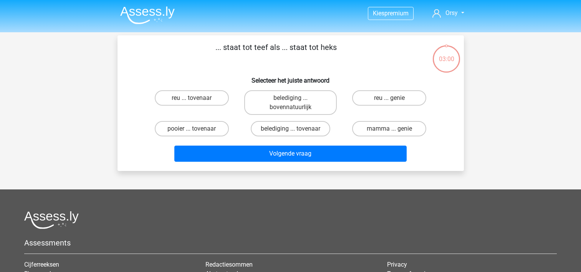
scroll to position [35, 0]
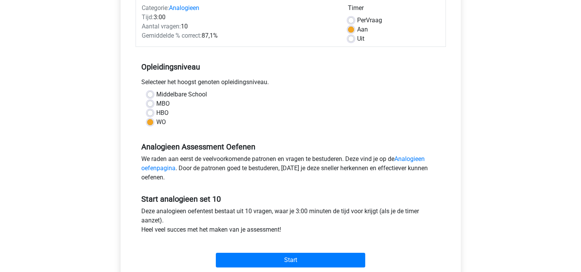
scroll to position [56, 0]
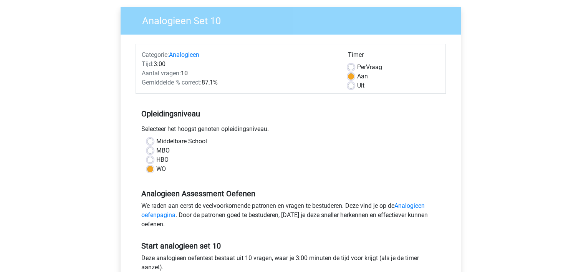
click at [357, 68] on label "Per Vraag" at bounding box center [369, 67] width 25 height 9
click at [349, 68] on input "Per Vraag" at bounding box center [351, 67] width 6 height 8
radio input "true"
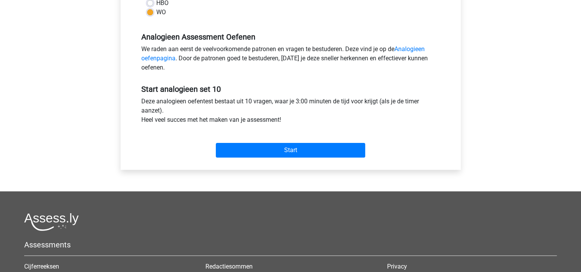
scroll to position [213, 0]
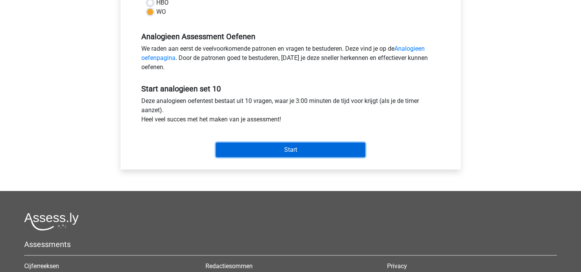
click at [286, 150] on input "Start" at bounding box center [290, 149] width 149 height 15
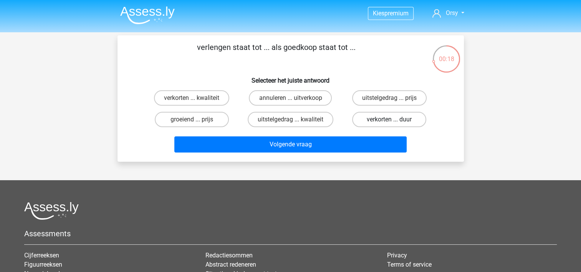
click at [384, 121] on label "verkorten ... duur" at bounding box center [389, 119] width 74 height 15
click at [389, 121] on input "verkorten ... duur" at bounding box center [391, 121] width 5 height 5
radio input "true"
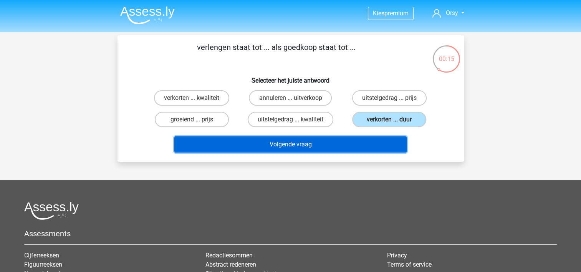
click at [328, 149] on button "Volgende vraag" at bounding box center [290, 144] width 232 height 16
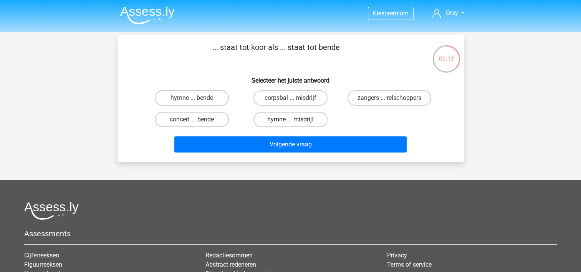
click at [303, 120] on label "hymne ... misdrijf" at bounding box center [290, 119] width 74 height 15
click at [295, 120] on input "hymne ... misdrijf" at bounding box center [292, 121] width 5 height 5
radio input "true"
click at [376, 101] on label "zangers ... relschoppers" at bounding box center [389, 97] width 84 height 15
click at [389, 101] on input "zangers ... relschoppers" at bounding box center [391, 100] width 5 height 5
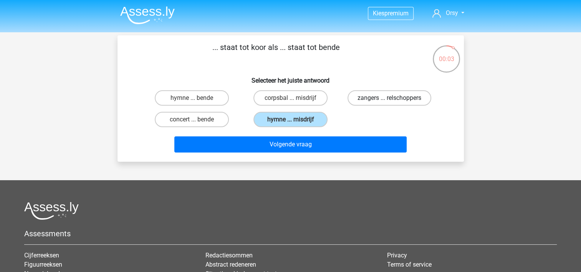
radio input "true"
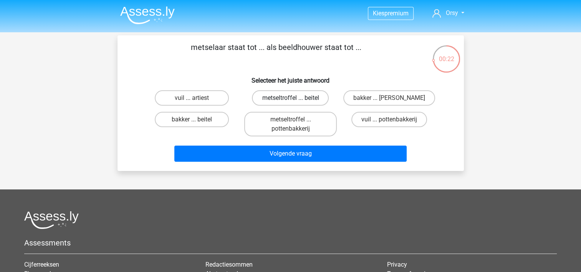
click at [311, 99] on label "metseltroffel ... beitel" at bounding box center [290, 97] width 77 height 15
click at [295, 99] on input "metseltroffel ... beitel" at bounding box center [292, 100] width 5 height 5
radio input "true"
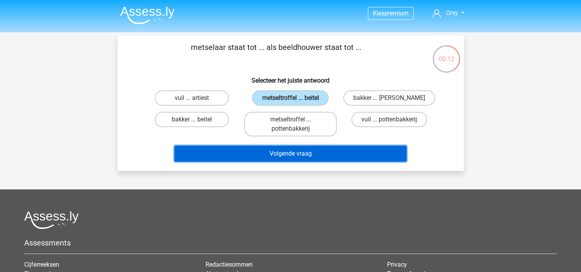
click at [330, 152] on button "Volgende vraag" at bounding box center [290, 154] width 232 height 16
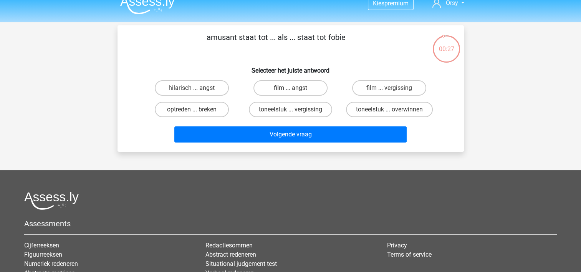
scroll to position [10, 0]
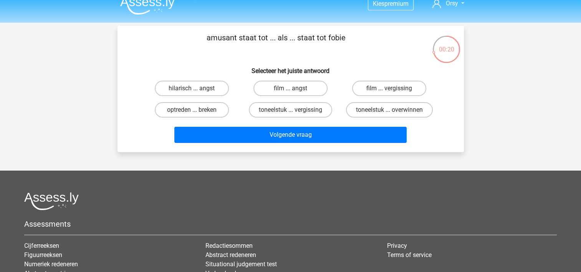
click at [196, 91] on input "hilarisch ... angst" at bounding box center [194, 90] width 5 height 5
radio input "true"
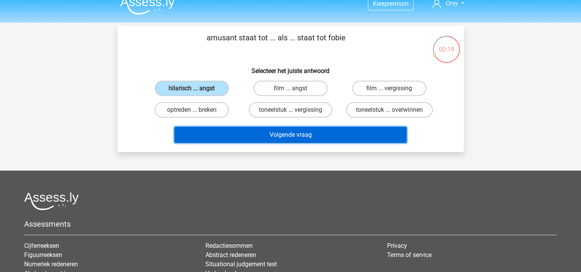
click at [264, 139] on button "Volgende vraag" at bounding box center [290, 135] width 232 height 16
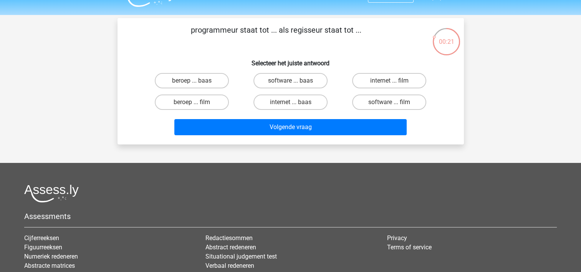
scroll to position [18, 0]
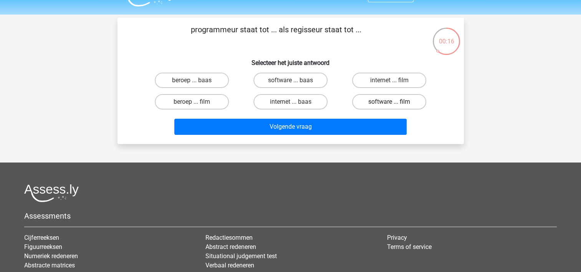
click at [384, 103] on label "software ... film" at bounding box center [389, 101] width 74 height 15
click at [389, 103] on input "software ... film" at bounding box center [391, 104] width 5 height 5
radio input "true"
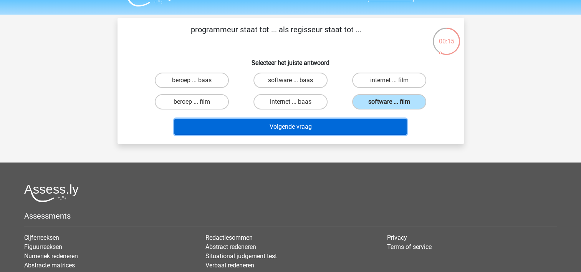
click at [319, 127] on button "Volgende vraag" at bounding box center [290, 127] width 232 height 16
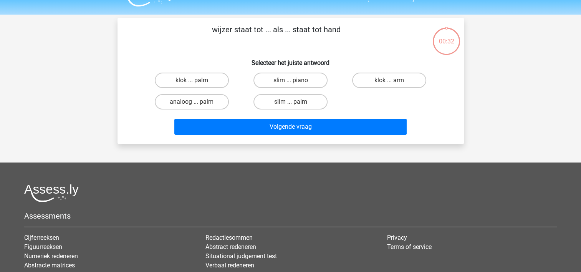
scroll to position [35, 0]
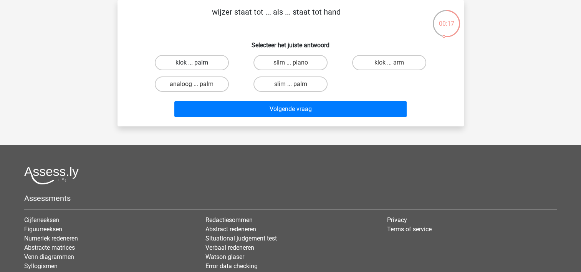
click at [198, 67] on label "klok ... palm" at bounding box center [192, 62] width 74 height 15
click at [197, 67] on input "klok ... palm" at bounding box center [194, 65] width 5 height 5
radio input "true"
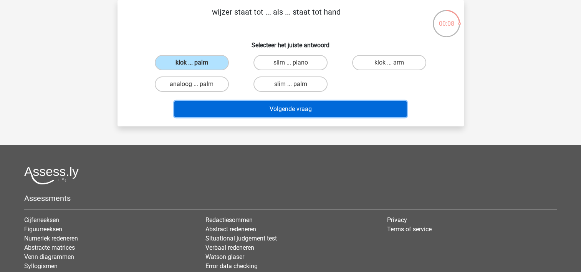
click at [280, 107] on button "Volgende vraag" at bounding box center [290, 109] width 232 height 16
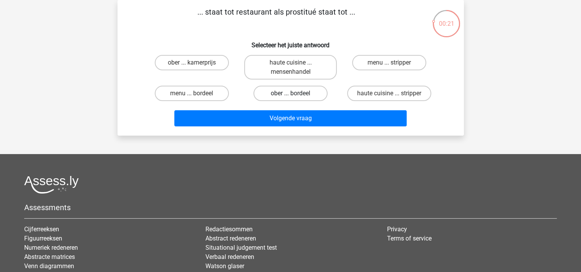
click at [273, 94] on label "ober ... bordeel" at bounding box center [290, 93] width 74 height 15
click at [290, 94] on input "ober ... bordeel" at bounding box center [292, 95] width 5 height 5
radio input "true"
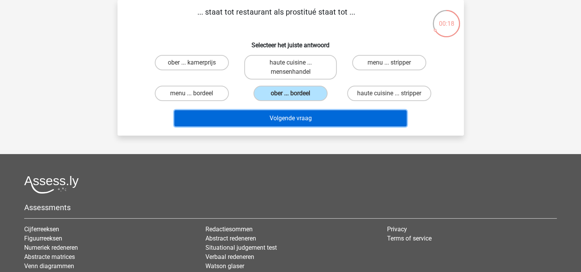
click at [288, 115] on button "Volgende vraag" at bounding box center [290, 118] width 232 height 16
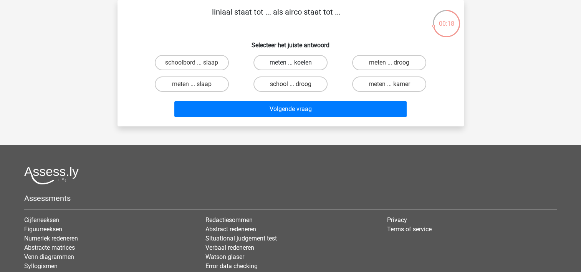
click at [276, 65] on label "meten ... koelen" at bounding box center [290, 62] width 74 height 15
click at [290, 65] on input "meten ... koelen" at bounding box center [292, 65] width 5 height 5
radio input "true"
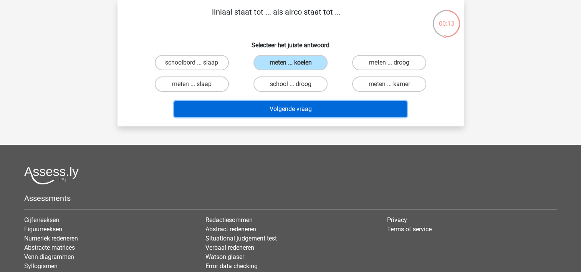
click at [278, 106] on button "Volgende vraag" at bounding box center [290, 109] width 232 height 16
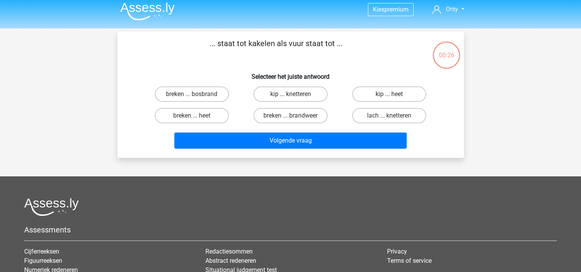
scroll to position [5, 0]
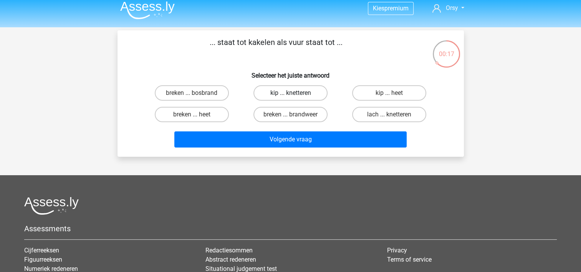
click at [272, 94] on label "kip ... knetteren" at bounding box center [290, 92] width 74 height 15
click at [290, 94] on input "kip ... knetteren" at bounding box center [292, 95] width 5 height 5
radio input "true"
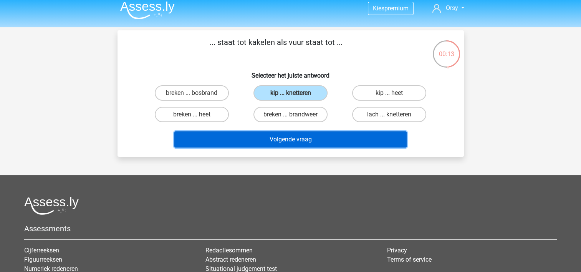
click at [307, 143] on button "Volgende vraag" at bounding box center [290, 139] width 232 height 16
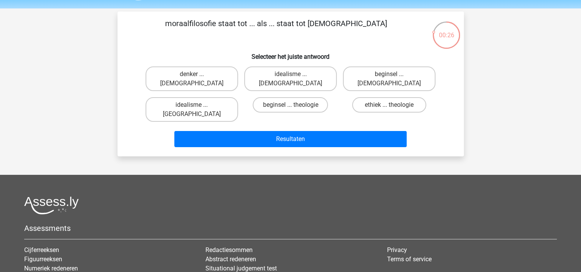
scroll to position [25, 0]
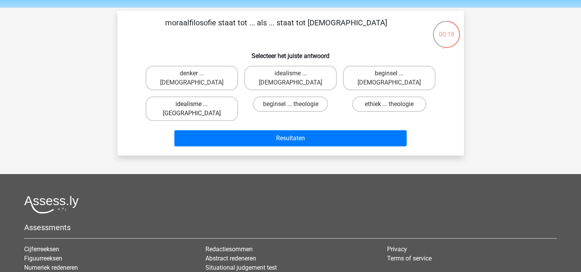
click at [184, 96] on label "idealisme ... Bijbelgordel" at bounding box center [192, 108] width 93 height 25
click at [192, 104] on input "idealisme ... Bijbelgordel" at bounding box center [194, 106] width 5 height 5
radio input "true"
click at [376, 96] on label "ethiek ... theologie" at bounding box center [389, 103] width 74 height 15
click at [389, 104] on input "ethiek ... theologie" at bounding box center [391, 106] width 5 height 5
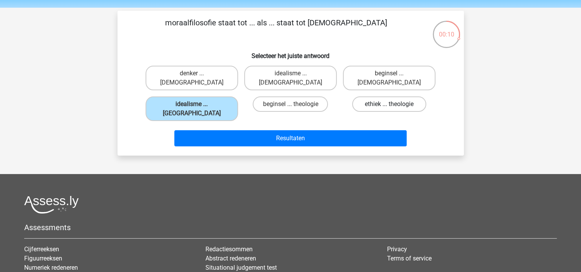
radio input "true"
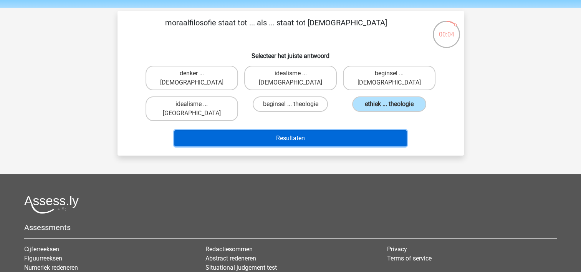
click at [327, 130] on button "Resultaten" at bounding box center [290, 138] width 232 height 16
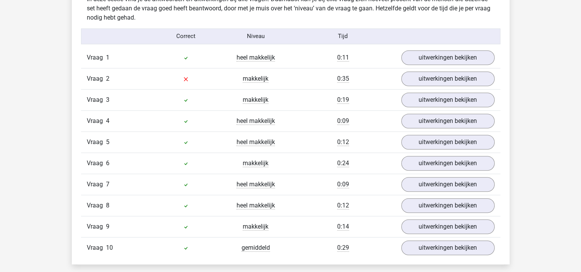
scroll to position [618, 0]
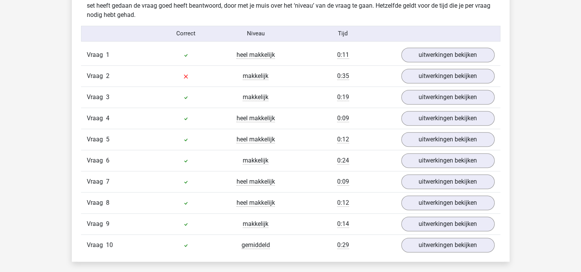
click at [419, 61] on div "Vraag 1 heel makkelijk 0:11 uitwerkingen bekijken" at bounding box center [290, 55] width 419 height 21
click at [419, 55] on link "uitwerkingen bekijken" at bounding box center [447, 54] width 107 height 17
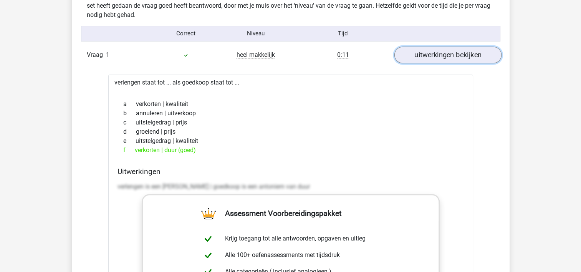
click at [419, 55] on link "uitwerkingen bekijken" at bounding box center [447, 54] width 107 height 17
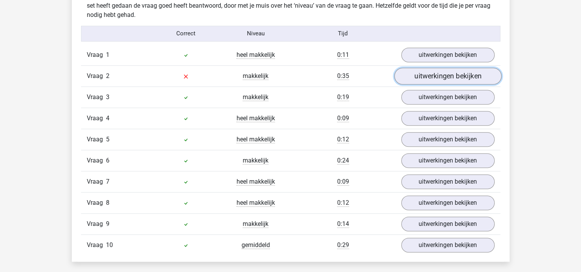
click at [420, 74] on link "uitwerkingen bekijken" at bounding box center [447, 76] width 107 height 17
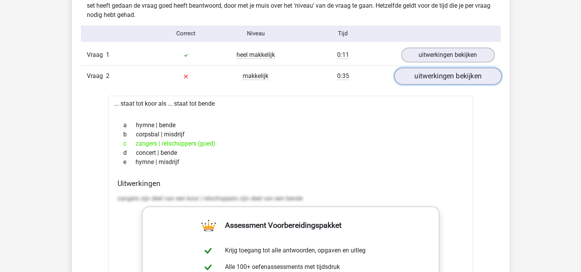
click at [420, 73] on link "uitwerkingen bekijken" at bounding box center [447, 76] width 107 height 17
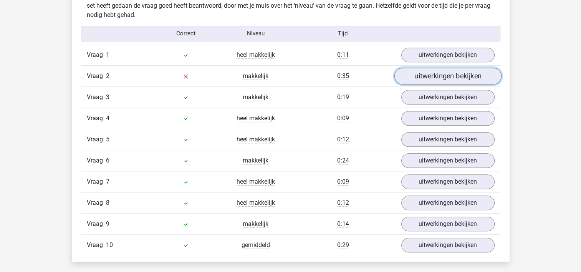
click at [420, 73] on link "uitwerkingen bekijken" at bounding box center [447, 76] width 107 height 17
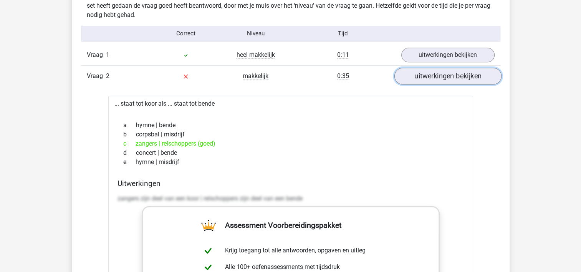
click at [420, 73] on link "uitwerkingen bekijken" at bounding box center [447, 76] width 107 height 17
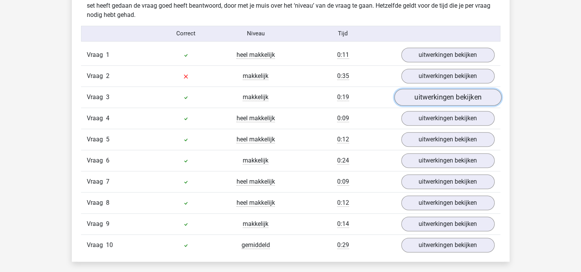
click at [416, 100] on link "uitwerkingen bekijken" at bounding box center [447, 97] width 107 height 17
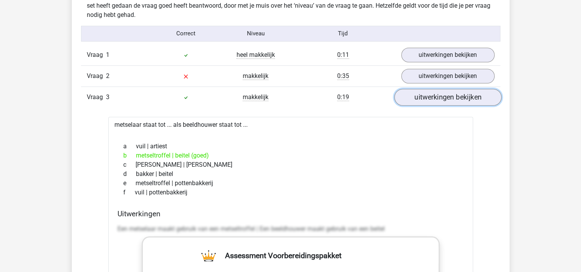
click at [416, 100] on link "uitwerkingen bekijken" at bounding box center [447, 97] width 107 height 17
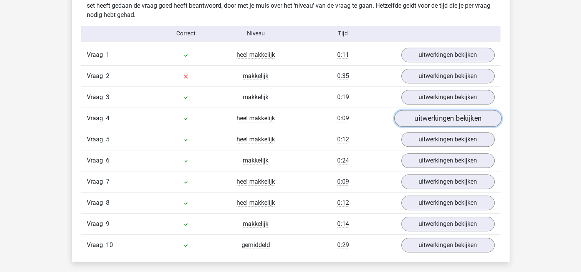
click at [415, 118] on link "uitwerkingen bekijken" at bounding box center [447, 118] width 107 height 17
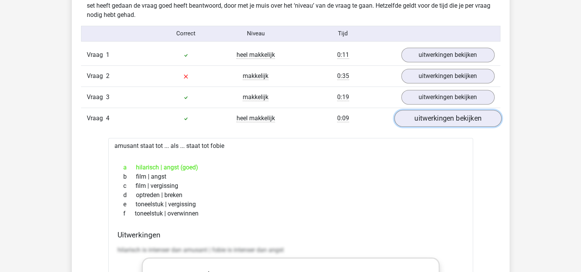
click at [415, 118] on link "uitwerkingen bekijken" at bounding box center [447, 118] width 107 height 17
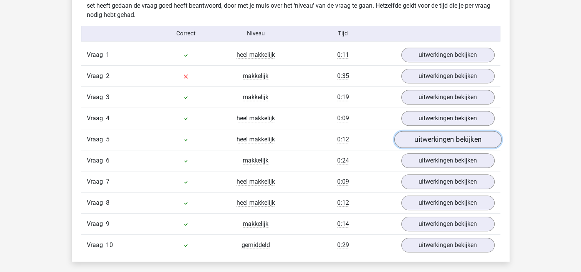
click at [414, 138] on link "uitwerkingen bekijken" at bounding box center [447, 139] width 107 height 17
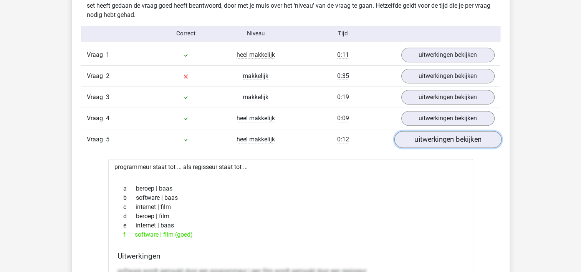
click at [414, 138] on link "uitwerkingen bekijken" at bounding box center [447, 139] width 107 height 17
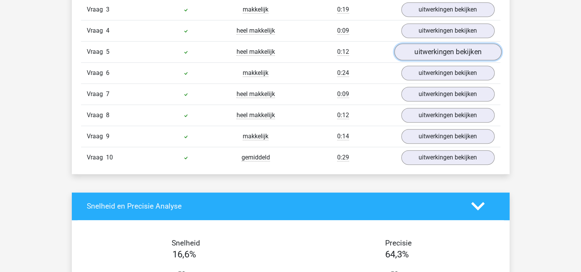
scroll to position [705, 0]
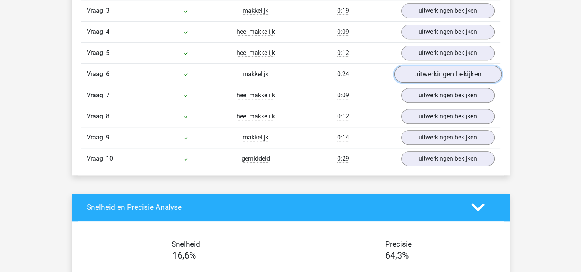
click at [432, 69] on link "uitwerkingen bekijken" at bounding box center [447, 74] width 107 height 17
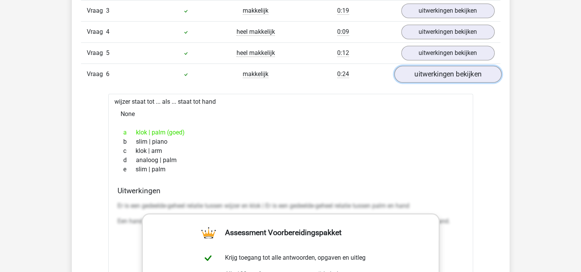
click at [432, 69] on link "uitwerkingen bekijken" at bounding box center [447, 74] width 107 height 17
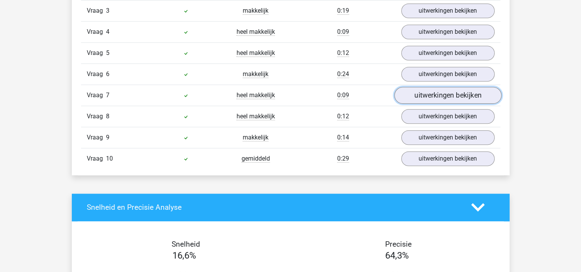
click at [430, 93] on link "uitwerkingen bekijken" at bounding box center [447, 95] width 107 height 17
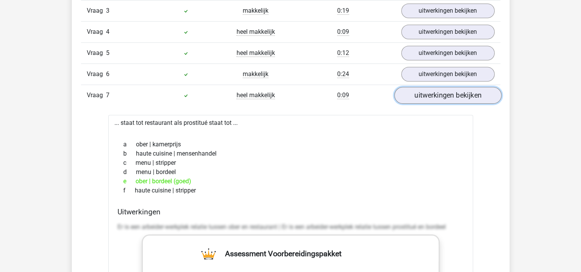
click at [430, 93] on link "uitwerkingen bekijken" at bounding box center [447, 95] width 107 height 17
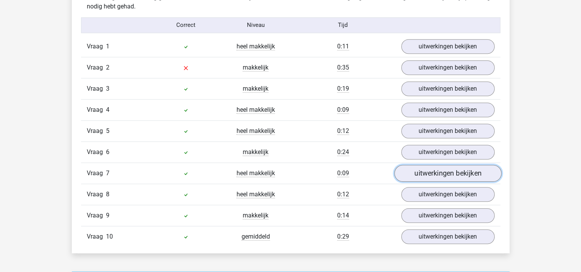
scroll to position [627, 0]
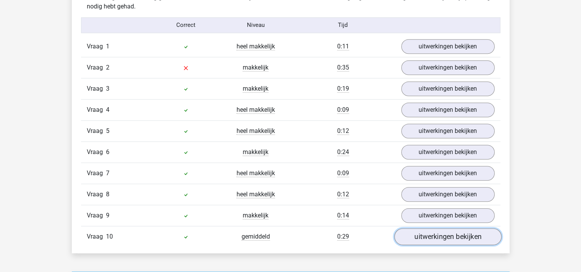
click at [422, 235] on link "uitwerkingen bekijken" at bounding box center [447, 236] width 107 height 17
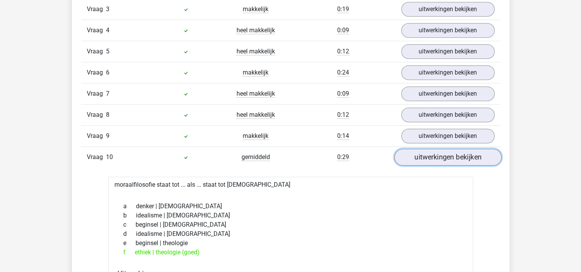
scroll to position [711, 0]
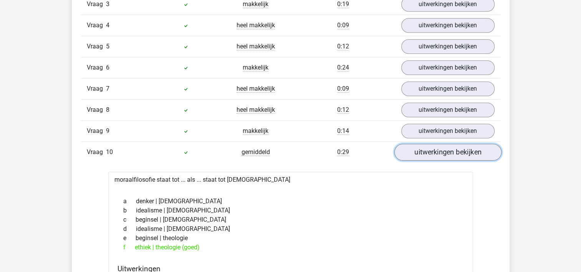
click at [439, 154] on link "uitwerkingen bekijken" at bounding box center [447, 152] width 107 height 17
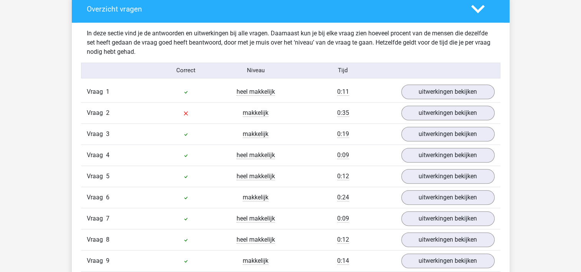
scroll to position [579, 0]
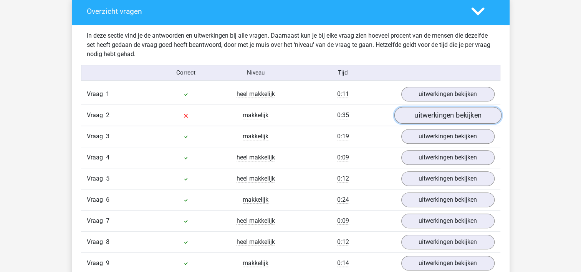
click at [432, 111] on link "uitwerkingen bekijken" at bounding box center [447, 115] width 107 height 17
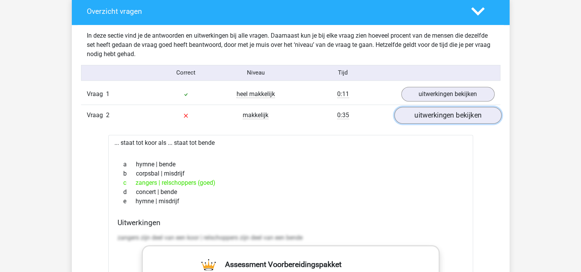
click at [432, 111] on link "uitwerkingen bekijken" at bounding box center [447, 115] width 107 height 17
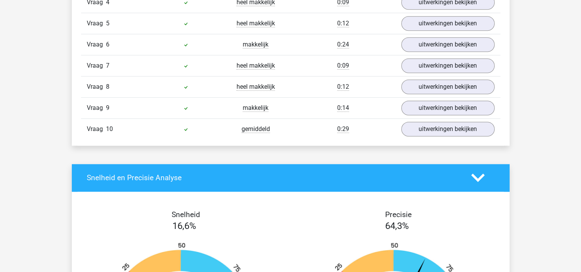
scroll to position [735, 0]
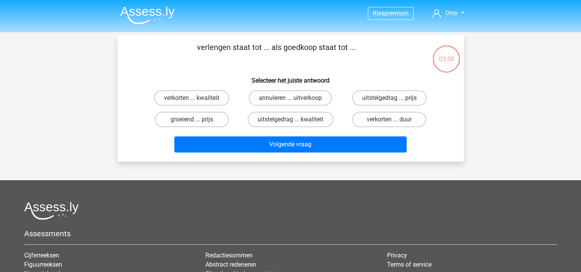
scroll to position [25, 0]
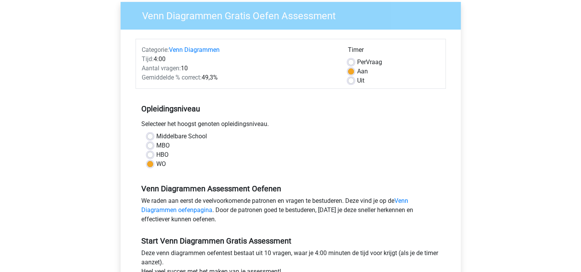
scroll to position [60, 0]
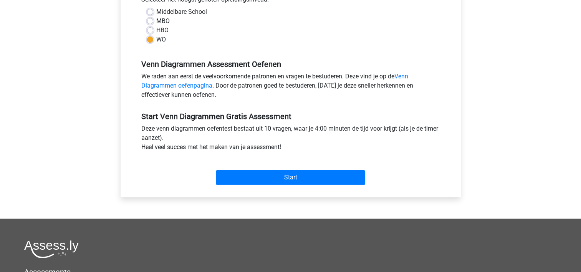
scroll to position [187, 0]
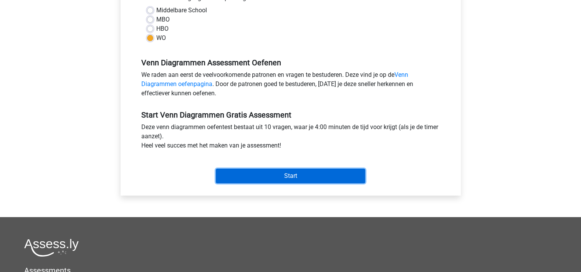
click at [268, 175] on input "Start" at bounding box center [290, 176] width 149 height 15
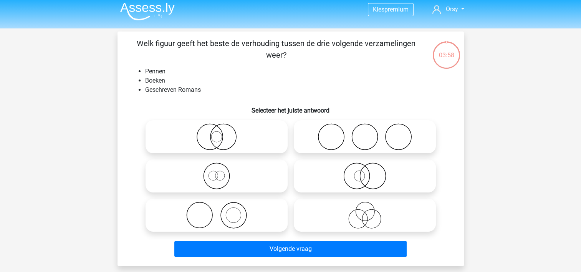
scroll to position [4, 0]
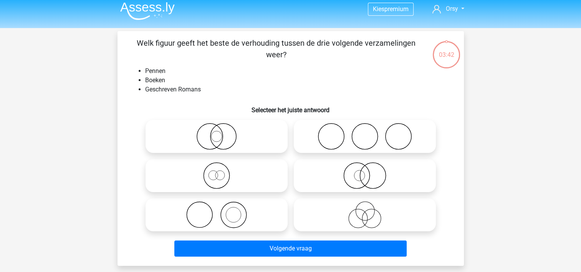
click at [224, 213] on icon at bounding box center [217, 214] width 136 height 27
click at [222, 211] on input "radio" at bounding box center [219, 208] width 5 height 5
radio input "true"
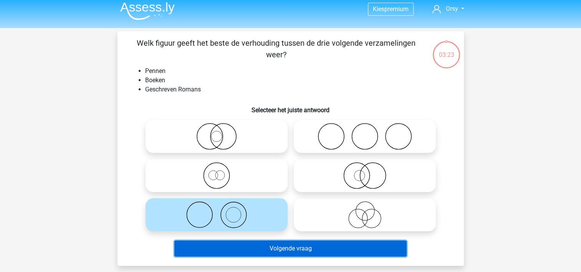
click at [292, 252] on button "Volgende vraag" at bounding box center [290, 248] width 232 height 16
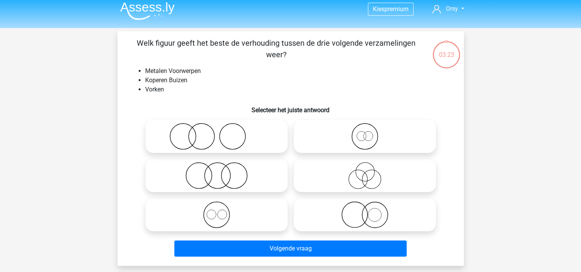
scroll to position [35, 0]
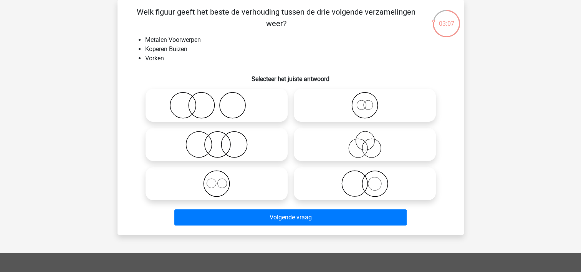
click at [250, 149] on icon at bounding box center [217, 144] width 136 height 27
click at [222, 141] on input "radio" at bounding box center [219, 138] width 5 height 5
radio input "true"
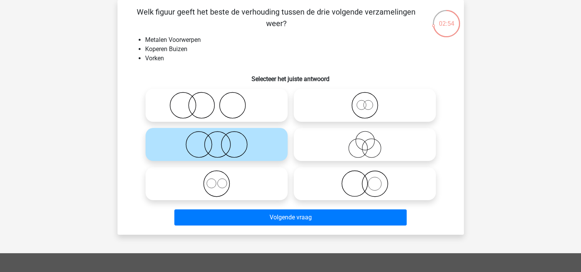
click at [367, 185] on icon at bounding box center [365, 183] width 136 height 27
click at [367, 180] on input "radio" at bounding box center [367, 177] width 5 height 5
radio input "true"
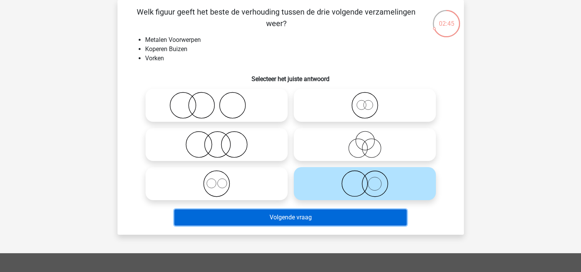
click at [350, 220] on button "Volgende vraag" at bounding box center [290, 217] width 232 height 16
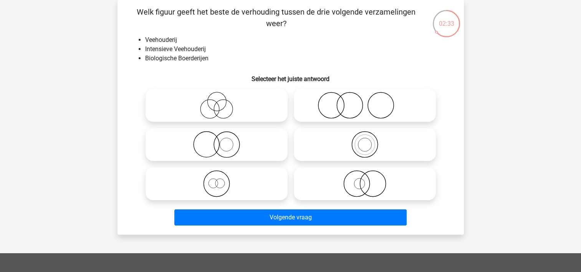
click at [263, 148] on icon at bounding box center [217, 144] width 136 height 27
click at [222, 141] on input "radio" at bounding box center [219, 138] width 5 height 5
radio input "true"
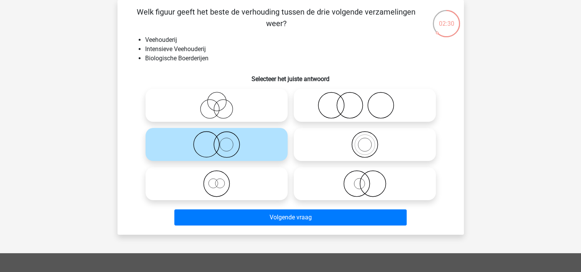
click at [407, 194] on icon at bounding box center [365, 183] width 136 height 27
click at [370, 180] on input "radio" at bounding box center [367, 177] width 5 height 5
radio input "true"
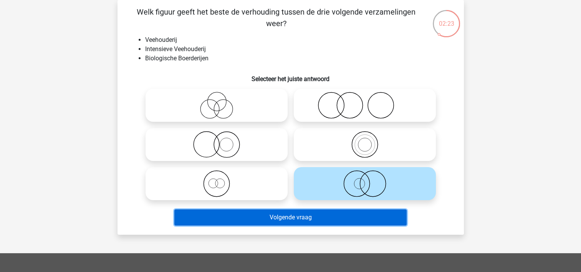
click at [327, 215] on button "Volgende vraag" at bounding box center [290, 217] width 232 height 16
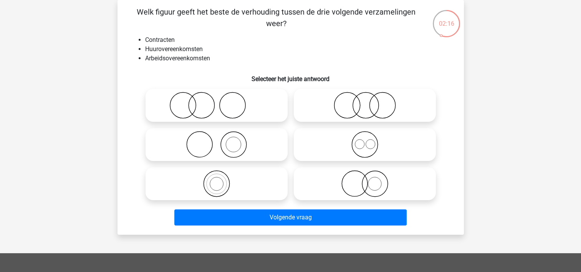
click at [344, 147] on icon at bounding box center [365, 144] width 136 height 27
click at [365, 141] on input "radio" at bounding box center [367, 138] width 5 height 5
radio input "true"
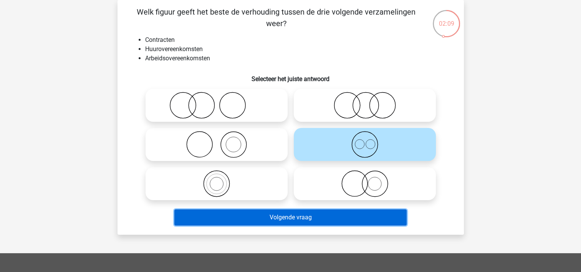
click at [303, 218] on button "Volgende vraag" at bounding box center [290, 217] width 232 height 16
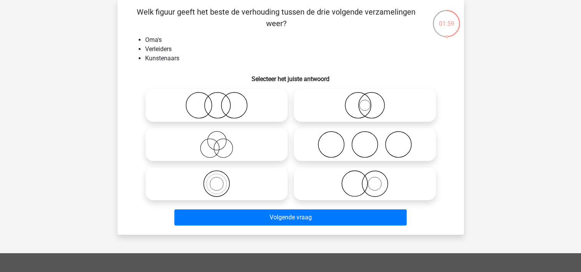
click at [209, 144] on icon at bounding box center [217, 144] width 136 height 27
click at [217, 141] on input "radio" at bounding box center [219, 138] width 5 height 5
radio input "true"
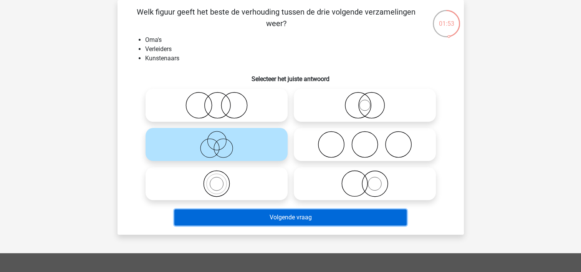
click at [290, 220] on button "Volgende vraag" at bounding box center [290, 217] width 232 height 16
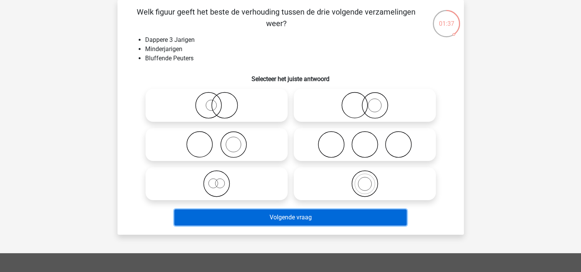
click at [278, 219] on button "Volgende vraag" at bounding box center [290, 217] width 232 height 16
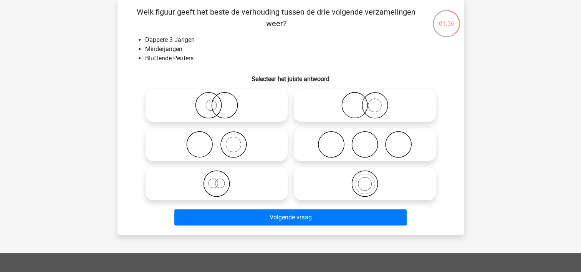
click at [205, 187] on icon at bounding box center [217, 183] width 136 height 27
click at [217, 180] on input "radio" at bounding box center [219, 177] width 5 height 5
radio input "true"
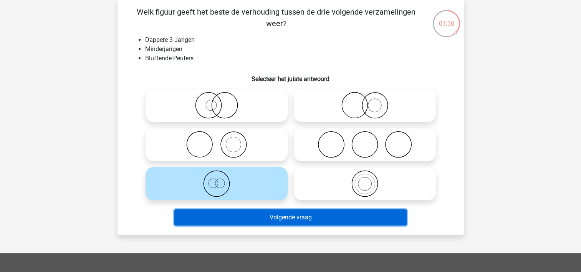
click at [279, 218] on button "Volgende vraag" at bounding box center [290, 217] width 232 height 16
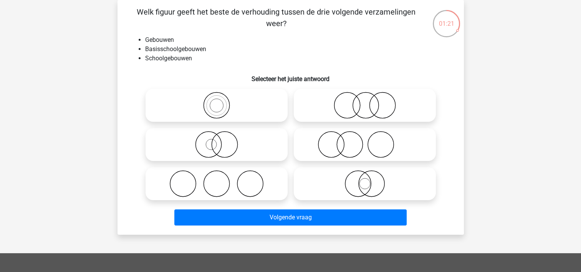
click at [222, 104] on icon at bounding box center [217, 105] width 136 height 27
click at [222, 101] on input "radio" at bounding box center [219, 98] width 5 height 5
radio input "true"
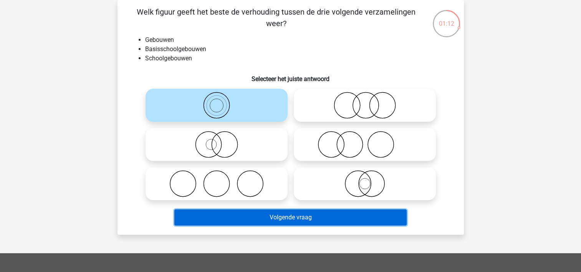
click at [254, 222] on button "Volgende vraag" at bounding box center [290, 217] width 232 height 16
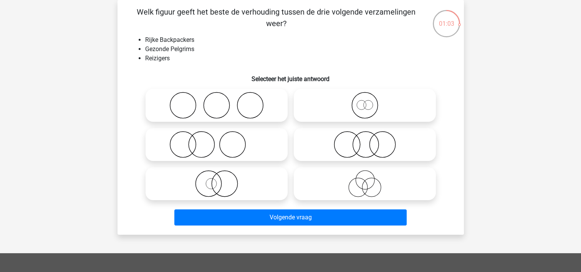
click at [372, 108] on icon at bounding box center [365, 105] width 136 height 27
click at [370, 101] on input "radio" at bounding box center [367, 98] width 5 height 5
radio input "true"
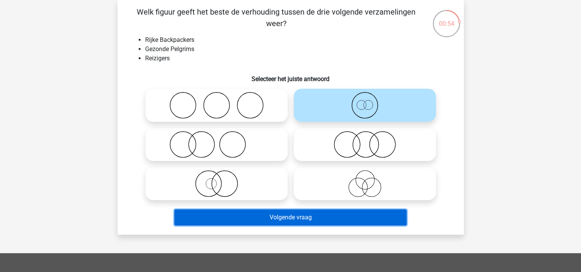
click at [333, 218] on button "Volgende vraag" at bounding box center [290, 217] width 232 height 16
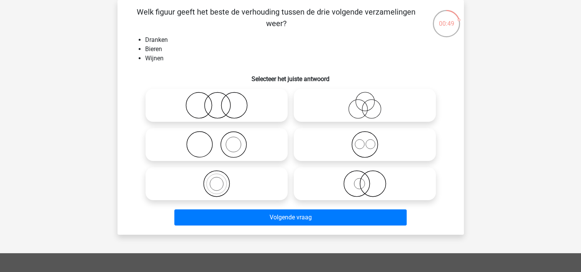
click at [367, 147] on icon at bounding box center [365, 144] width 136 height 27
click at [367, 141] on input "radio" at bounding box center [367, 138] width 5 height 5
radio input "true"
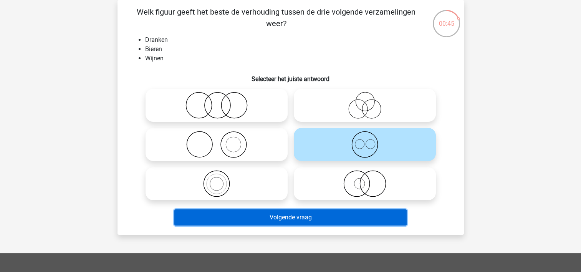
click at [339, 218] on button "Volgende vraag" at bounding box center [290, 217] width 232 height 16
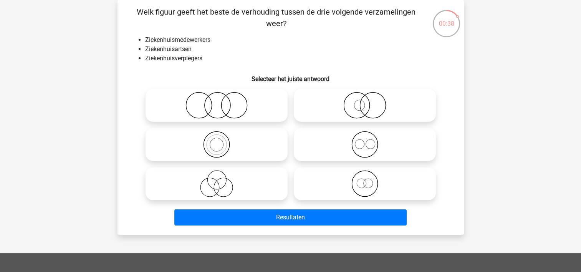
click at [351, 145] on icon at bounding box center [365, 144] width 136 height 27
click at [365, 141] on input "radio" at bounding box center [367, 138] width 5 height 5
radio input "true"
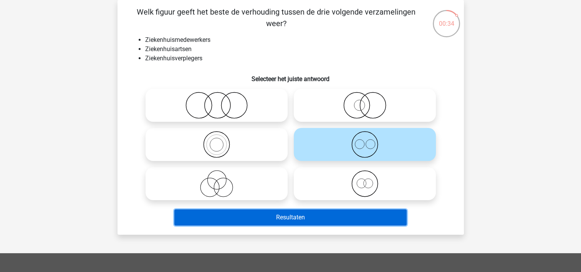
click at [321, 217] on button "Resultaten" at bounding box center [290, 217] width 232 height 16
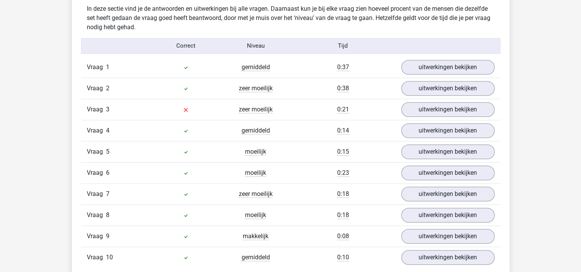
scroll to position [607, 0]
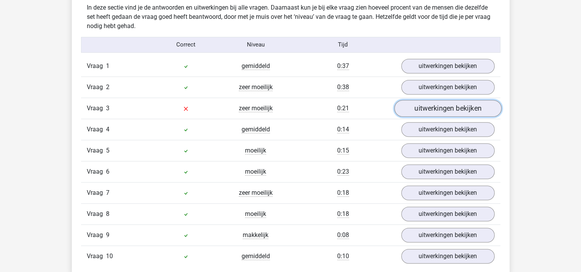
click at [414, 103] on link "uitwerkingen bekijken" at bounding box center [447, 108] width 107 height 17
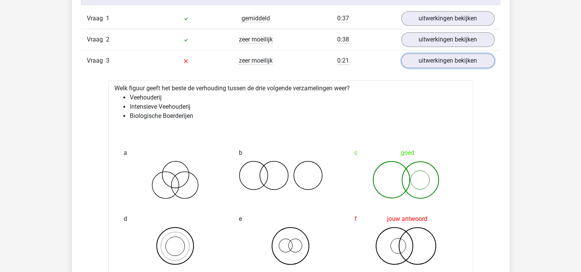
scroll to position [657, 0]
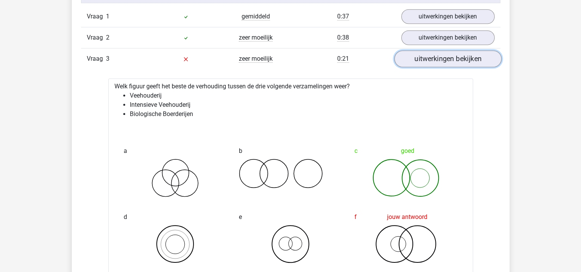
click at [404, 60] on link "uitwerkingen bekijken" at bounding box center [447, 58] width 107 height 17
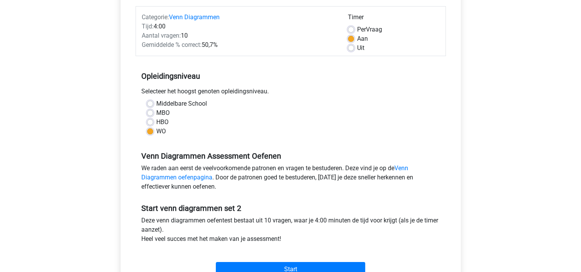
scroll to position [95, 0]
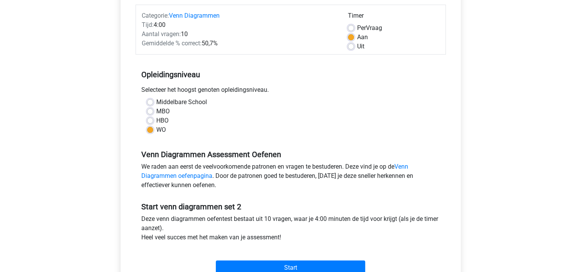
click at [357, 27] on label "Per Vraag" at bounding box center [369, 27] width 25 height 9
click at [352, 27] on input "Per Vraag" at bounding box center [351, 27] width 6 height 8
radio input "true"
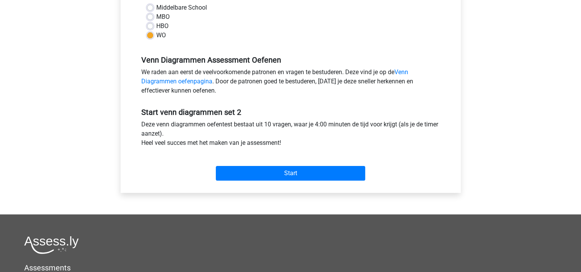
scroll to position [190, 0]
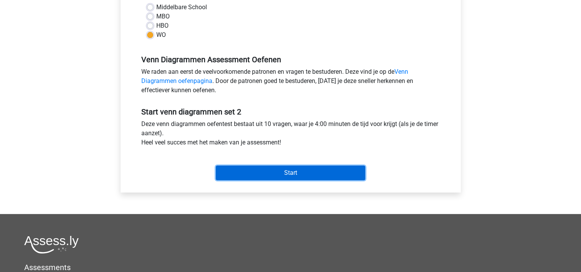
click at [303, 175] on input "Start" at bounding box center [290, 172] width 149 height 15
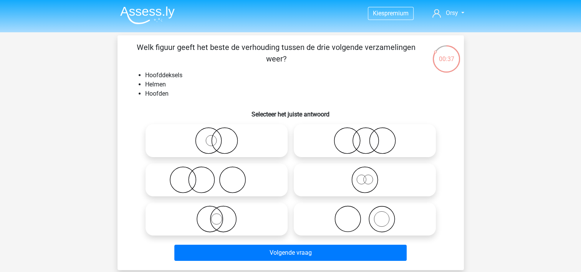
click at [189, 186] on icon at bounding box center [217, 179] width 136 height 27
click at [217, 176] on input "radio" at bounding box center [219, 173] width 5 height 5
radio input "true"
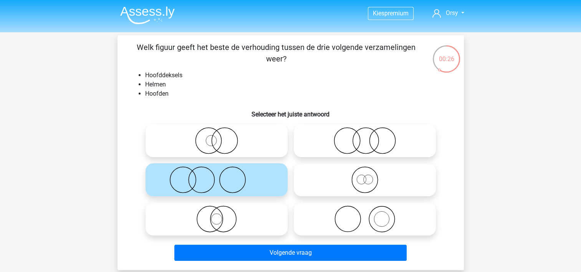
click at [348, 218] on icon at bounding box center [365, 218] width 136 height 27
click at [365, 215] on input "radio" at bounding box center [367, 212] width 5 height 5
radio input "true"
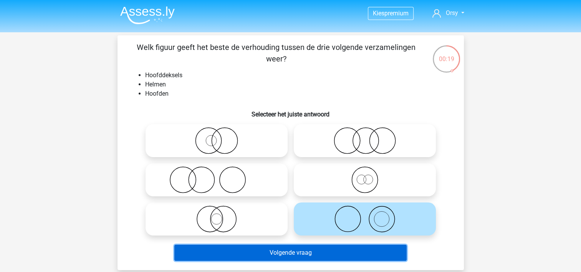
click at [326, 258] on button "Volgende vraag" at bounding box center [290, 253] width 232 height 16
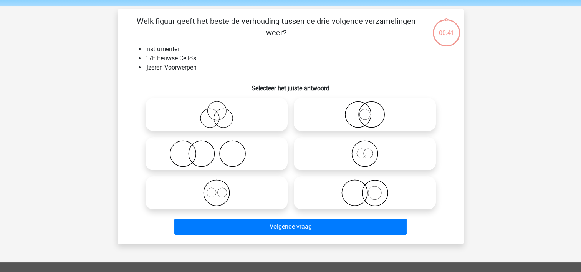
scroll to position [35, 0]
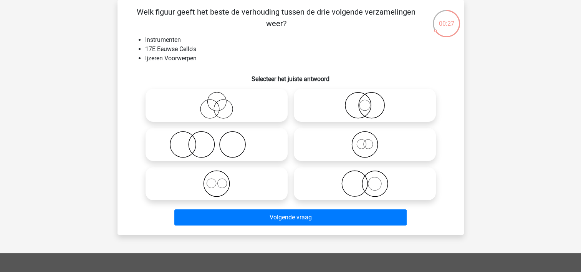
click at [379, 190] on icon at bounding box center [365, 183] width 136 height 27
click at [370, 180] on input "radio" at bounding box center [367, 177] width 5 height 5
radio input "true"
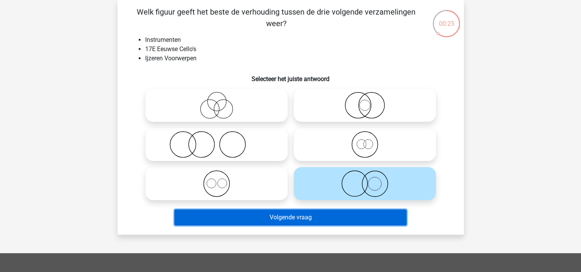
click at [347, 218] on button "Volgende vraag" at bounding box center [290, 217] width 232 height 16
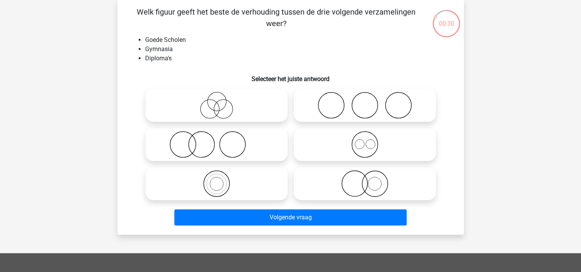
click at [189, 147] on icon at bounding box center [217, 144] width 136 height 27
click at [217, 141] on input "radio" at bounding box center [219, 138] width 5 height 5
radio input "true"
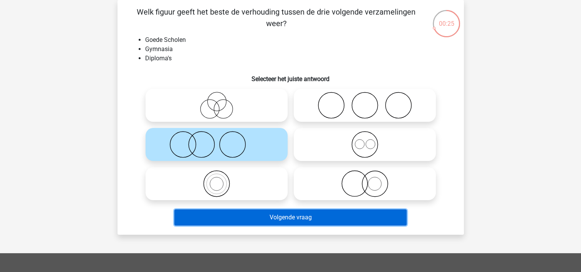
click at [251, 216] on button "Volgende vraag" at bounding box center [290, 217] width 232 height 16
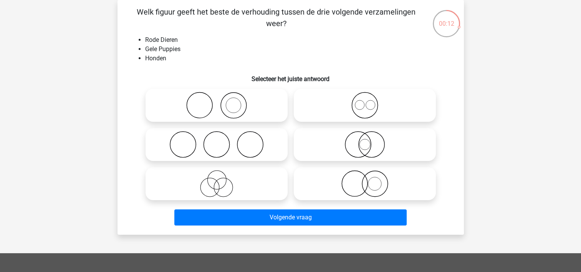
click at [241, 94] on icon at bounding box center [217, 105] width 136 height 27
click at [222, 96] on input "radio" at bounding box center [219, 98] width 5 height 5
radio input "true"
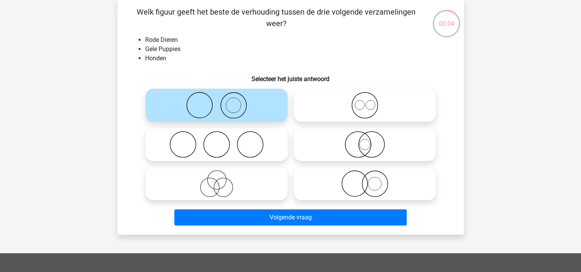
click at [352, 177] on icon at bounding box center [365, 183] width 136 height 27
click at [365, 177] on input "radio" at bounding box center [367, 177] width 5 height 5
radio input "true"
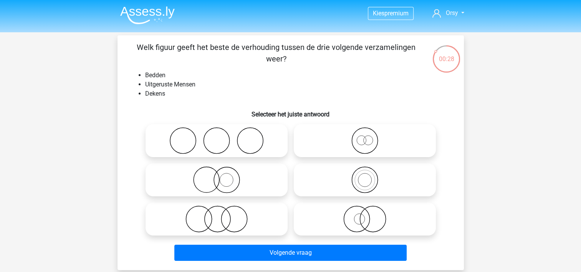
click at [240, 151] on icon at bounding box center [217, 140] width 136 height 27
click at [222, 137] on input "radio" at bounding box center [219, 134] width 5 height 5
radio input "true"
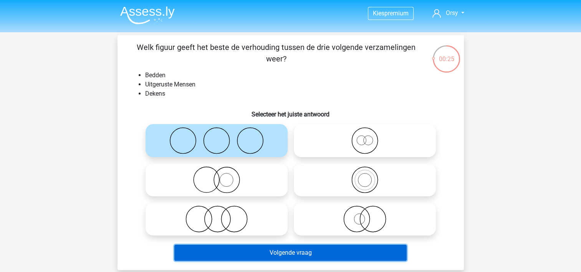
click at [281, 252] on button "Volgende vraag" at bounding box center [290, 253] width 232 height 16
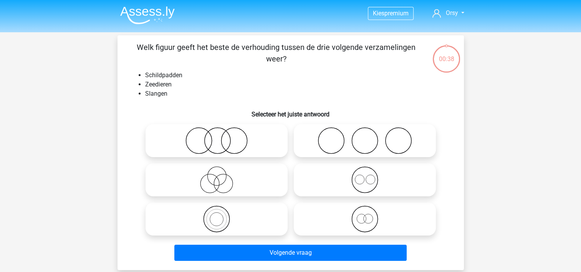
scroll to position [35, 0]
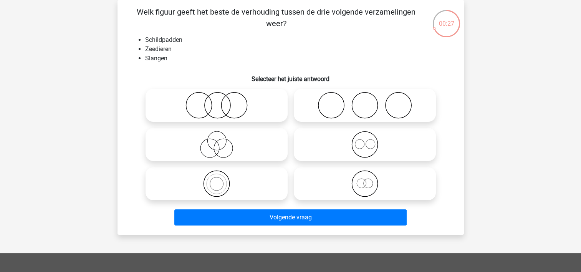
click at [212, 105] on icon at bounding box center [217, 105] width 136 height 27
click at [217, 101] on input "radio" at bounding box center [219, 98] width 5 height 5
radio input "true"
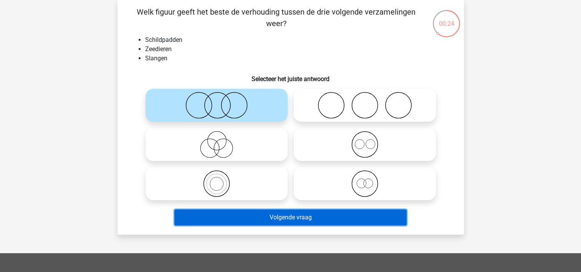
click at [250, 223] on button "Volgende vraag" at bounding box center [290, 217] width 232 height 16
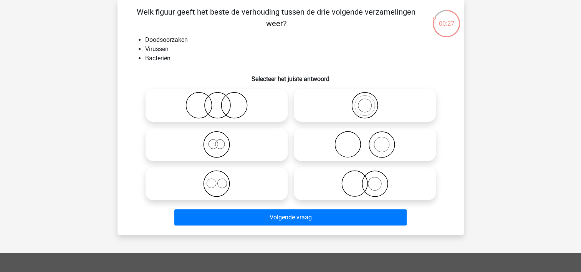
click at [188, 104] on icon at bounding box center [217, 105] width 136 height 27
click at [217, 101] on input "radio" at bounding box center [219, 98] width 5 height 5
radio input "true"
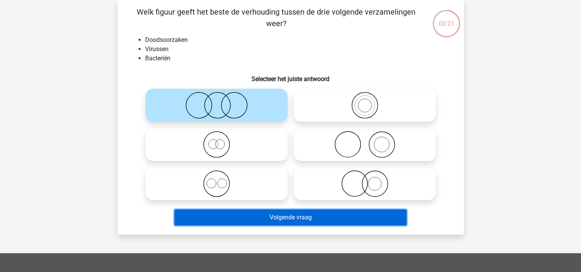
click at [255, 219] on button "Volgende vraag" at bounding box center [290, 217] width 232 height 16
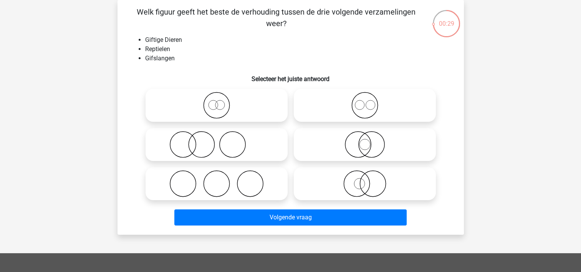
click at [323, 189] on icon at bounding box center [365, 183] width 136 height 27
click at [365, 180] on input "radio" at bounding box center [367, 177] width 5 height 5
radio input "true"
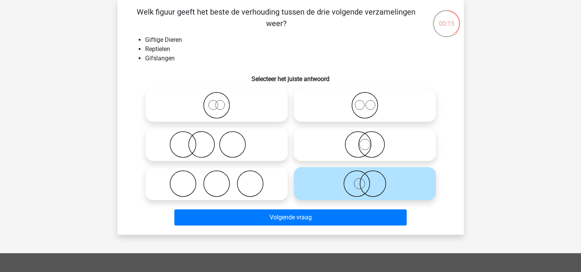
click at [369, 144] on icon at bounding box center [365, 144] width 136 height 27
click at [369, 141] on input "radio" at bounding box center [367, 138] width 5 height 5
radio input "true"
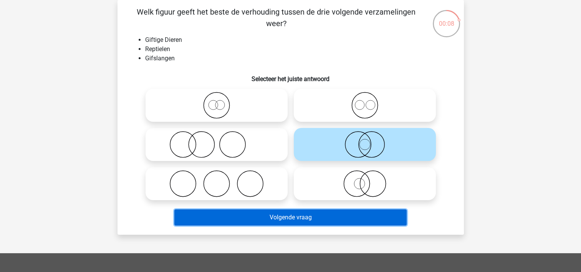
click at [315, 223] on button "Volgende vraag" at bounding box center [290, 217] width 232 height 16
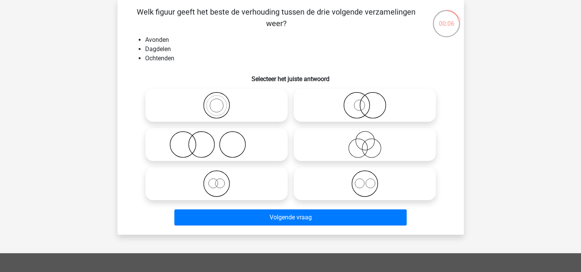
click at [336, 187] on icon at bounding box center [365, 183] width 136 height 27
click at [365, 180] on input "radio" at bounding box center [367, 177] width 5 height 5
radio input "true"
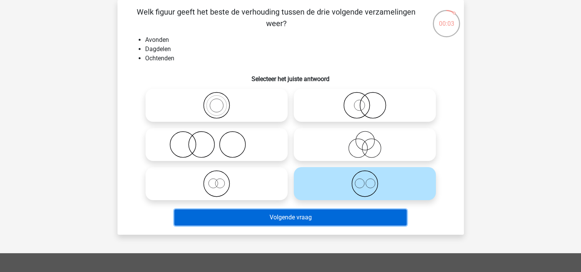
click at [321, 217] on button "Volgende vraag" at bounding box center [290, 217] width 232 height 16
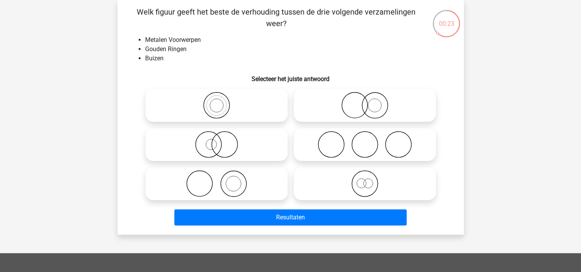
click at [395, 111] on icon at bounding box center [365, 105] width 136 height 27
click at [370, 101] on input "radio" at bounding box center [367, 98] width 5 height 5
radio input "true"
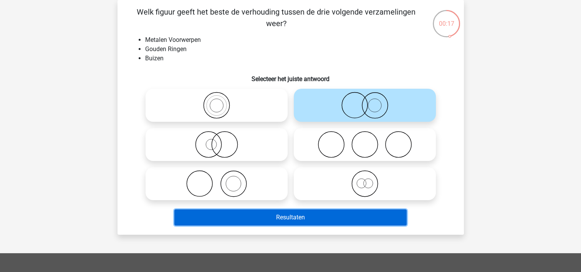
click at [308, 219] on button "Resultaten" at bounding box center [290, 217] width 232 height 16
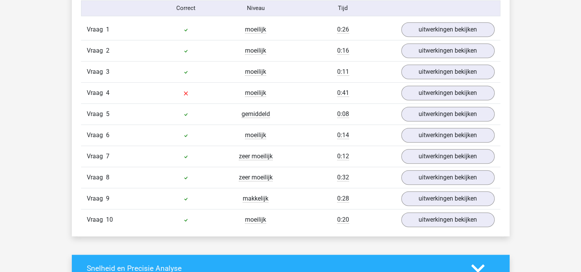
scroll to position [644, 0]
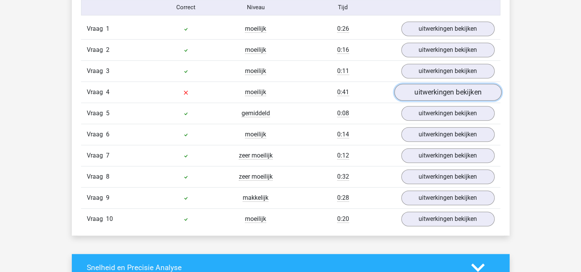
click at [418, 89] on link "uitwerkingen bekijken" at bounding box center [447, 92] width 107 height 17
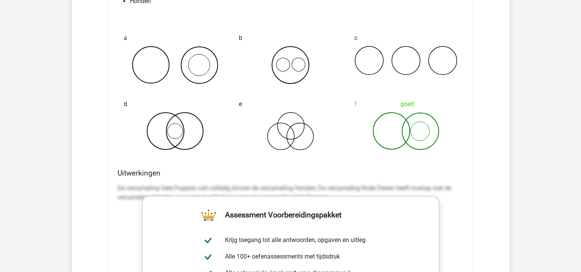
scroll to position [706, 0]
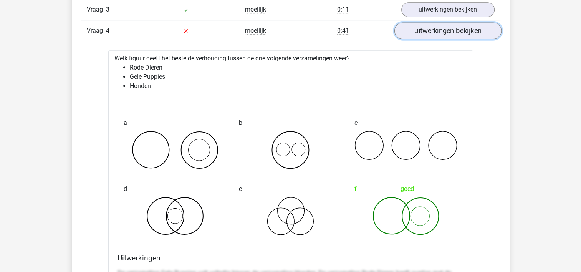
click at [424, 34] on link "uitwerkingen bekijken" at bounding box center [447, 30] width 107 height 17
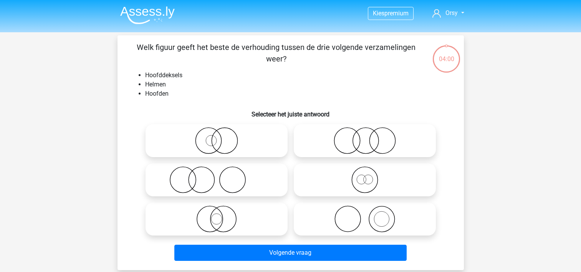
scroll to position [35, 0]
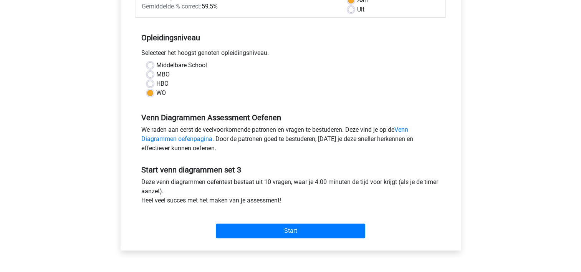
scroll to position [190, 0]
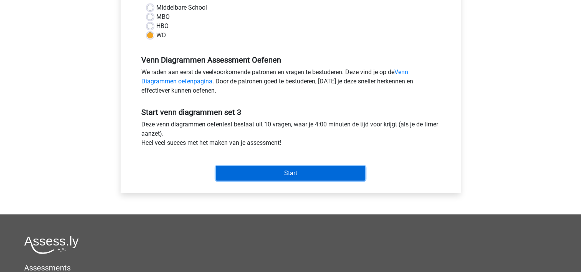
click at [267, 177] on input "Start" at bounding box center [290, 173] width 149 height 15
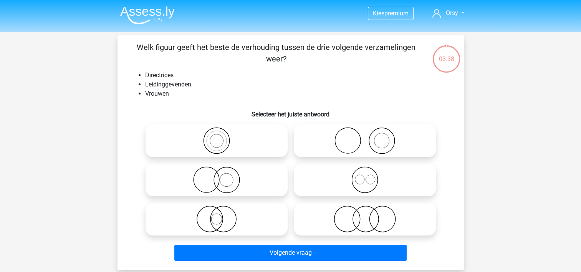
click at [200, 225] on icon at bounding box center [217, 218] width 136 height 27
click at [217, 215] on input "radio" at bounding box center [219, 212] width 5 height 5
radio input "true"
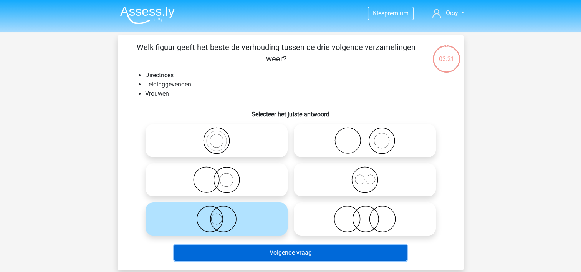
click at [259, 252] on button "Volgende vraag" at bounding box center [290, 253] width 232 height 16
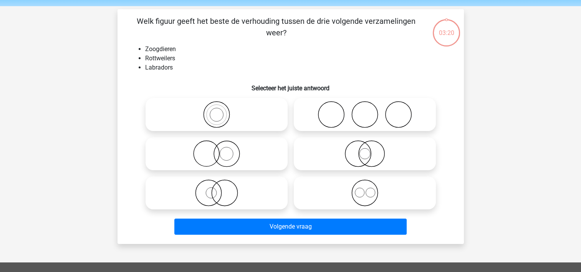
scroll to position [35, 0]
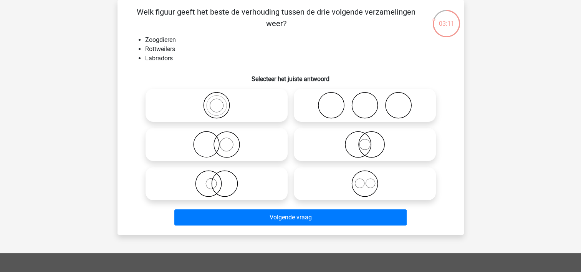
click at [353, 184] on icon at bounding box center [365, 183] width 136 height 27
click at [365, 180] on input "radio" at bounding box center [367, 177] width 5 height 5
radio input "true"
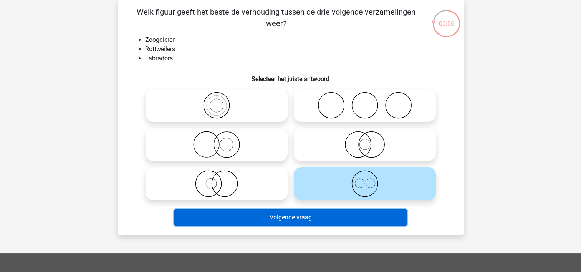
click at [274, 218] on button "Volgende vraag" at bounding box center [290, 217] width 232 height 16
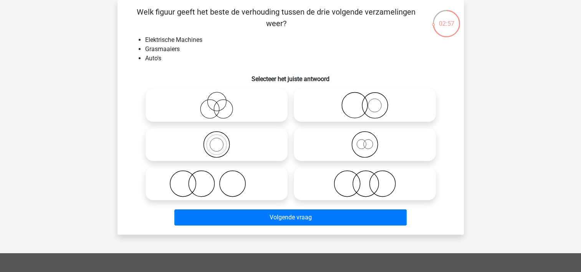
click at [384, 185] on icon at bounding box center [365, 183] width 136 height 27
click at [370, 180] on input "radio" at bounding box center [367, 177] width 5 height 5
radio input "true"
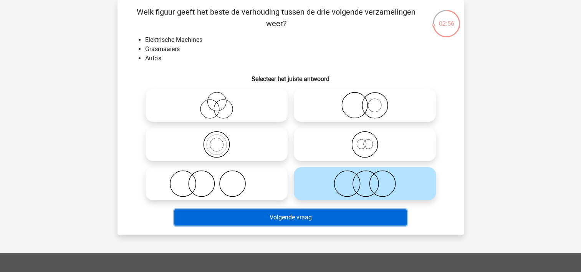
click at [295, 215] on button "Volgende vraag" at bounding box center [290, 217] width 232 height 16
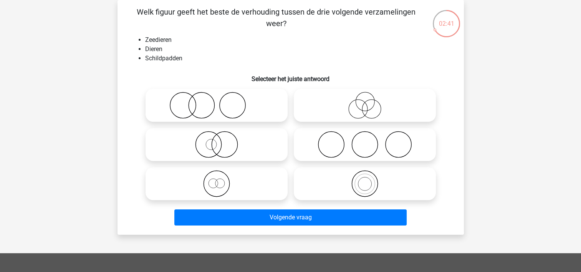
click at [228, 154] on icon at bounding box center [217, 144] width 136 height 27
click at [222, 141] on input "radio" at bounding box center [219, 138] width 5 height 5
radio input "true"
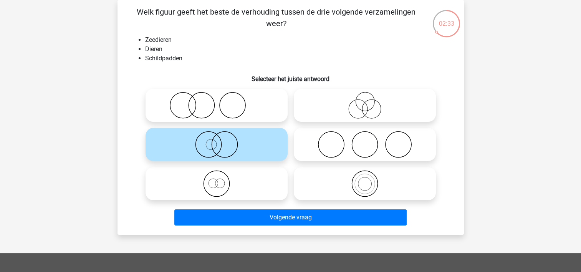
click at [250, 174] on icon at bounding box center [217, 183] width 136 height 27
click at [222, 175] on input "radio" at bounding box center [219, 177] width 5 height 5
radio input "true"
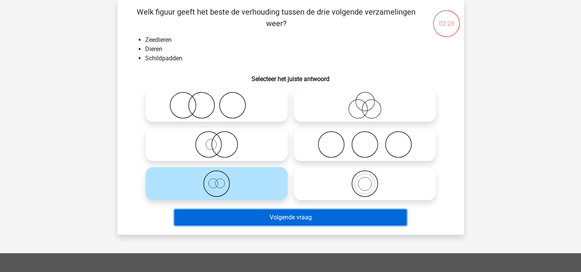
click at [243, 223] on button "Volgende vraag" at bounding box center [290, 217] width 232 height 16
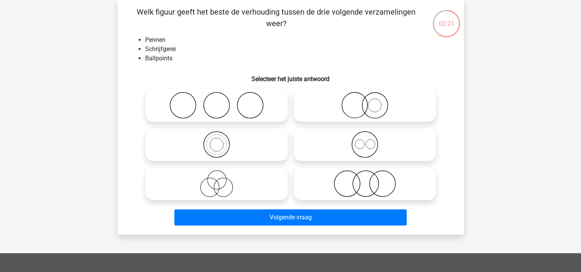
click at [344, 147] on icon at bounding box center [365, 144] width 136 height 27
click at [365, 141] on input "radio" at bounding box center [367, 138] width 5 height 5
radio input "true"
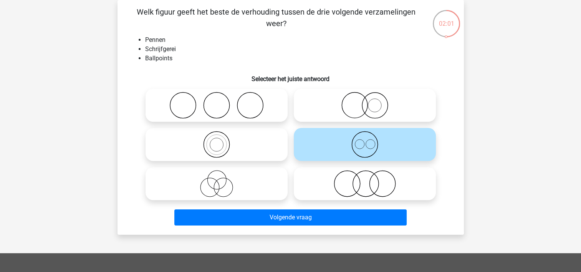
click at [269, 145] on icon at bounding box center [217, 144] width 136 height 27
click at [222, 141] on input "radio" at bounding box center [219, 138] width 5 height 5
radio input "true"
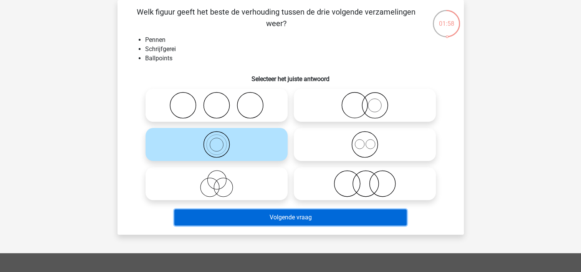
click at [305, 217] on button "Volgende vraag" at bounding box center [290, 217] width 232 height 16
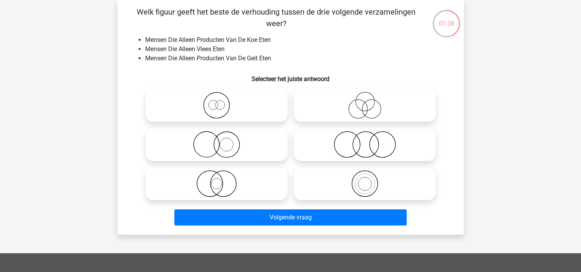
click at [328, 154] on icon at bounding box center [365, 144] width 136 height 27
click at [365, 141] on input "radio" at bounding box center [367, 138] width 5 height 5
radio input "true"
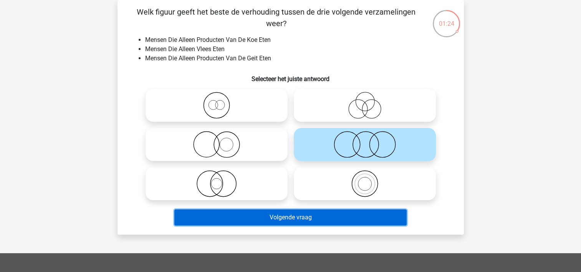
click at [289, 218] on button "Volgende vraag" at bounding box center [290, 217] width 232 height 16
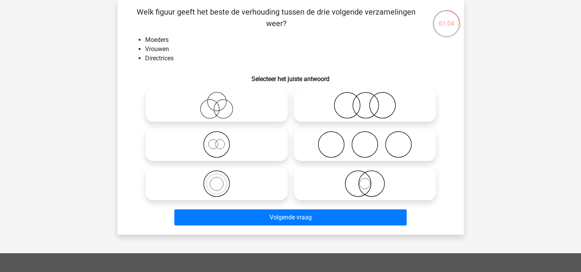
click at [218, 152] on icon at bounding box center [217, 144] width 136 height 27
click at [218, 141] on input "radio" at bounding box center [219, 138] width 5 height 5
radio input "true"
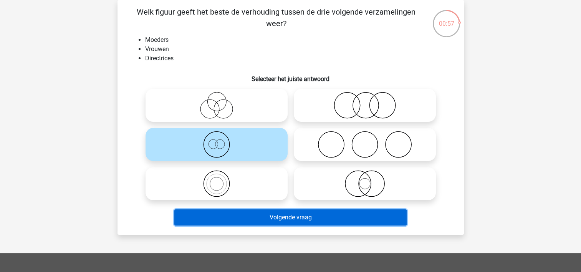
click at [231, 216] on button "Volgende vraag" at bounding box center [290, 217] width 232 height 16
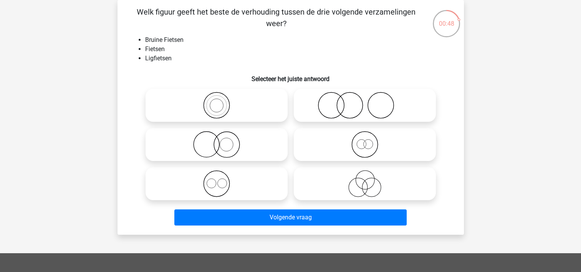
click at [350, 142] on icon at bounding box center [365, 144] width 136 height 27
click at [365, 141] on input "radio" at bounding box center [367, 138] width 5 height 5
radio input "true"
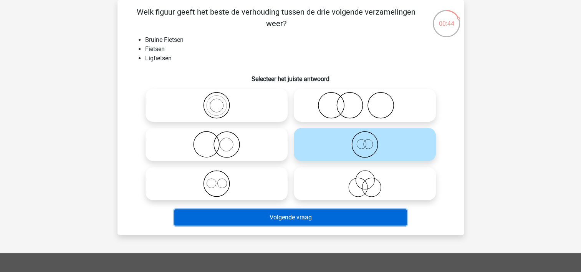
click at [334, 217] on button "Volgende vraag" at bounding box center [290, 217] width 232 height 16
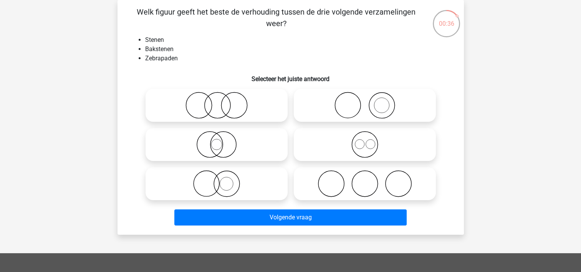
click at [377, 115] on icon at bounding box center [365, 105] width 136 height 27
click at [370, 101] on input "radio" at bounding box center [367, 98] width 5 height 5
radio input "true"
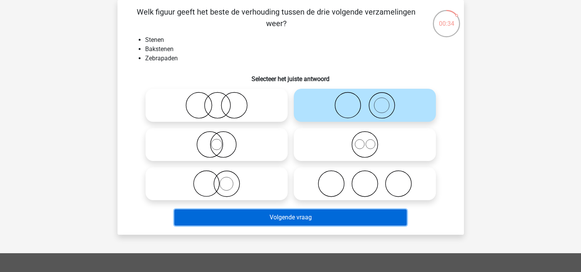
click at [322, 221] on button "Volgende vraag" at bounding box center [290, 217] width 232 height 16
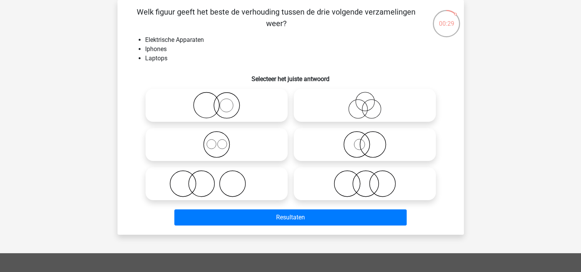
click at [208, 136] on icon at bounding box center [217, 144] width 136 height 27
click at [217, 136] on input "radio" at bounding box center [219, 138] width 5 height 5
radio input "true"
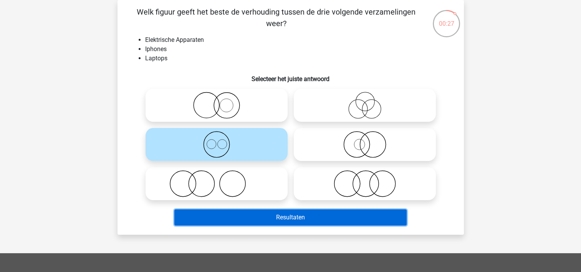
click at [245, 222] on button "Resultaten" at bounding box center [290, 217] width 232 height 16
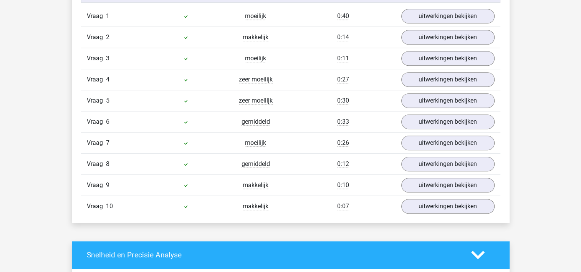
scroll to position [657, 0]
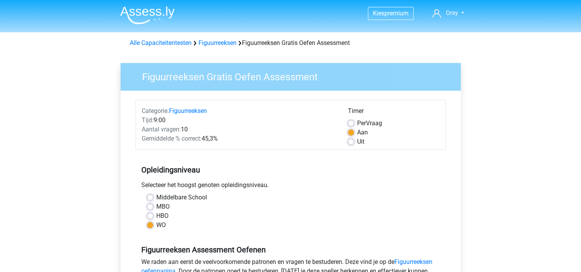
click at [357, 122] on label "Per Vraag" at bounding box center [369, 123] width 25 height 9
click at [350, 122] on input "Per Vraag" at bounding box center [351, 123] width 6 height 8
radio input "true"
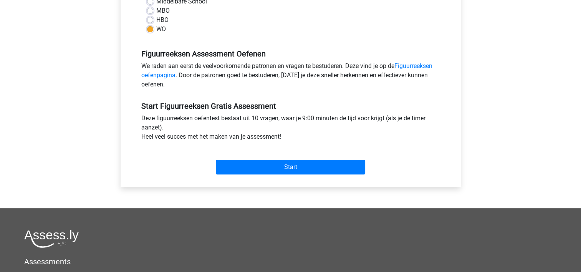
scroll to position [197, 0]
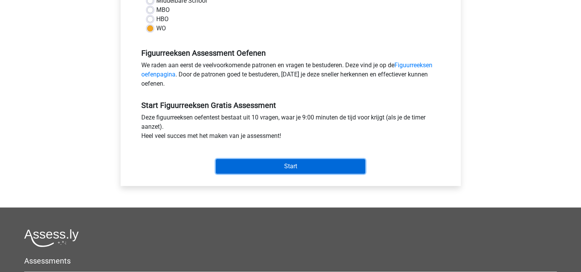
click at [293, 163] on input "Start" at bounding box center [290, 166] width 149 height 15
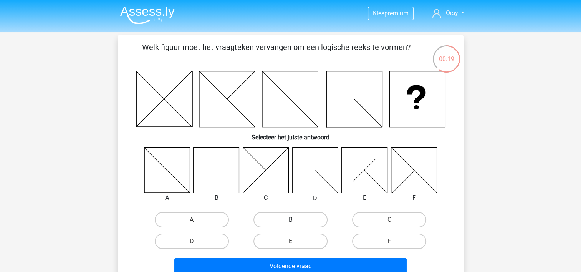
click at [306, 220] on label "B" at bounding box center [290, 219] width 74 height 15
click at [295, 220] on input "B" at bounding box center [292, 222] width 5 height 5
radio input "true"
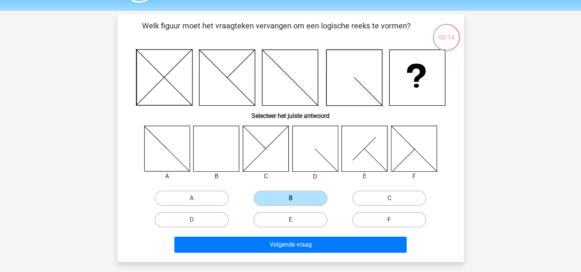
scroll to position [22, 0]
click at [463, 162] on div "Welk figuur moet het vraagteken vervangen om een logische reeks te vormen? Sele…" at bounding box center [290, 138] width 346 height 248
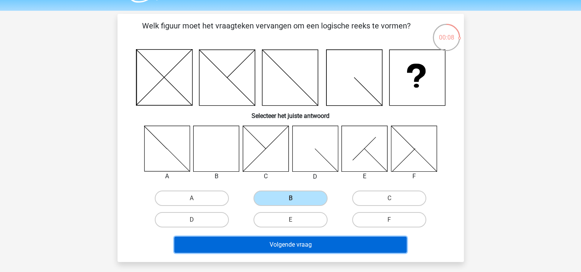
click at [298, 248] on button "Volgende vraag" at bounding box center [290, 245] width 232 height 16
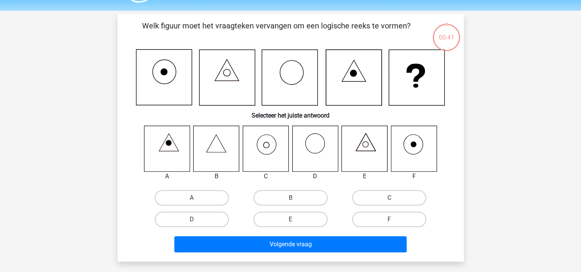
scroll to position [35, 0]
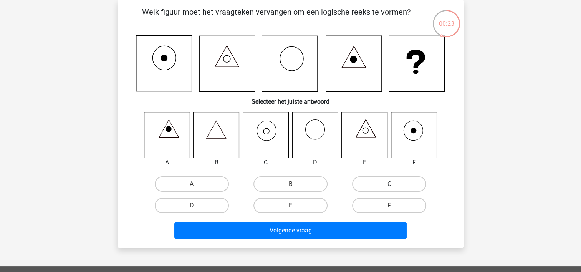
click at [366, 183] on label "C" at bounding box center [389, 183] width 74 height 15
click at [389, 184] on input "C" at bounding box center [391, 186] width 5 height 5
radio input "true"
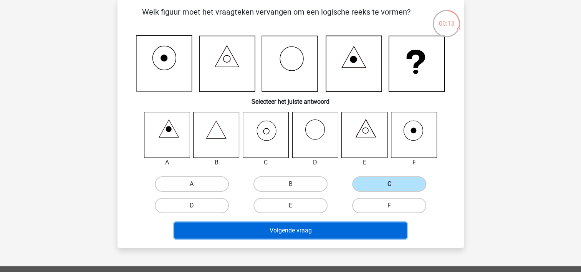
click at [300, 229] on button "Volgende vraag" at bounding box center [290, 230] width 232 height 16
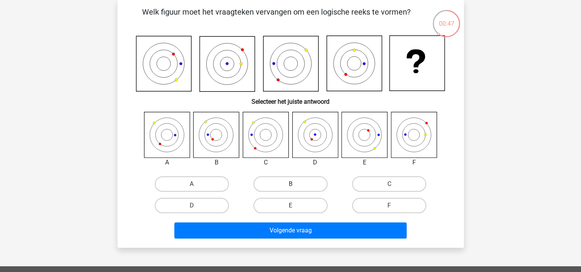
click at [283, 183] on label "B" at bounding box center [290, 183] width 74 height 15
click at [290, 184] on input "B" at bounding box center [292, 186] width 5 height 5
radio input "true"
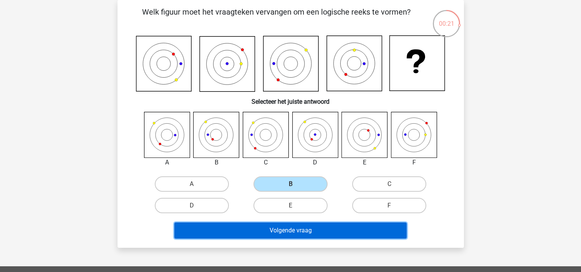
click at [278, 230] on button "Volgende vraag" at bounding box center [290, 230] width 232 height 16
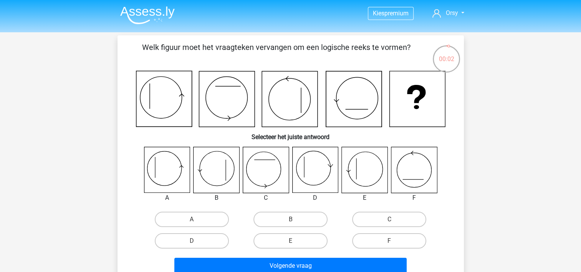
click at [194, 220] on input "A" at bounding box center [194, 221] width 5 height 5
radio input "true"
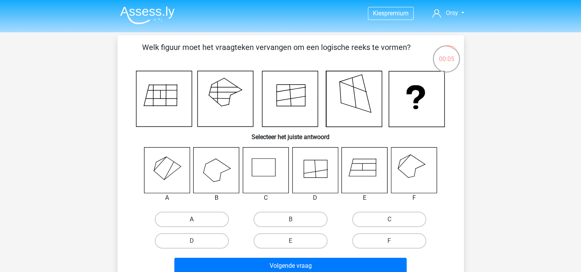
click at [187, 216] on label "A" at bounding box center [192, 219] width 74 height 15
click at [192, 219] on input "A" at bounding box center [194, 221] width 5 height 5
radio input "true"
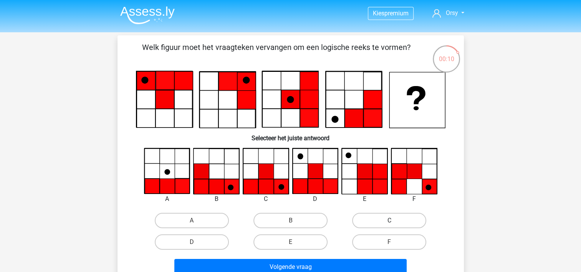
click at [384, 219] on label "C" at bounding box center [389, 220] width 74 height 15
click at [389, 220] on input "C" at bounding box center [391, 222] width 5 height 5
radio input "true"
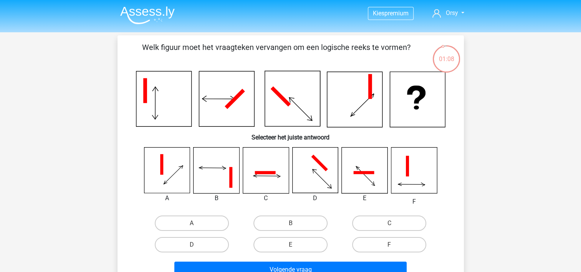
drag, startPoint x: 74, startPoint y: 84, endPoint x: 70, endPoint y: 97, distance: 12.8
click at [70, 97] on div "Kies premium Orsy [EMAIL_ADDRESS][DOMAIN_NAME]" at bounding box center [290, 254] width 581 height 508
click at [281, 218] on label "B" at bounding box center [290, 222] width 74 height 15
click at [290, 223] on input "B" at bounding box center [292, 225] width 5 height 5
radio input "true"
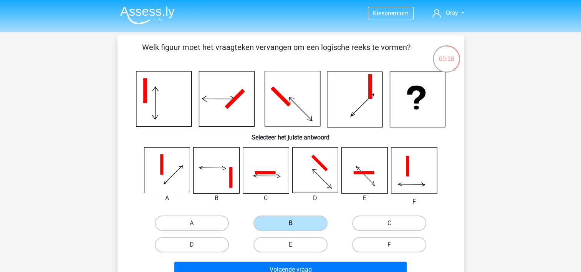
click at [138, 185] on div at bounding box center [167, 170] width 58 height 46
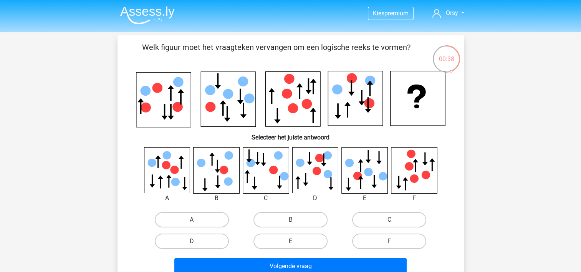
click at [213, 112] on icon at bounding box center [228, 99] width 55 height 55
click at [293, 215] on label "B" at bounding box center [290, 219] width 74 height 15
click at [293, 220] on input "B" at bounding box center [292, 222] width 5 height 5
radio input "true"
click at [374, 217] on label "C" at bounding box center [389, 219] width 74 height 15
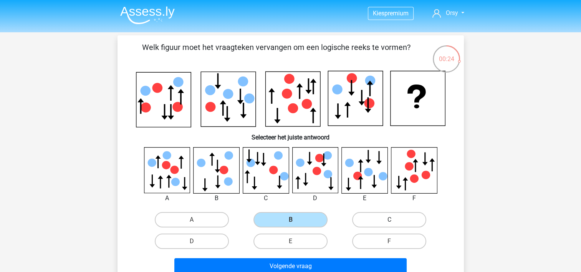
click at [389, 220] on input "C" at bounding box center [391, 222] width 5 height 5
radio input "true"
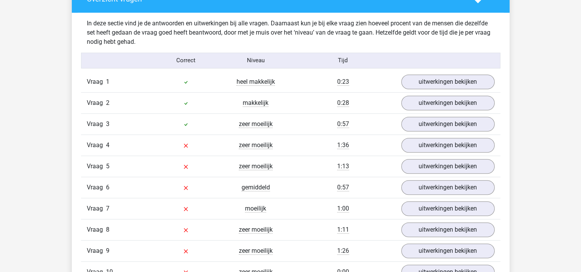
scroll to position [593, 0]
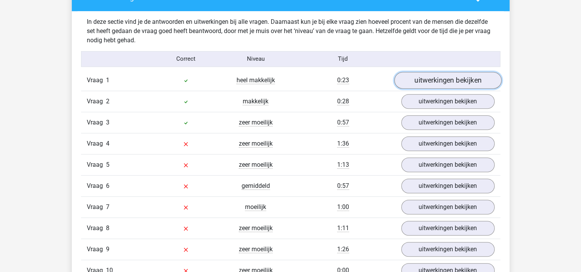
click at [429, 86] on link "uitwerkingen bekijken" at bounding box center [447, 80] width 107 height 17
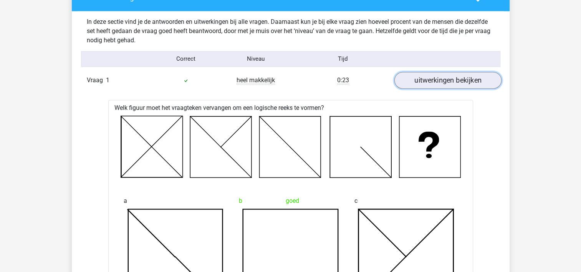
click at [429, 87] on link "uitwerkingen bekijken" at bounding box center [447, 80] width 107 height 17
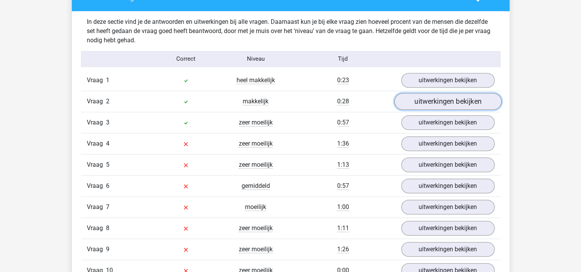
click at [425, 103] on link "uitwerkingen bekijken" at bounding box center [447, 101] width 107 height 17
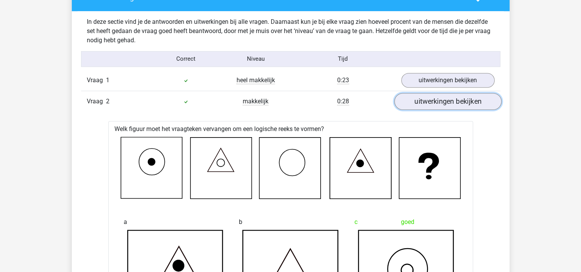
click at [425, 104] on link "uitwerkingen bekijken" at bounding box center [447, 101] width 107 height 17
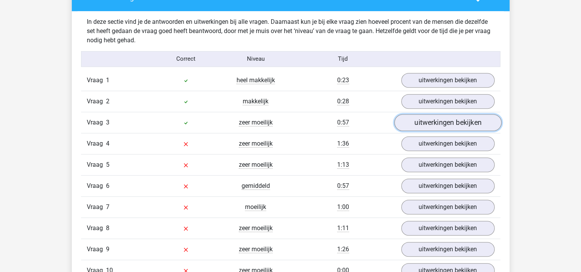
click at [425, 123] on link "uitwerkingen bekijken" at bounding box center [447, 122] width 107 height 17
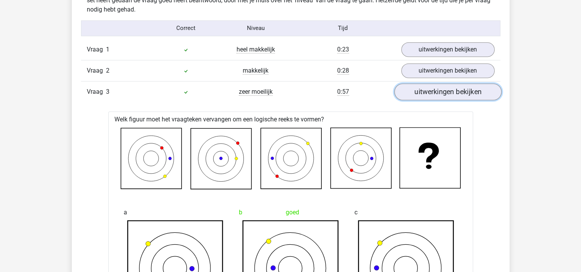
scroll to position [623, 0]
click at [432, 91] on link "uitwerkingen bekijken" at bounding box center [447, 92] width 107 height 17
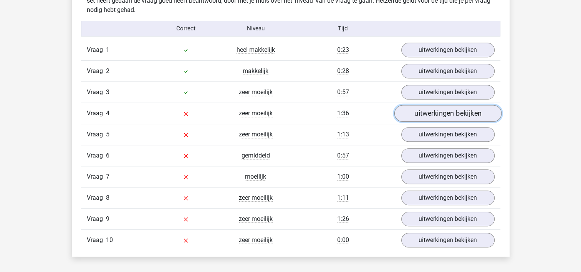
click at [432, 109] on link "uitwerkingen bekijken" at bounding box center [447, 113] width 107 height 17
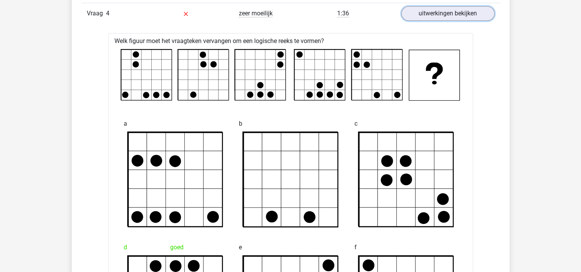
scroll to position [688, 0]
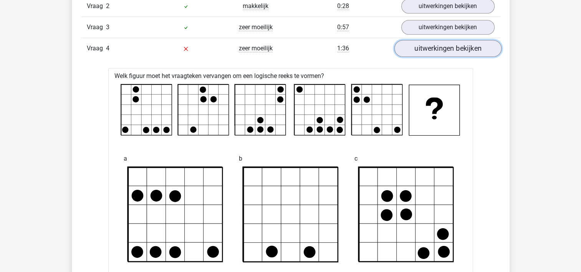
click at [414, 50] on link "uitwerkingen bekijken" at bounding box center [447, 48] width 107 height 17
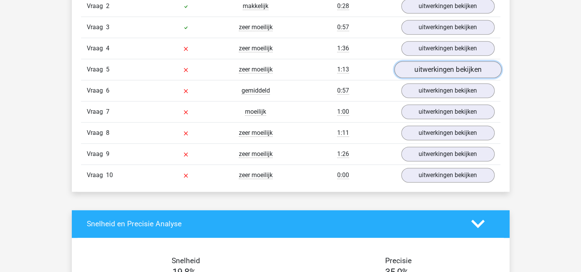
click at [422, 72] on link "uitwerkingen bekijken" at bounding box center [447, 69] width 107 height 17
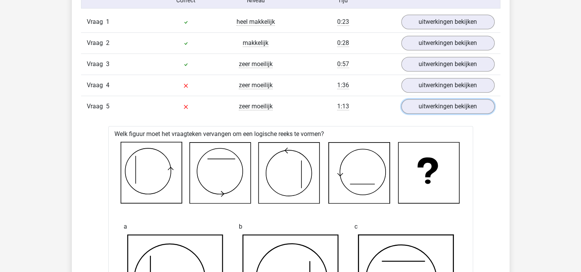
scroll to position [646, 0]
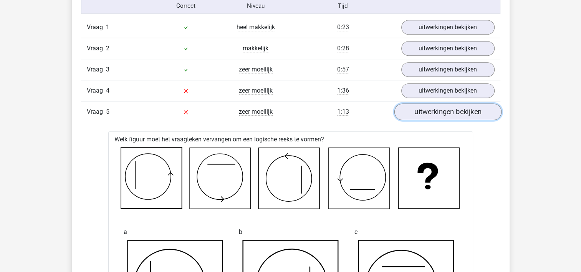
click at [421, 114] on link "uitwerkingen bekijken" at bounding box center [447, 111] width 107 height 17
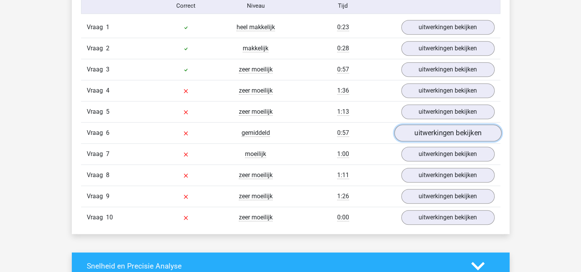
click at [417, 134] on link "uitwerkingen bekijken" at bounding box center [447, 132] width 107 height 17
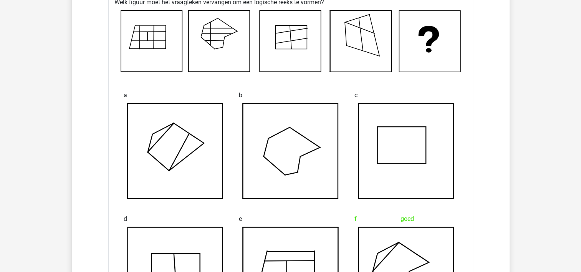
scroll to position [702, 0]
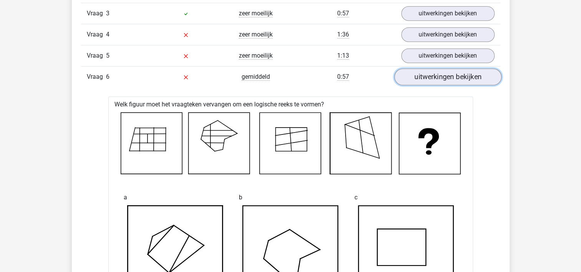
click at [448, 72] on link "uitwerkingen bekijken" at bounding box center [447, 76] width 107 height 17
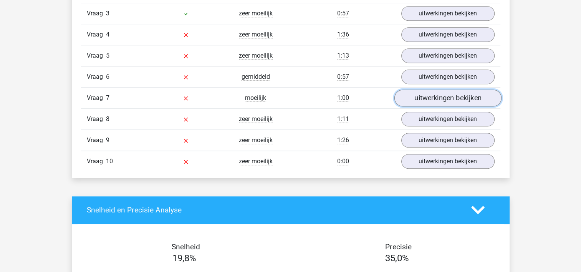
click at [439, 98] on link "uitwerkingen bekijken" at bounding box center [447, 97] width 107 height 17
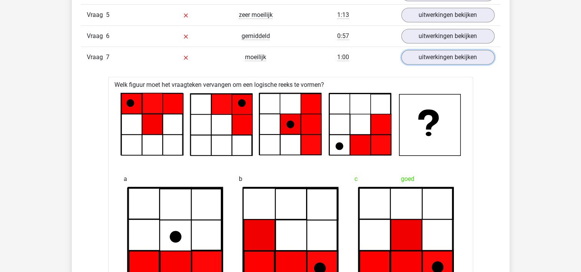
scroll to position [742, 0]
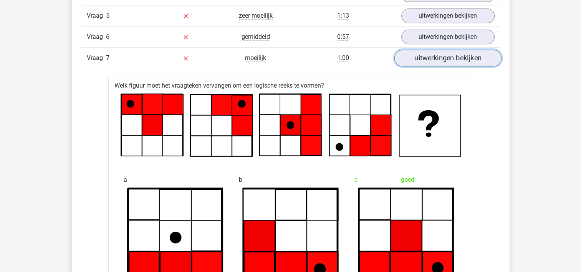
click at [417, 62] on link "uitwerkingen bekijken" at bounding box center [447, 58] width 107 height 17
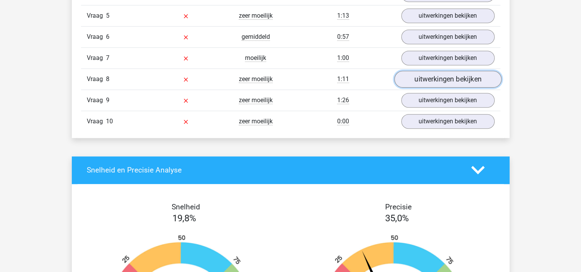
click at [414, 74] on link "uitwerkingen bekijken" at bounding box center [447, 79] width 107 height 17
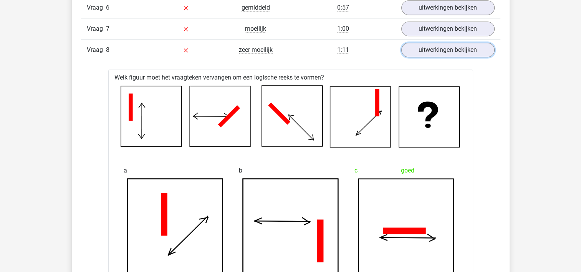
scroll to position [713, 0]
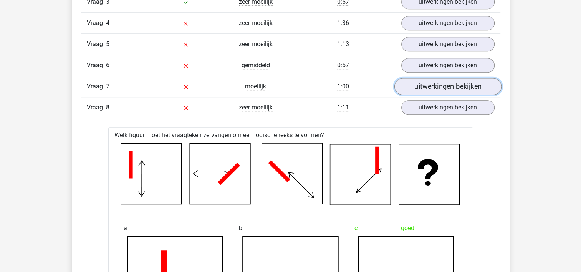
click at [421, 88] on link "uitwerkingen bekijken" at bounding box center [447, 86] width 107 height 17
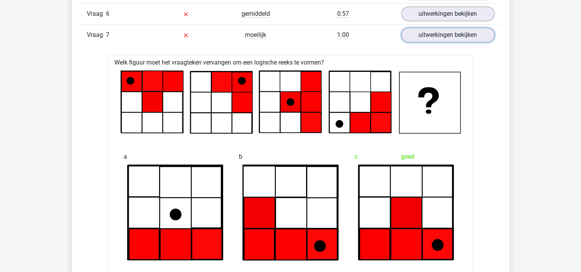
scroll to position [754, 0]
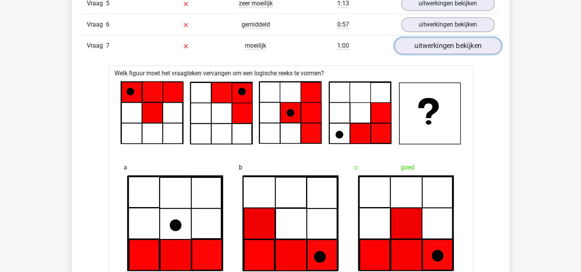
click at [428, 40] on link "uitwerkingen bekijken" at bounding box center [447, 45] width 107 height 17
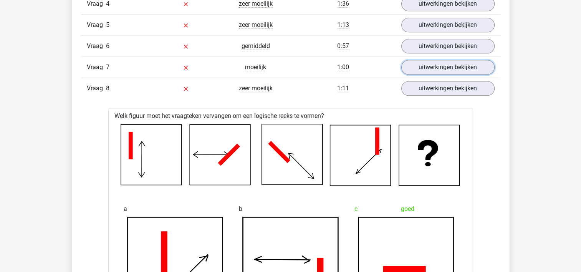
scroll to position [734, 0]
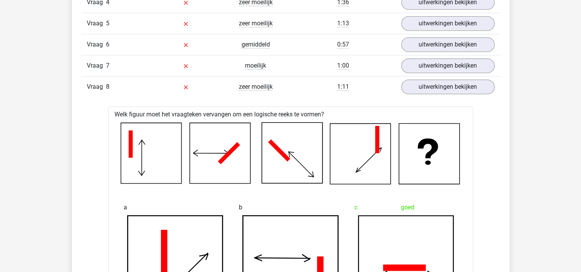
click at [425, 93] on div "Vraag 8 zeer moeilijk 1:11 uitwerkingen bekijken" at bounding box center [290, 86] width 419 height 21
click at [425, 88] on link "uitwerkingen bekijken" at bounding box center [447, 86] width 107 height 17
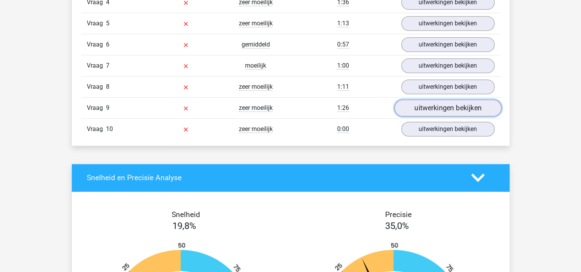
click at [428, 110] on link "uitwerkingen bekijken" at bounding box center [447, 107] width 107 height 17
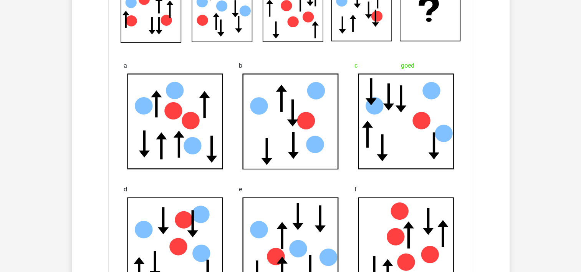
scroll to position [803, 0]
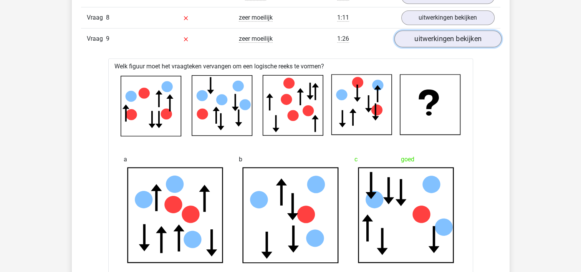
click at [434, 38] on link "uitwerkingen bekijken" at bounding box center [447, 38] width 107 height 17
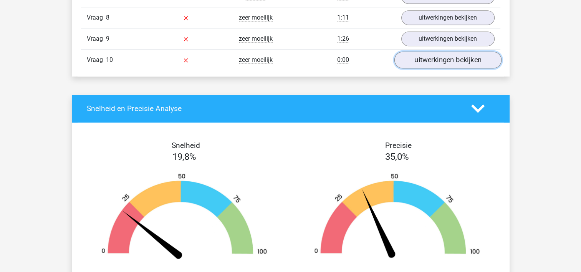
click at [425, 65] on link "uitwerkingen bekijken" at bounding box center [447, 59] width 107 height 17
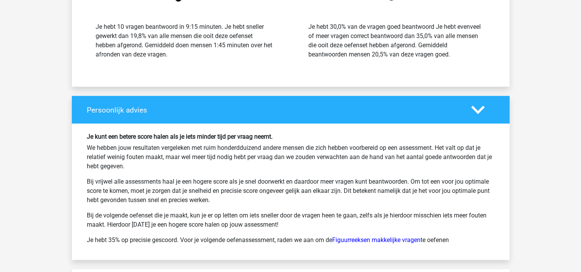
scroll to position [1693, 0]
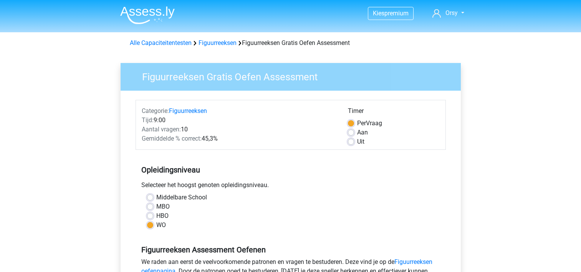
scroll to position [197, 0]
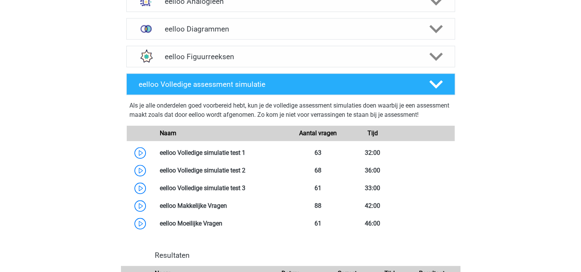
scroll to position [548, 0]
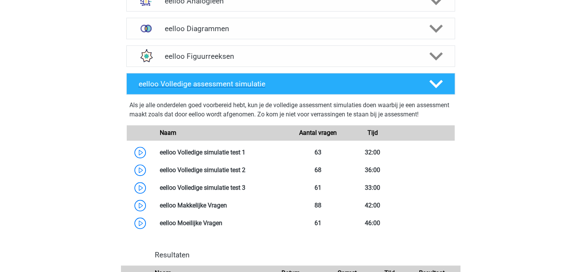
click at [200, 88] on h4 "eelloo Volledige assessment simulatie" at bounding box center [278, 83] width 278 height 9
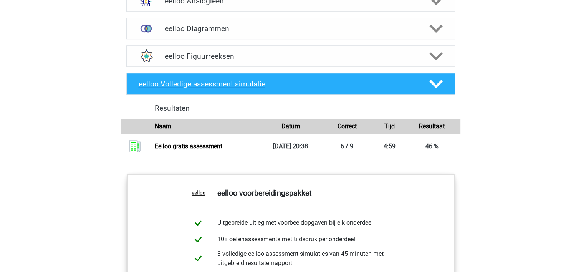
click at [200, 88] on h4 "eelloo Volledige assessment simulatie" at bounding box center [278, 83] width 278 height 9
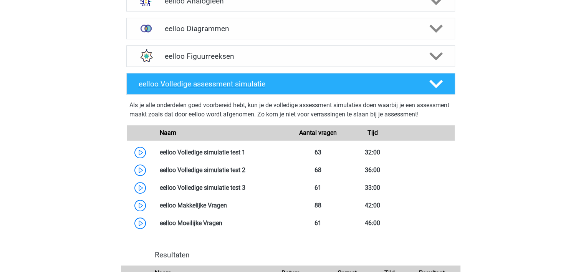
click at [200, 88] on h4 "eelloo Volledige assessment simulatie" at bounding box center [278, 83] width 278 height 9
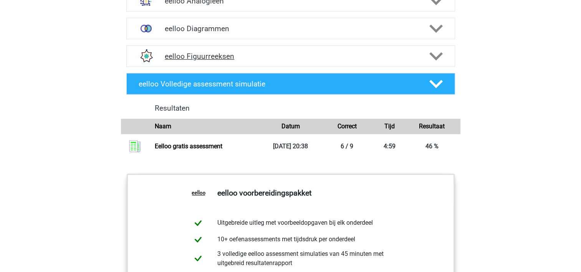
click at [194, 61] on h4 "eelloo Figuurreeksen" at bounding box center [291, 56] width 252 height 9
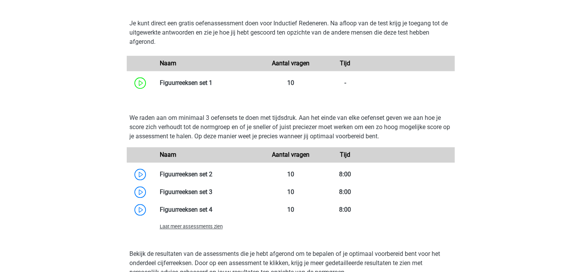
scroll to position [649, 0]
click at [212, 177] on link at bounding box center [212, 173] width 0 height 7
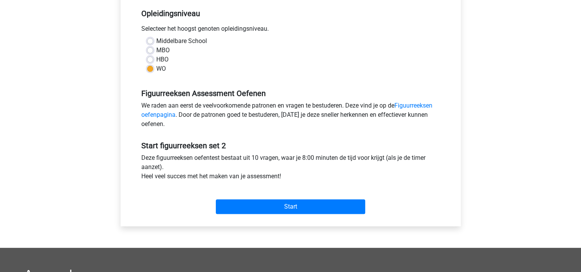
scroll to position [165, 0]
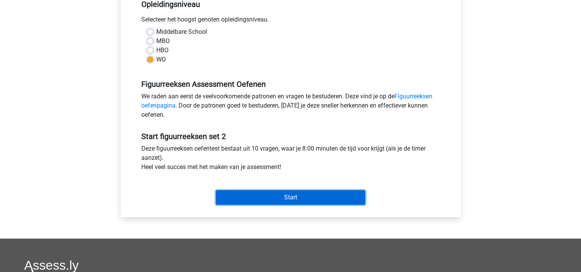
click at [269, 199] on input "Start" at bounding box center [290, 197] width 149 height 15
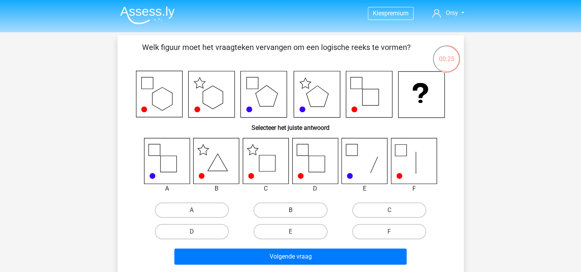
click at [281, 210] on label "B" at bounding box center [290, 209] width 74 height 15
click at [290, 210] on input "B" at bounding box center [292, 212] width 5 height 5
radio input "true"
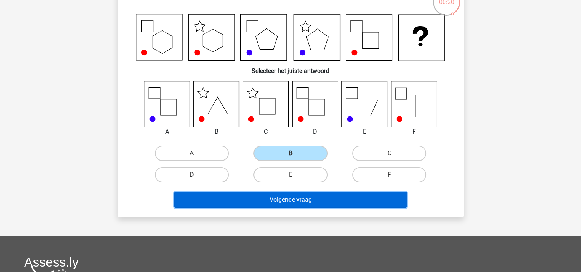
click at [316, 201] on button "Volgende vraag" at bounding box center [290, 200] width 232 height 16
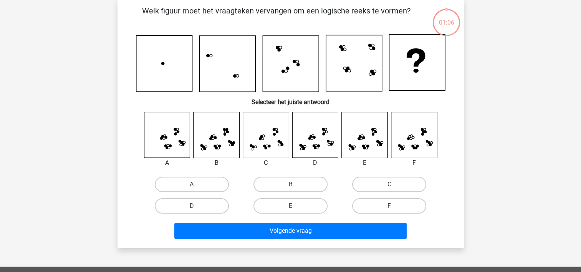
scroll to position [35, 0]
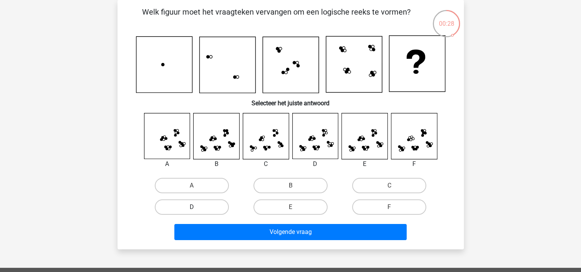
click at [203, 209] on label "D" at bounding box center [192, 206] width 74 height 15
click at [197, 209] on input "D" at bounding box center [194, 209] width 5 height 5
radio input "true"
click at [303, 205] on label "E" at bounding box center [290, 206] width 74 height 15
click at [295, 207] on input "E" at bounding box center [292, 209] width 5 height 5
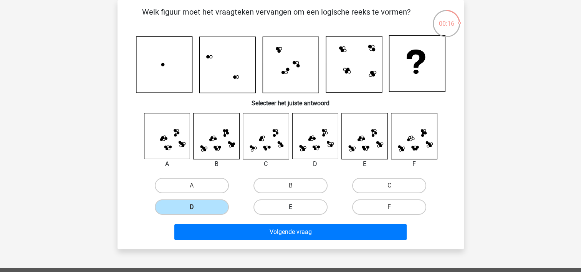
radio input "true"
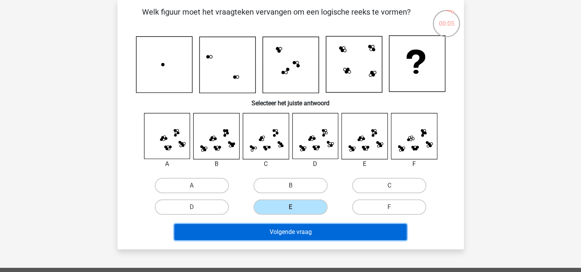
click at [312, 237] on button "Volgende vraag" at bounding box center [290, 232] width 232 height 16
